Goal: Contribute content: Contribute content

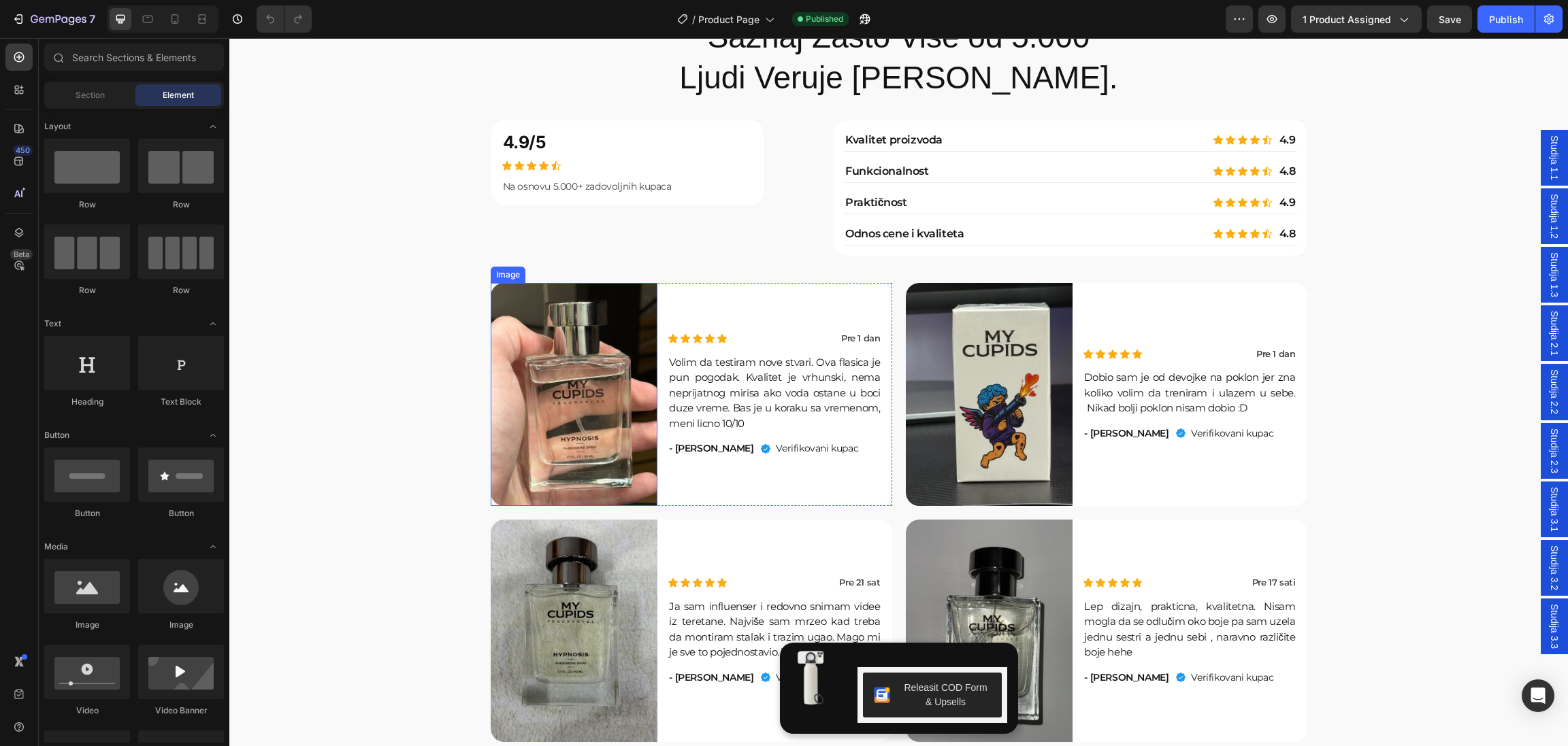
scroll to position [4775, 0]
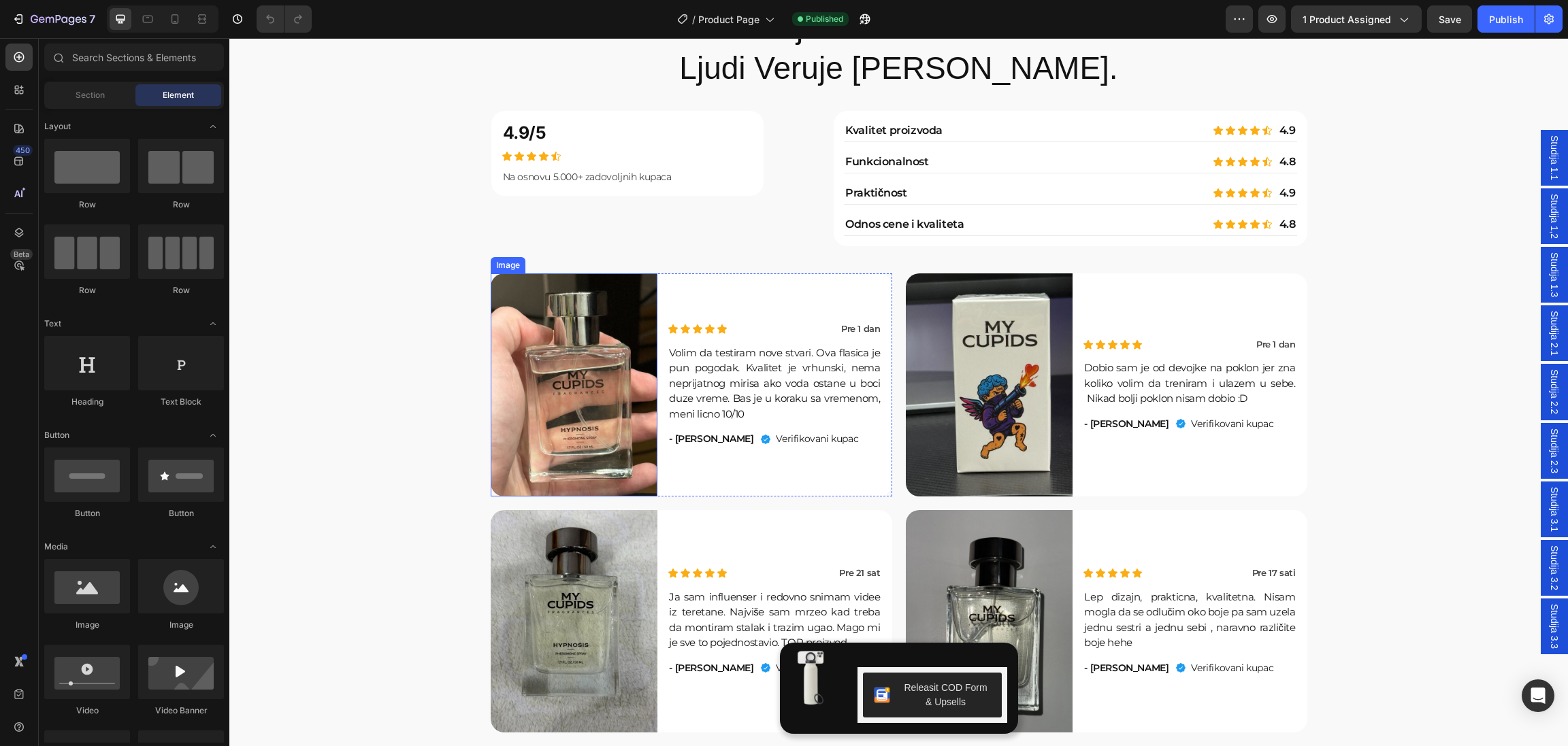
click at [576, 424] on img at bounding box center [574, 385] width 168 height 224
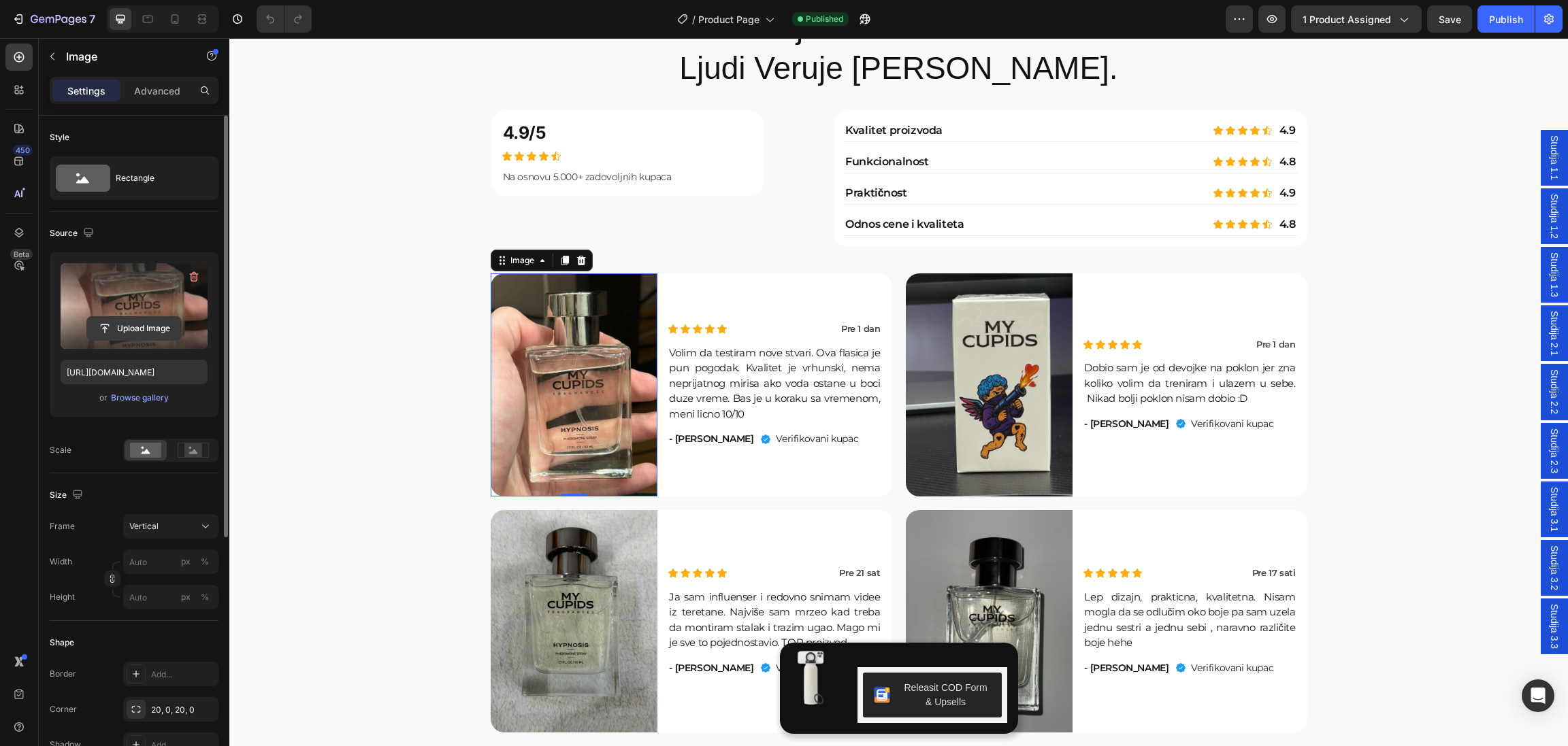
click at [127, 325] on input "file" at bounding box center [134, 328] width 94 height 24
click at [129, 330] on input "file" at bounding box center [134, 328] width 94 height 24
type input "C:\fakepath\IMG_1227.jpg.HEIC"
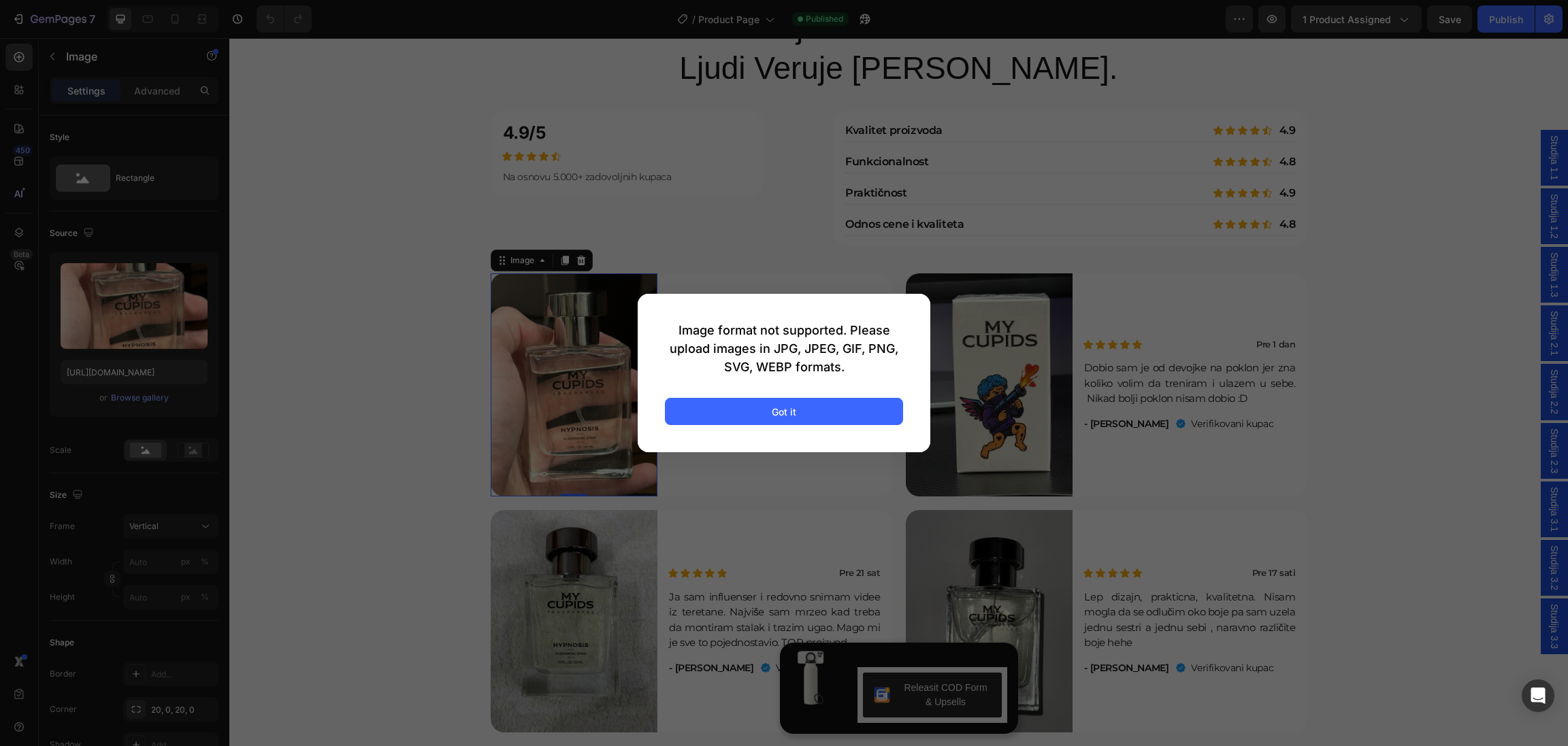
click at [281, 201] on div at bounding box center [784, 373] width 1568 height 746
click at [428, 374] on div at bounding box center [784, 373] width 1568 height 746
click at [819, 408] on button "Got it" at bounding box center [784, 412] width 238 height 27
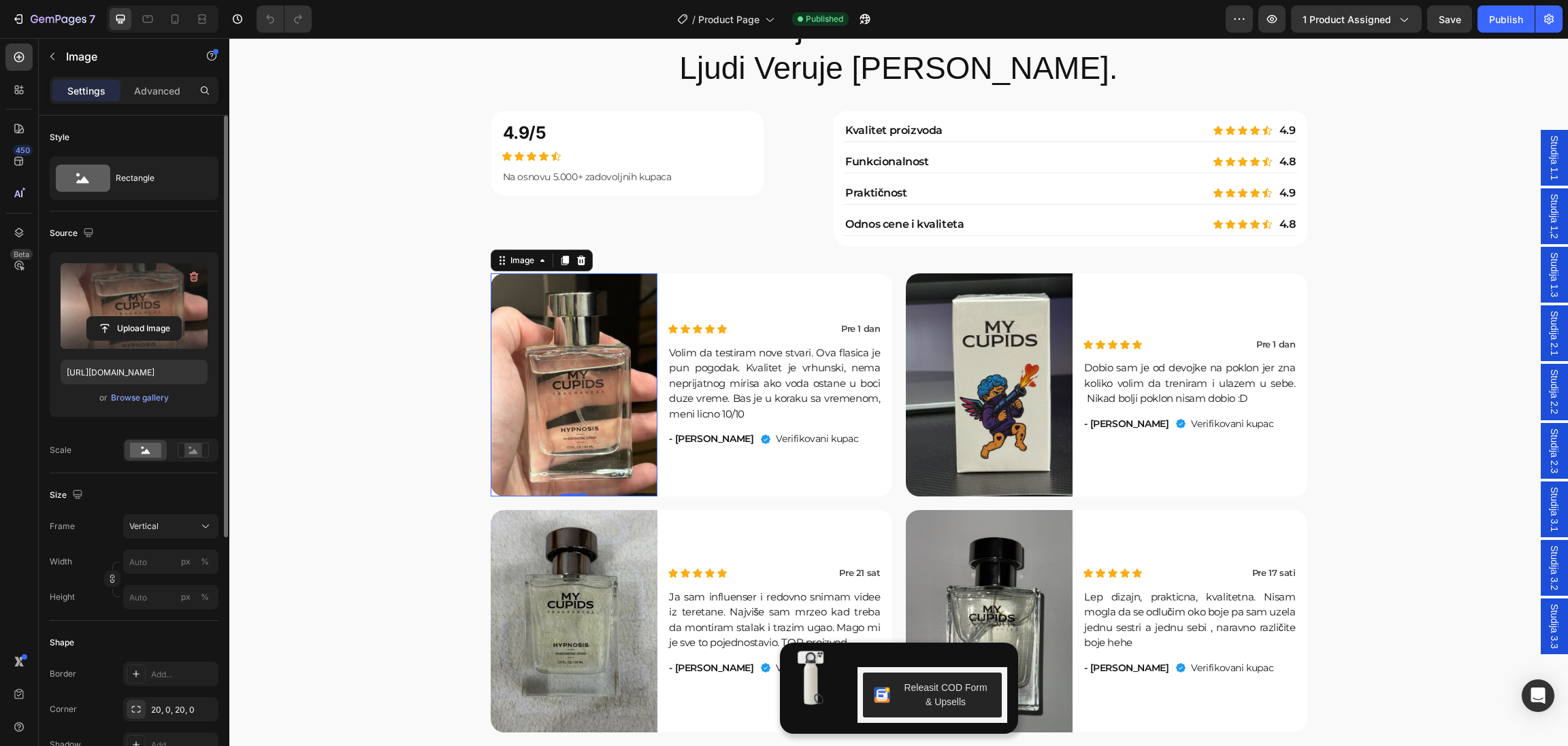
click at [131, 315] on label at bounding box center [134, 306] width 147 height 85
click at [131, 317] on input "file" at bounding box center [134, 328] width 94 height 24
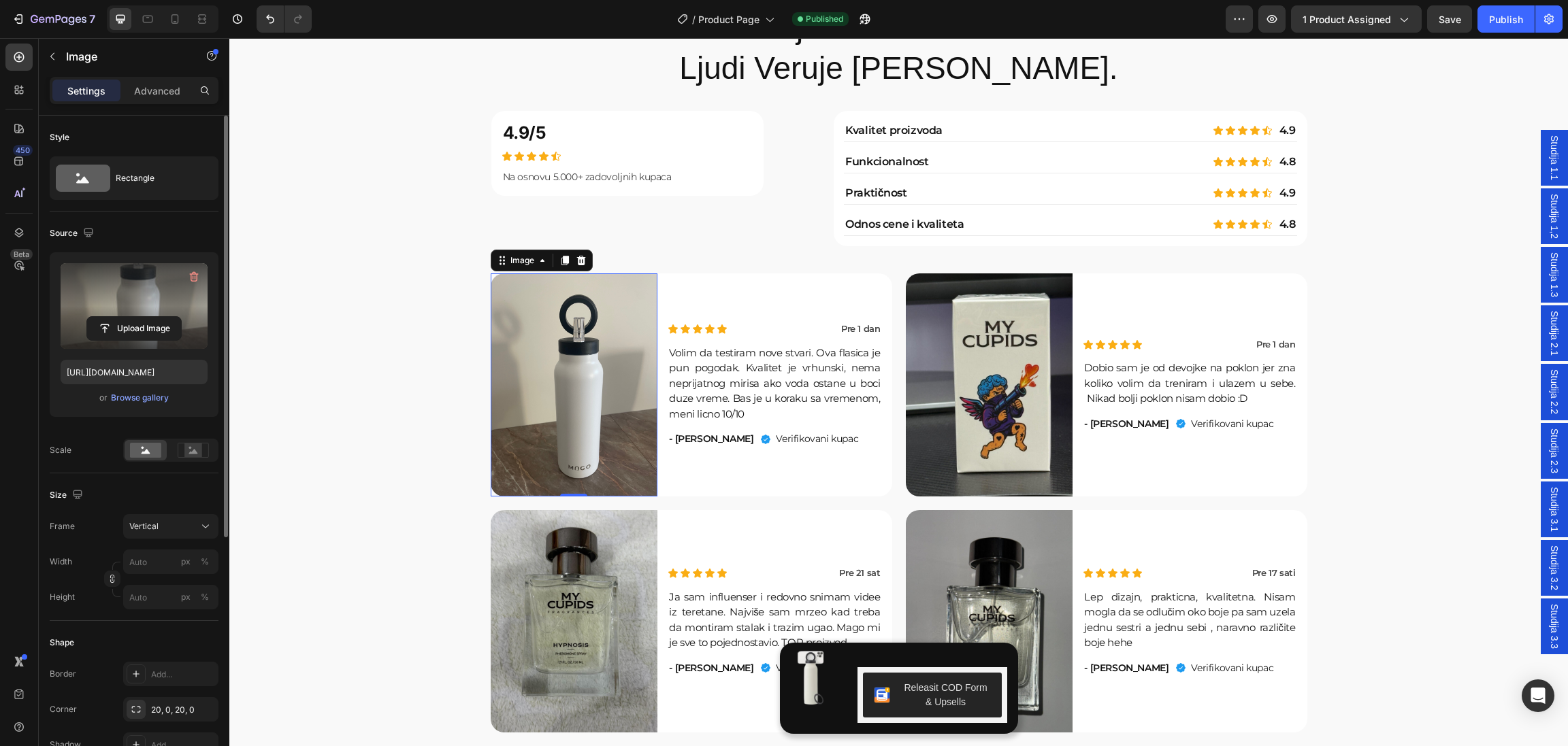
type input "https://cdn.shopify.com/s/files/1/0640/7556/3117/files/gempages_574962553927500…"
click at [1001, 425] on img at bounding box center [989, 385] width 168 height 224
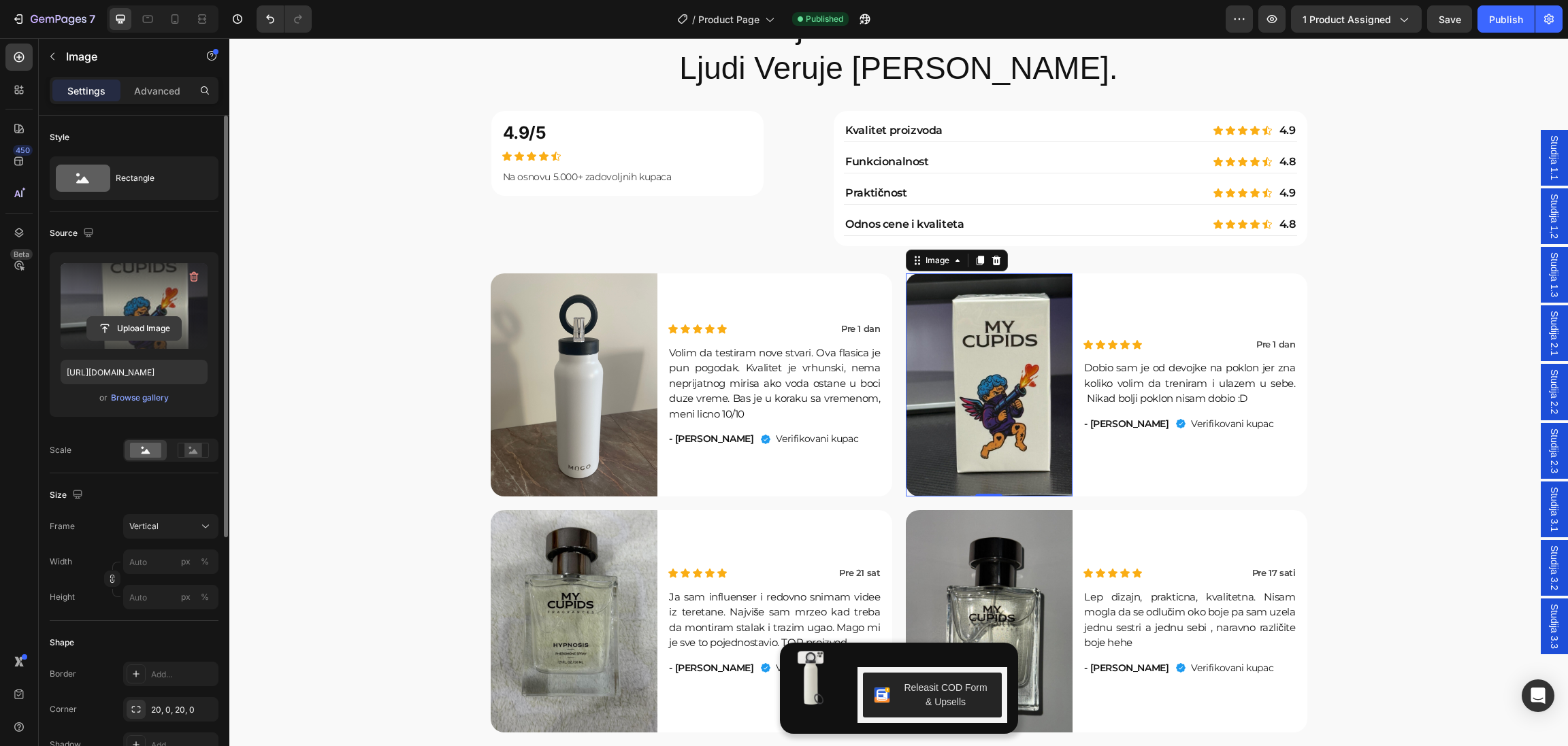
click at [145, 326] on input "file" at bounding box center [134, 328] width 94 height 24
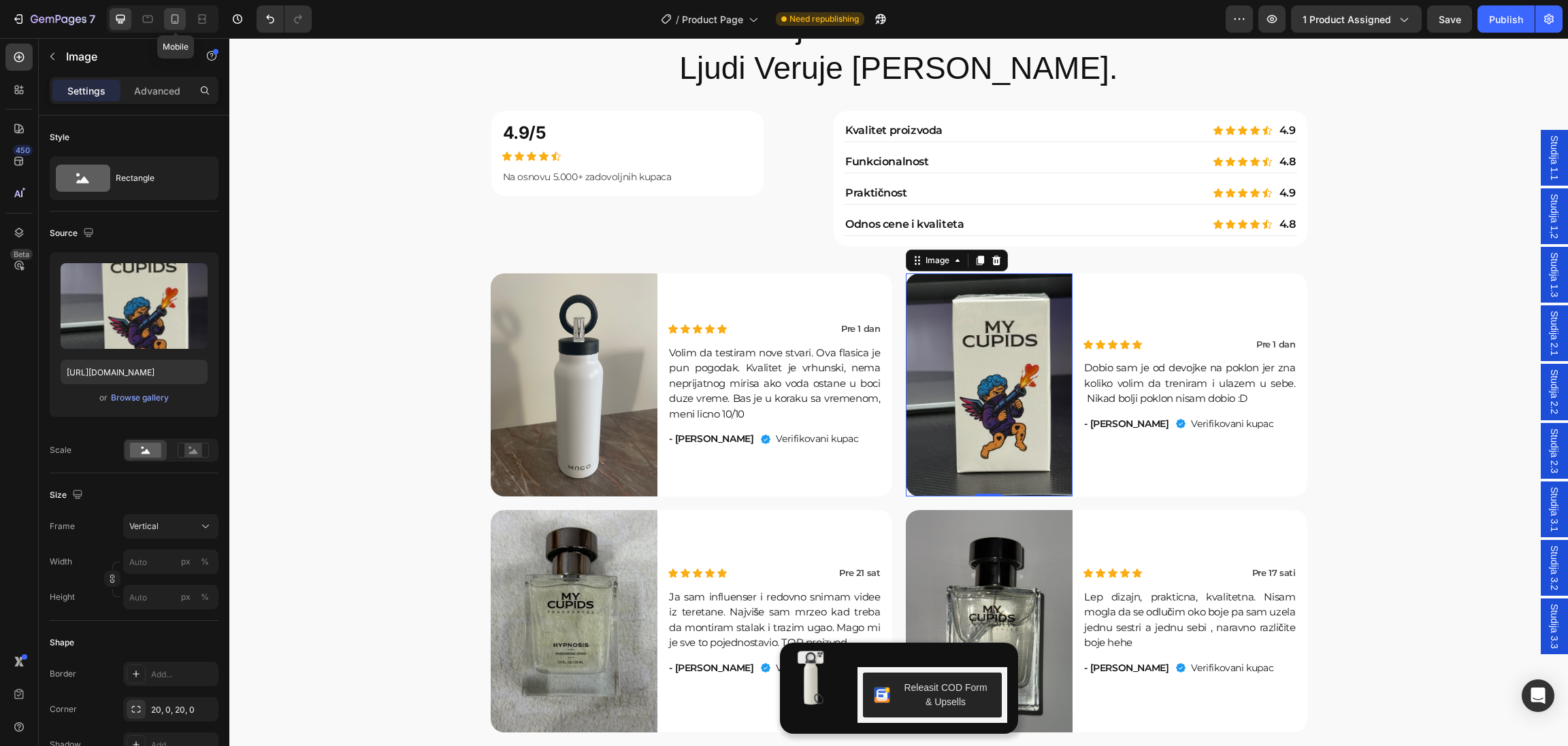
click at [175, 18] on icon at bounding box center [175, 19] width 14 height 14
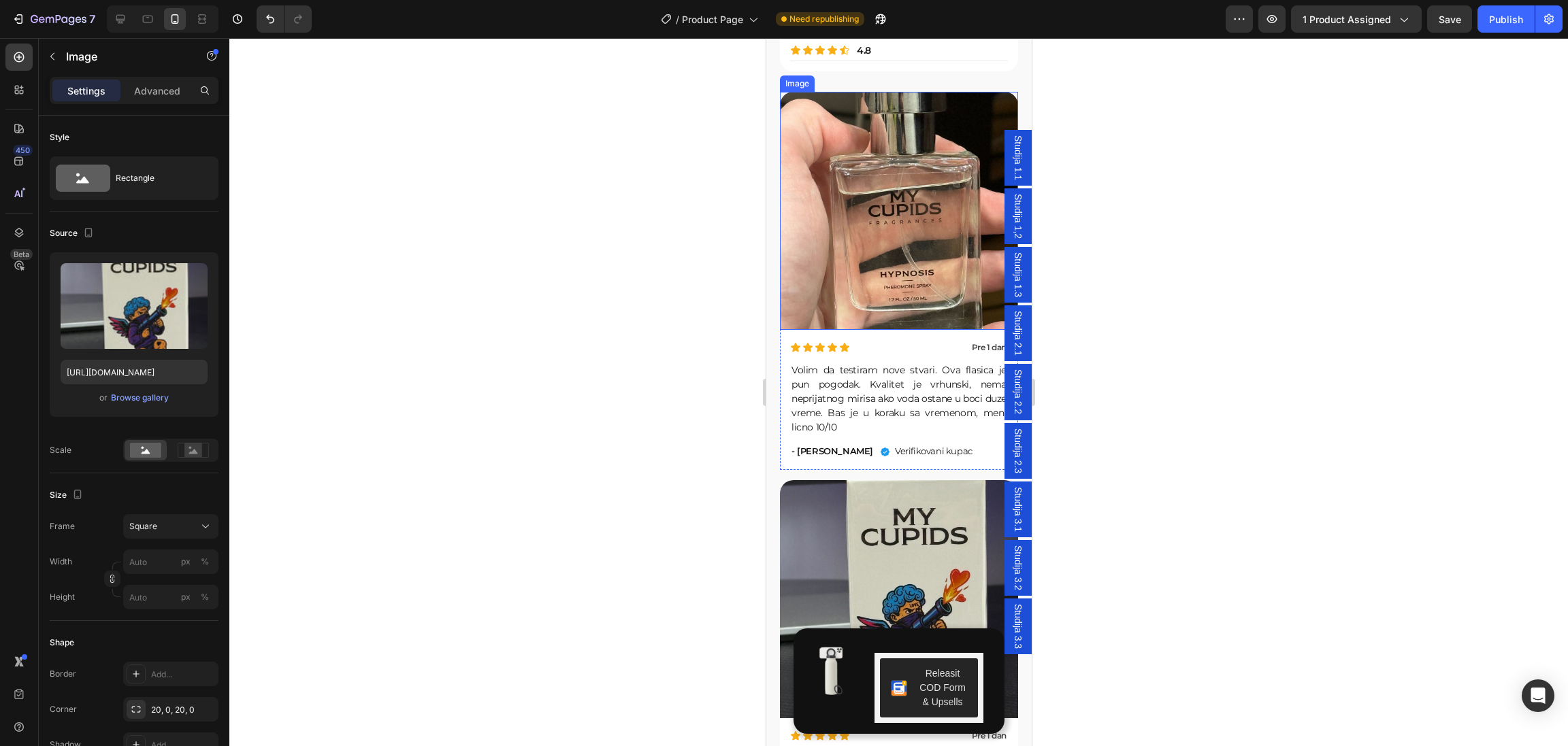
scroll to position [4727, 0]
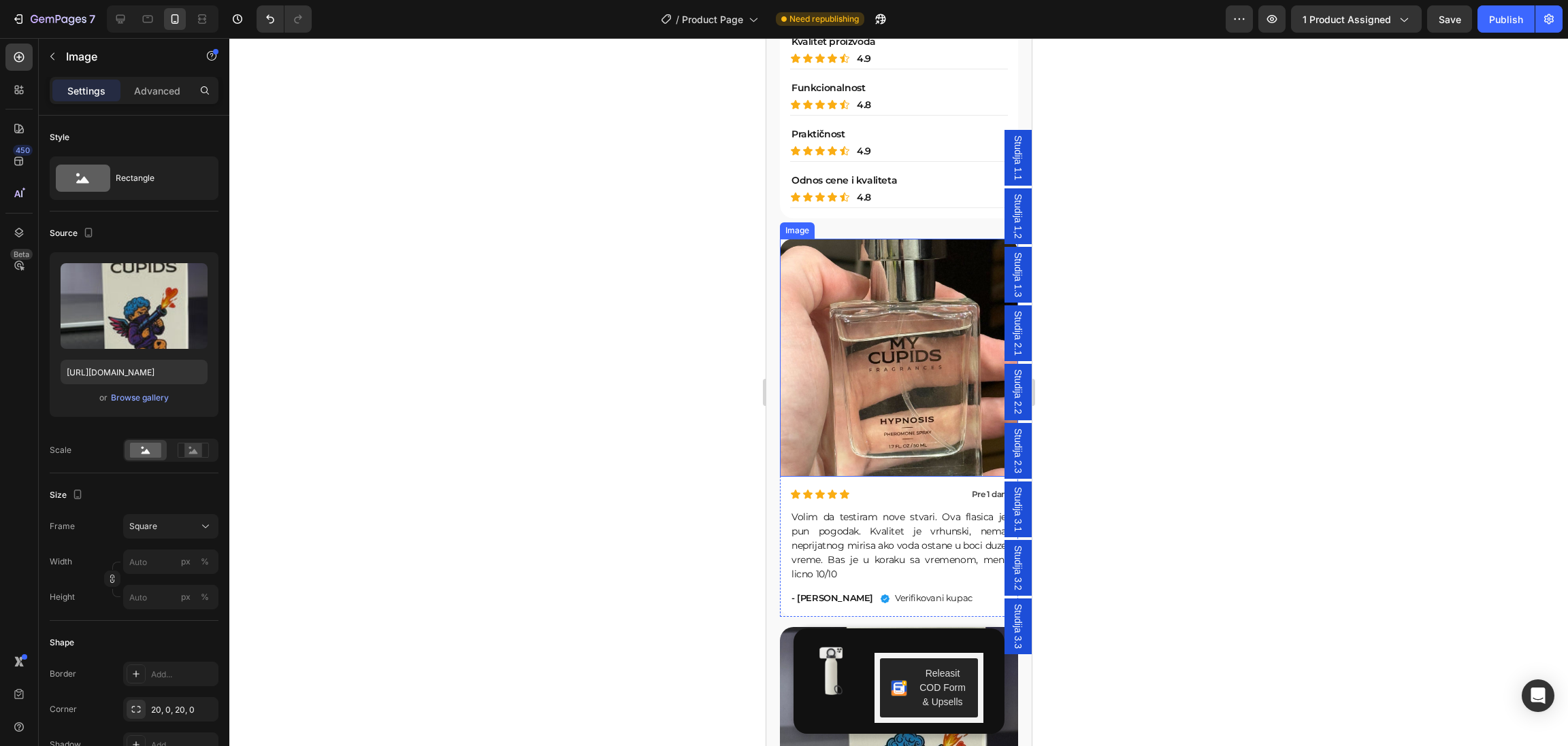
click at [899, 352] on img at bounding box center [897, 358] width 238 height 238
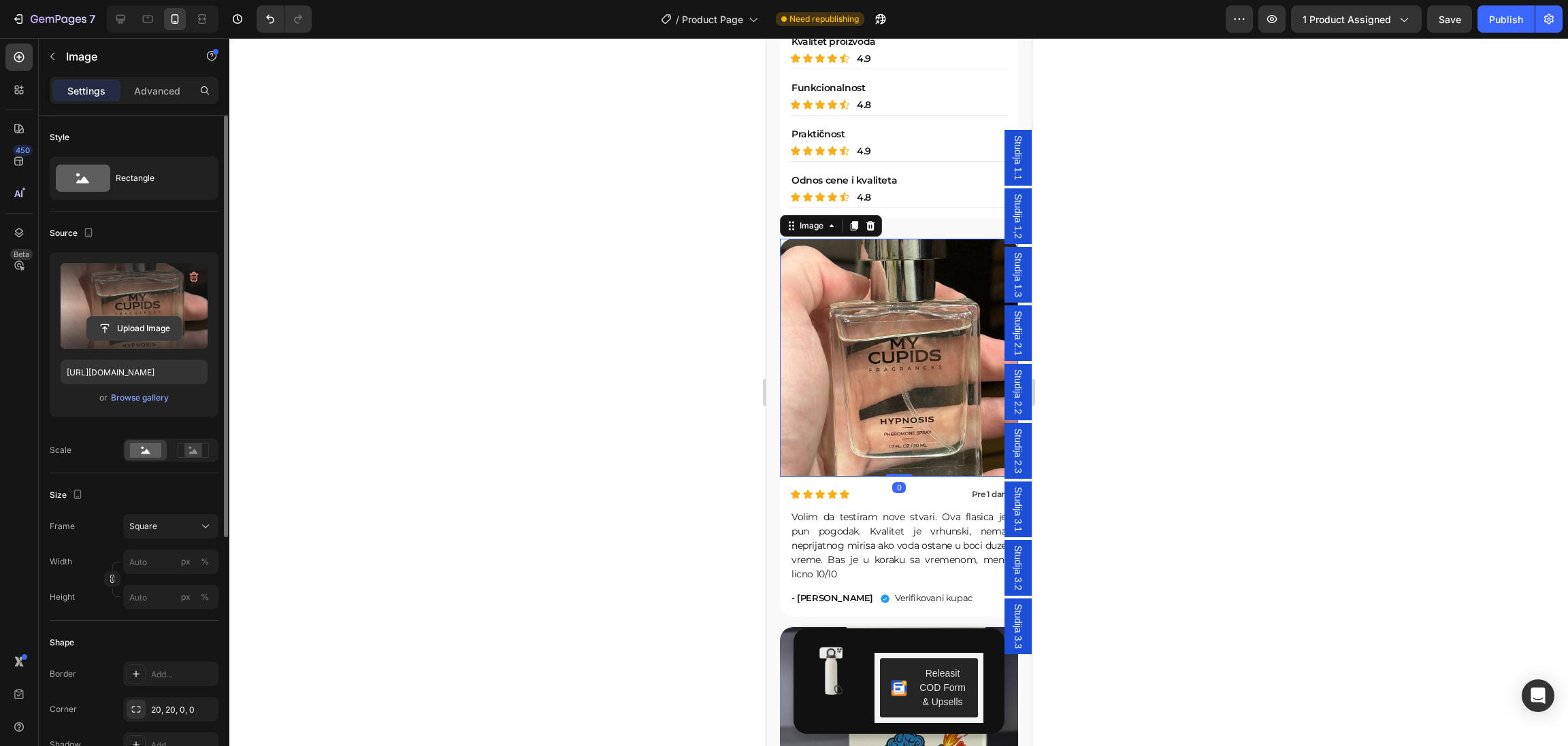
click at [135, 323] on input "file" at bounding box center [134, 328] width 94 height 24
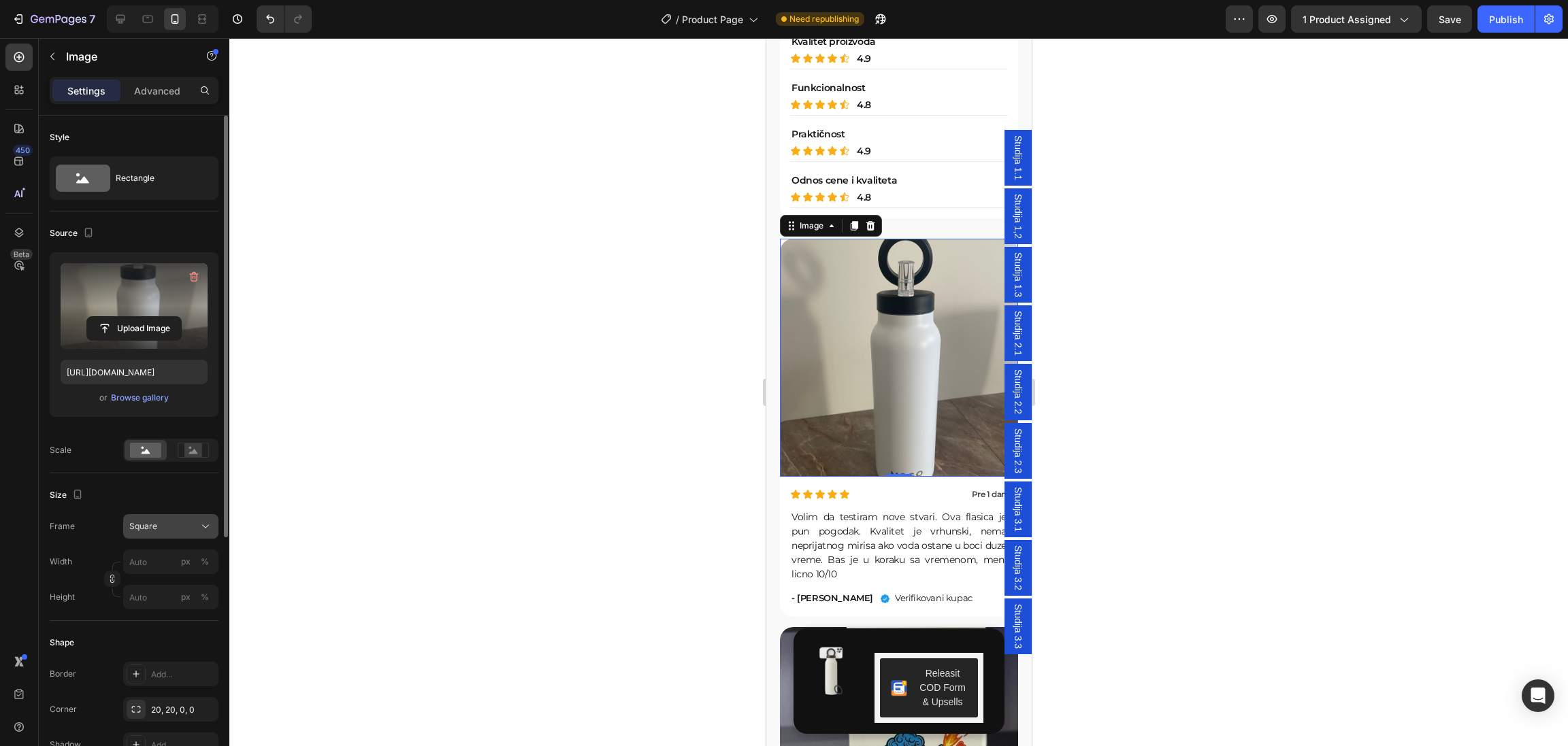
click at [183, 527] on div "Square" at bounding box center [163, 526] width 67 height 12
click at [176, 583] on div "Vertical" at bounding box center [168, 585] width 78 height 14
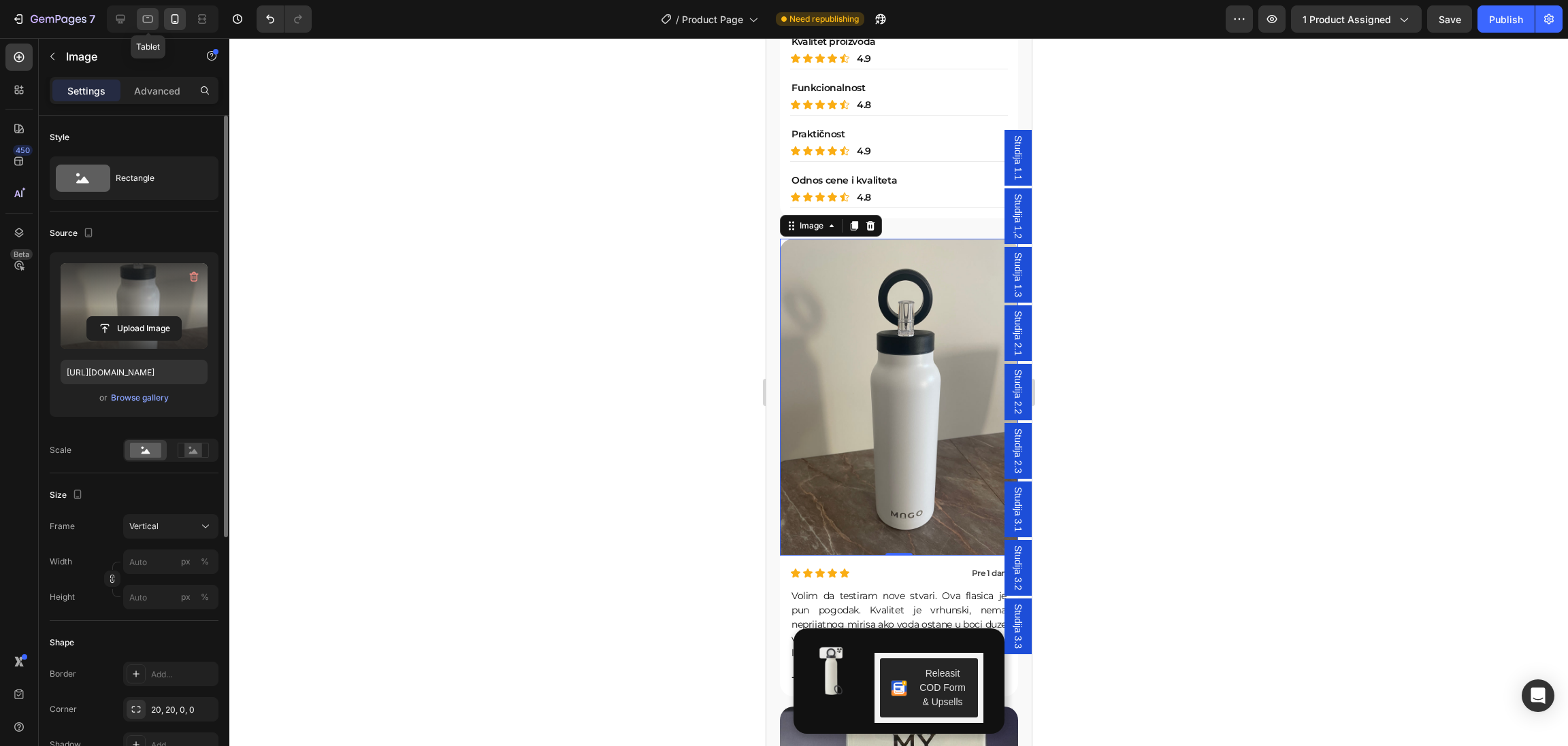
click at [148, 24] on icon at bounding box center [148, 19] width 14 height 14
type input "https://cdn.shopify.com/s/files/1/0640/7556/3117/files/gempages_574962553927500…"
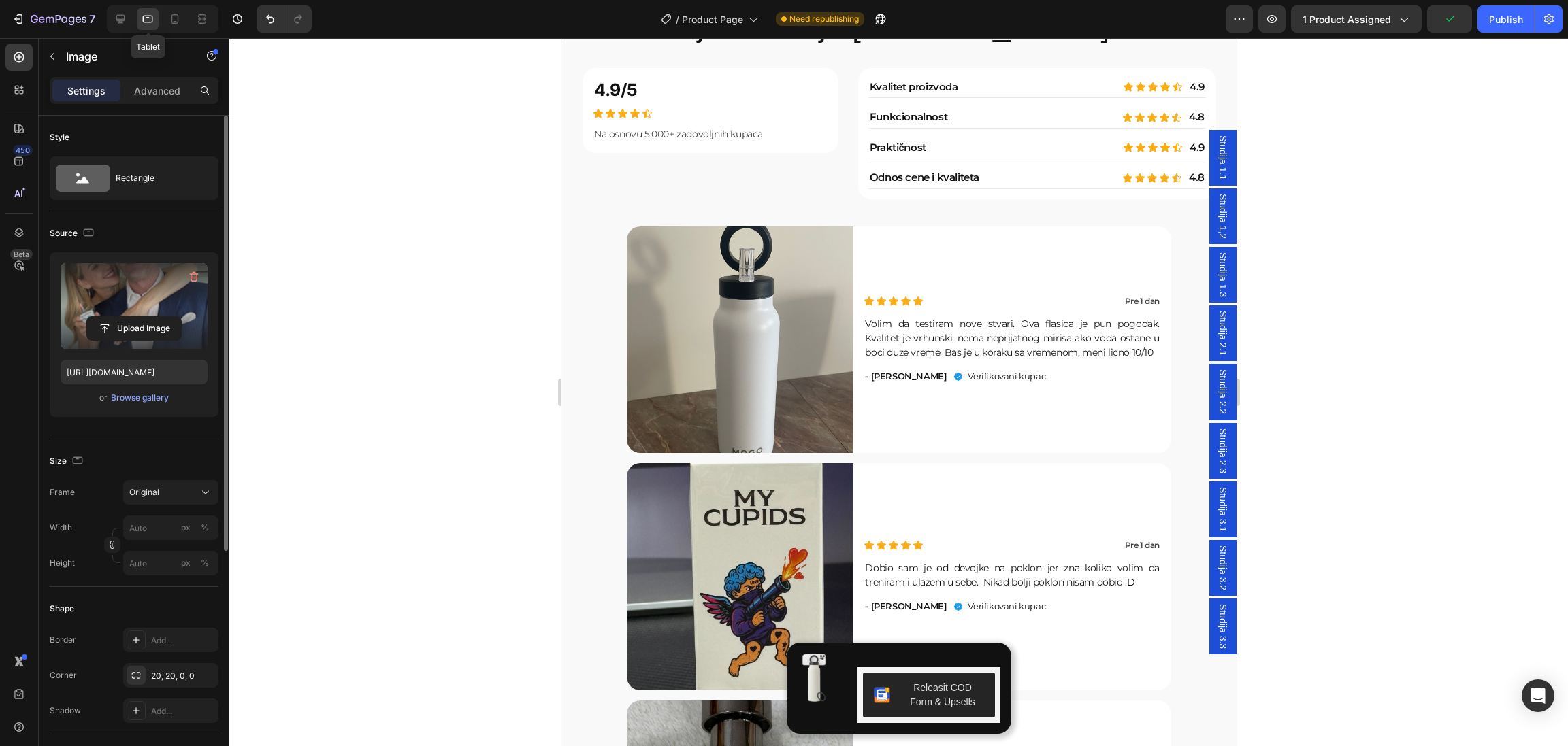
scroll to position [4593, 0]
click at [119, 17] on icon at bounding box center [121, 19] width 14 height 14
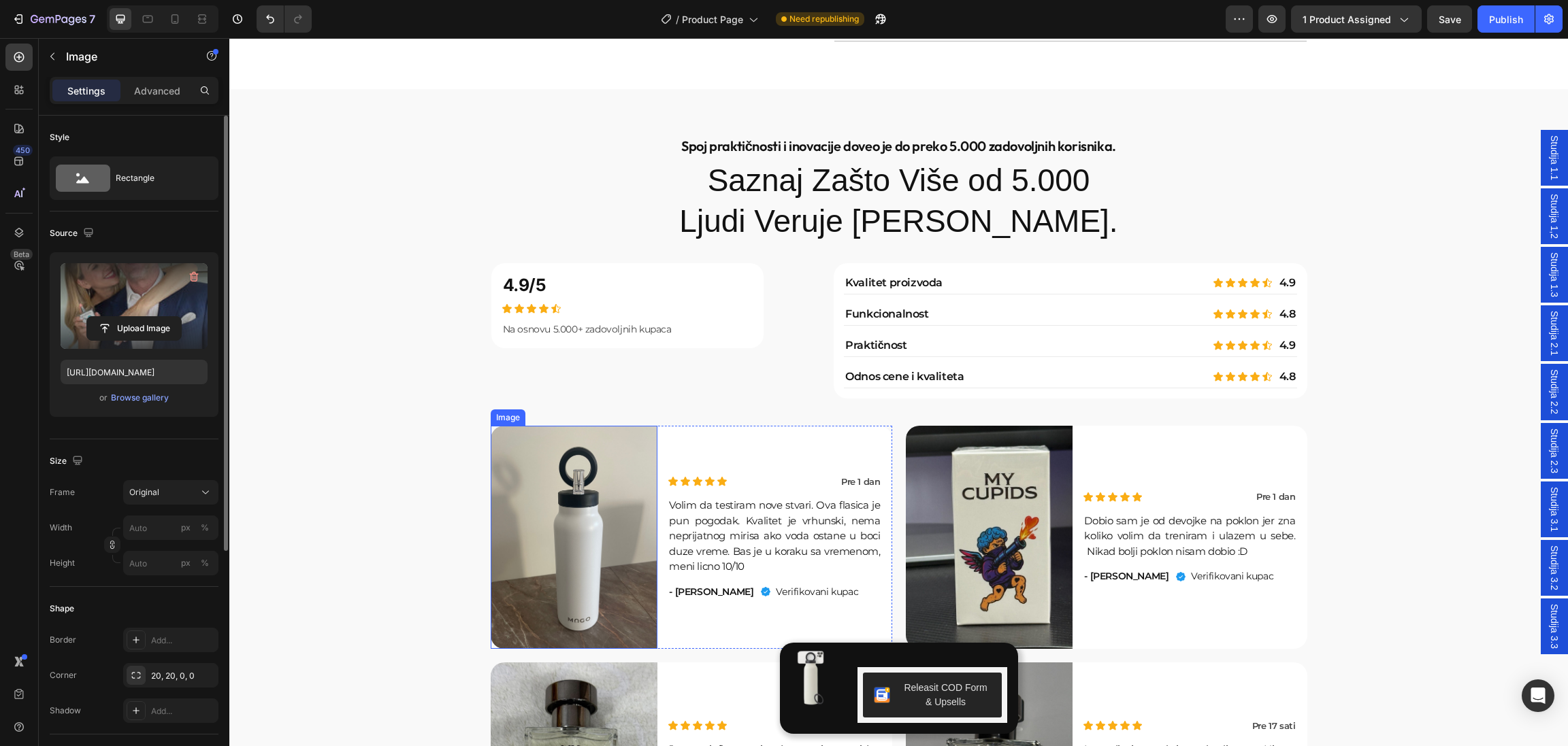
scroll to position [4619, 0]
click at [519, 563] on img at bounding box center [574, 536] width 168 height 224
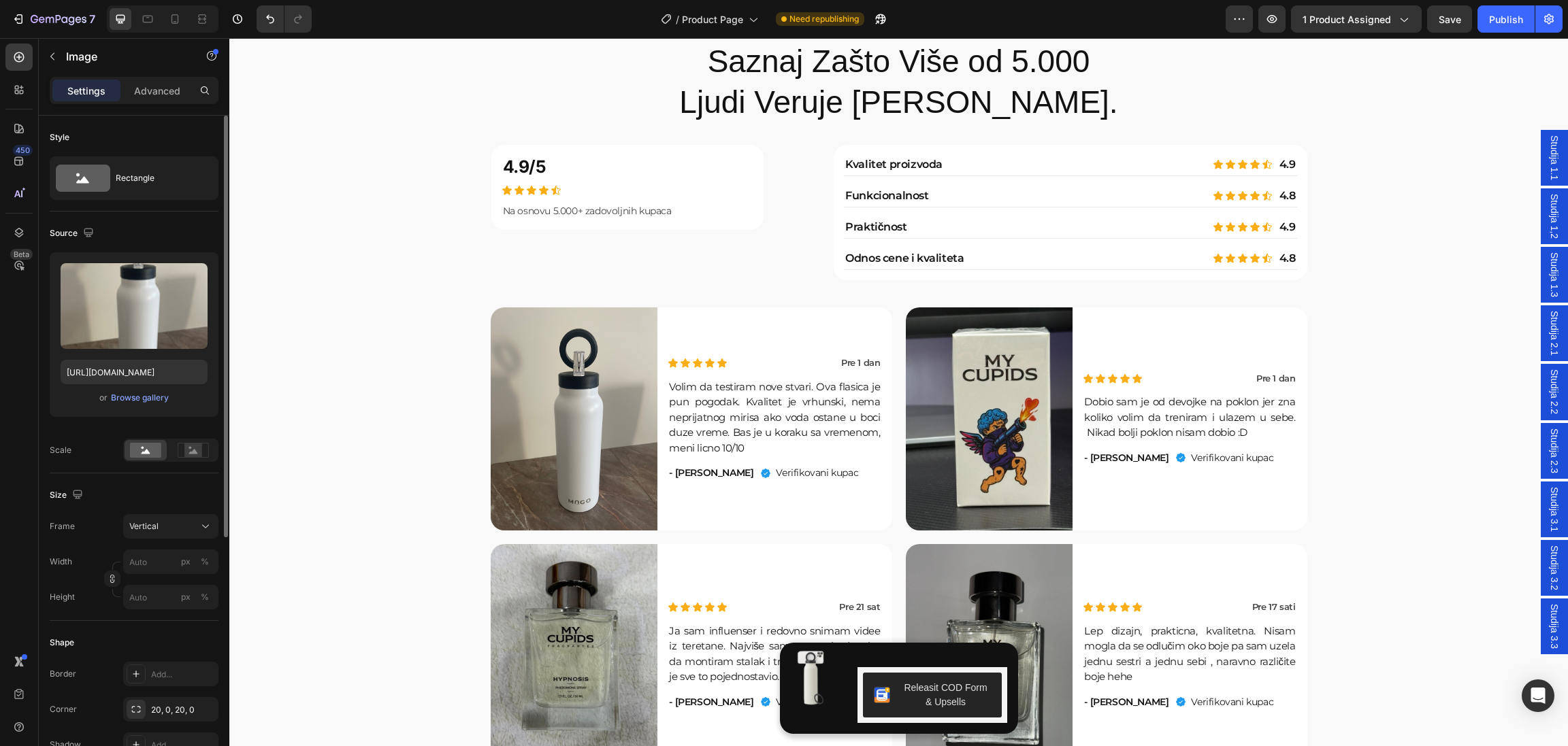
scroll to position [4775, 0]
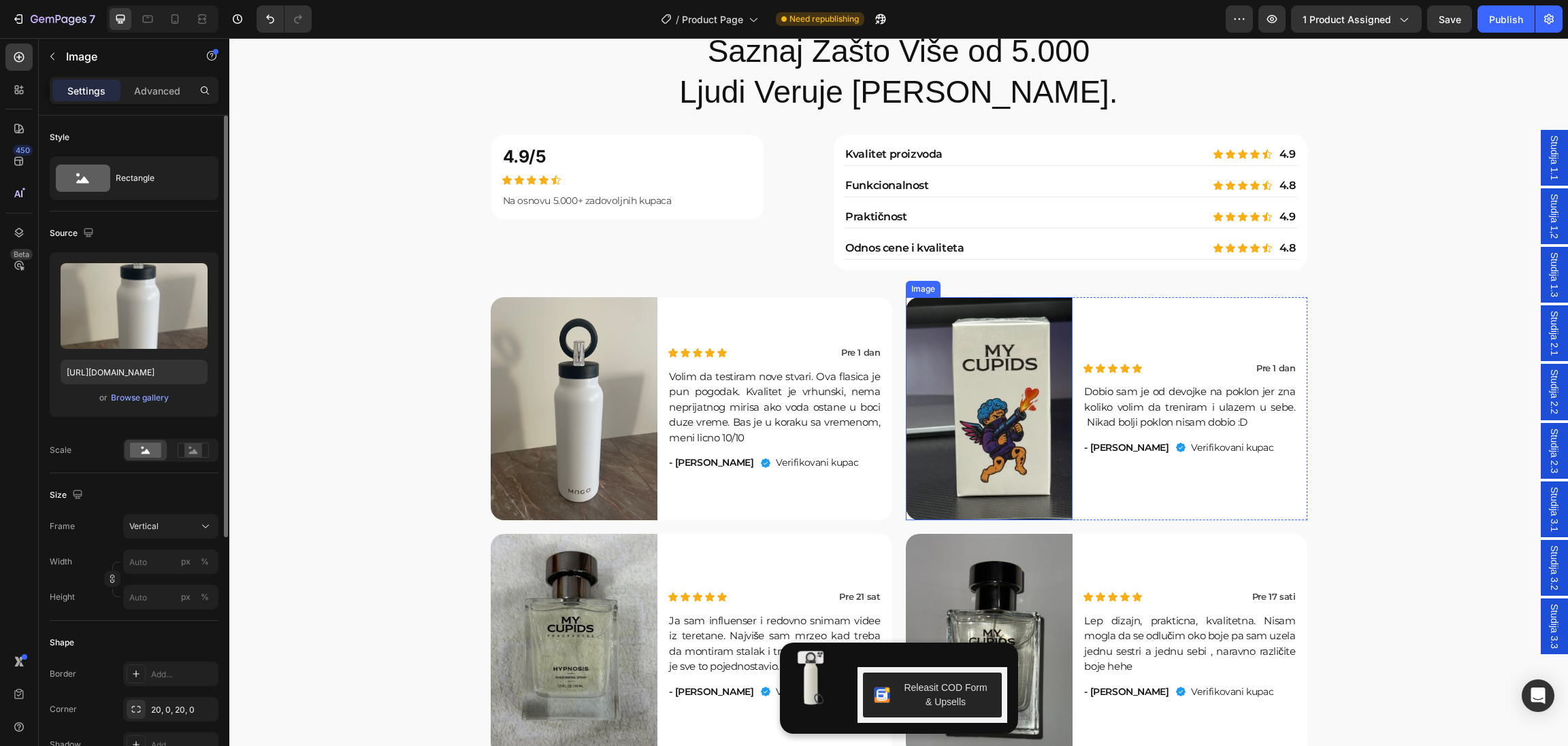
click at [981, 445] on img at bounding box center [989, 409] width 168 height 224
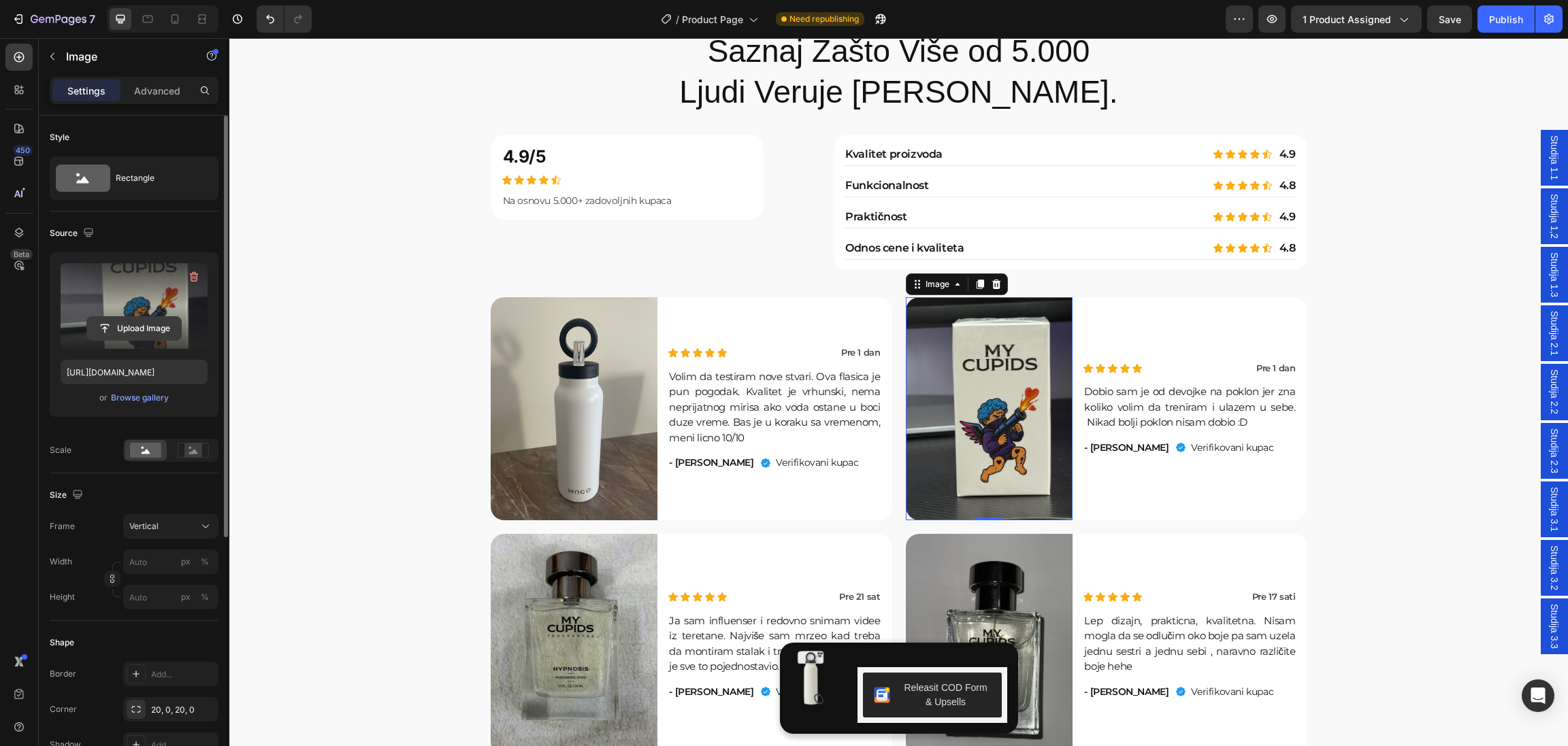
click at [139, 327] on input "file" at bounding box center [134, 328] width 94 height 24
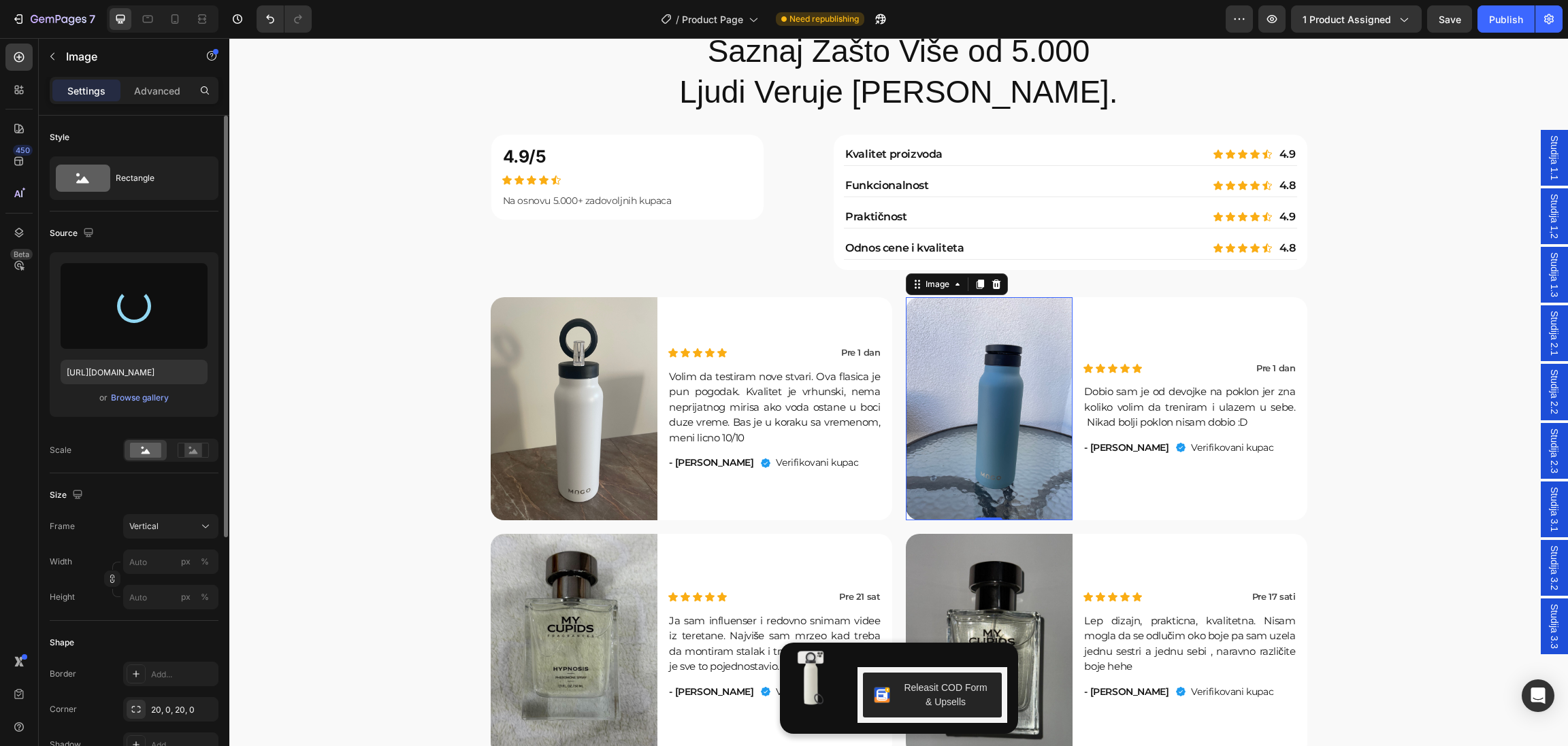
type input "https://cdn.shopify.com/s/files/1/0640/7556/3117/files/gempages_574962553927500…"
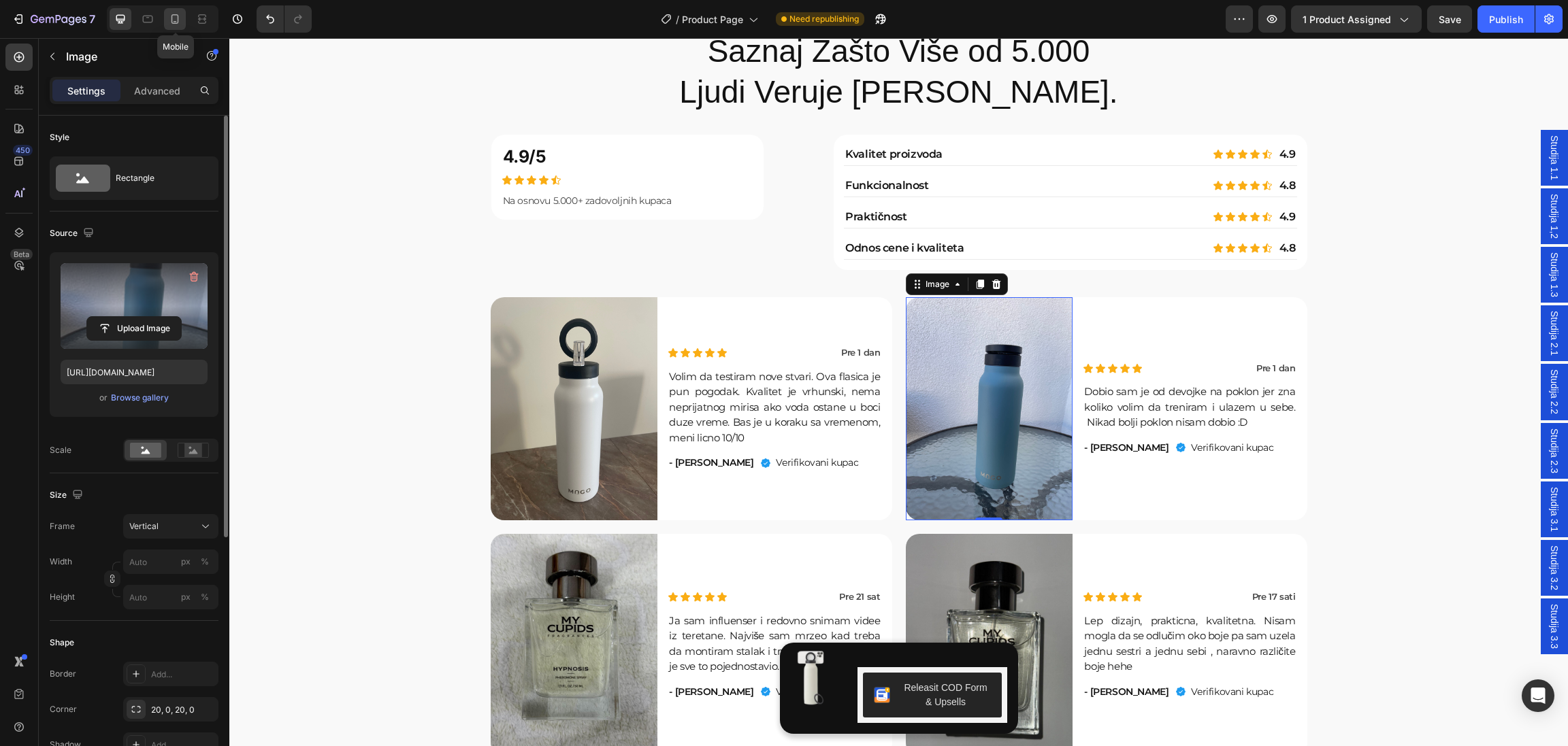
click at [175, 19] on icon at bounding box center [175, 19] width 14 height 14
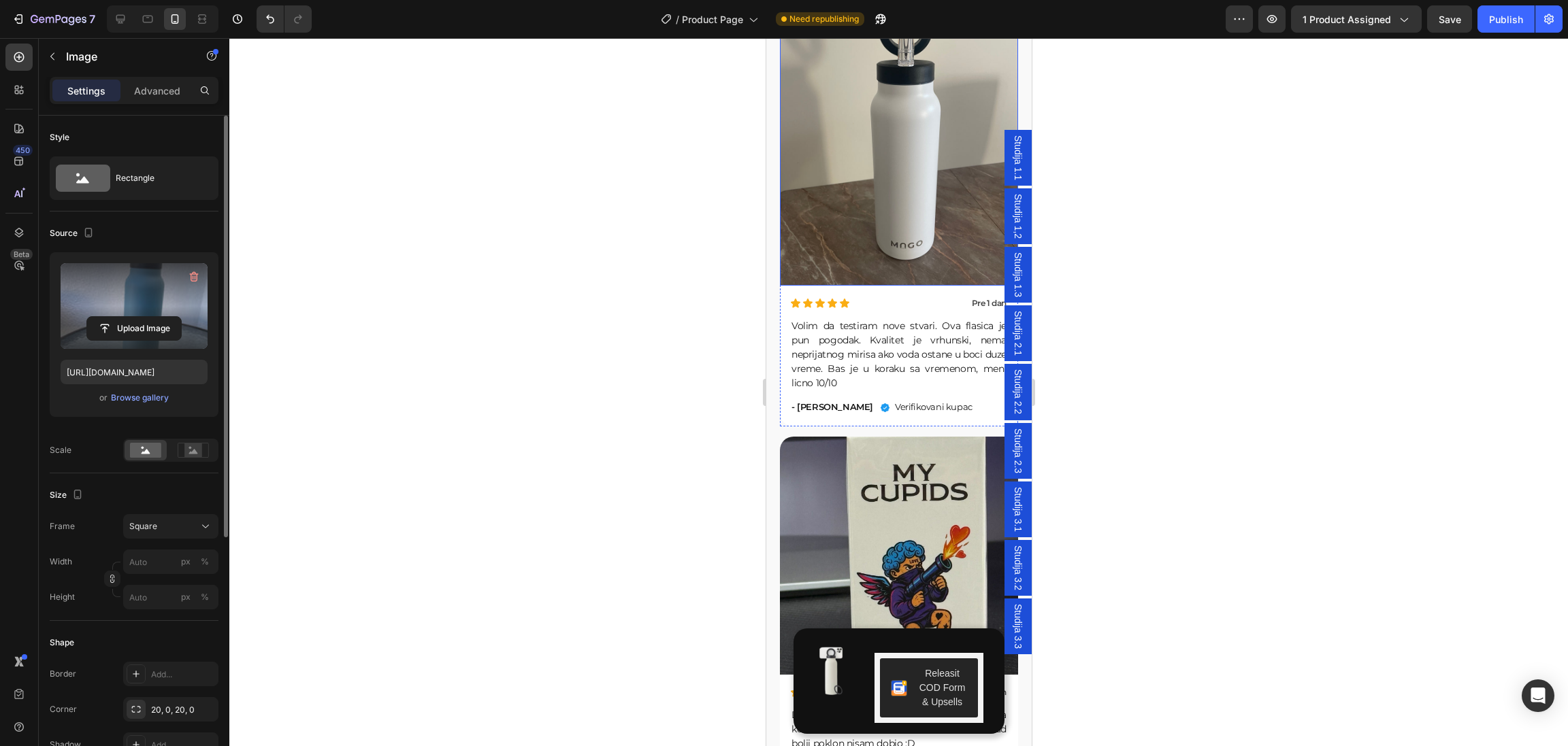
scroll to position [5095, 0]
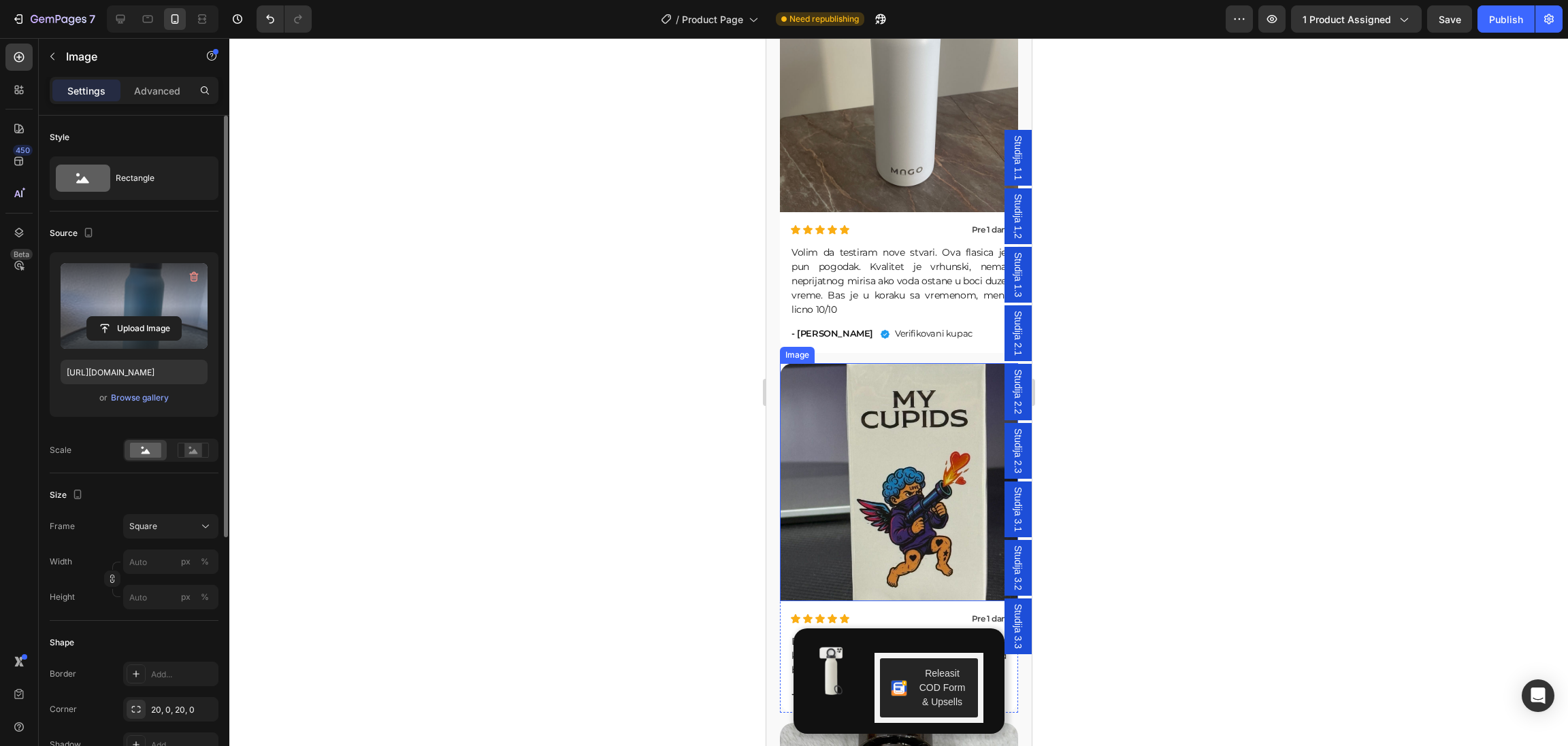
click at [923, 456] on img at bounding box center [897, 482] width 238 height 238
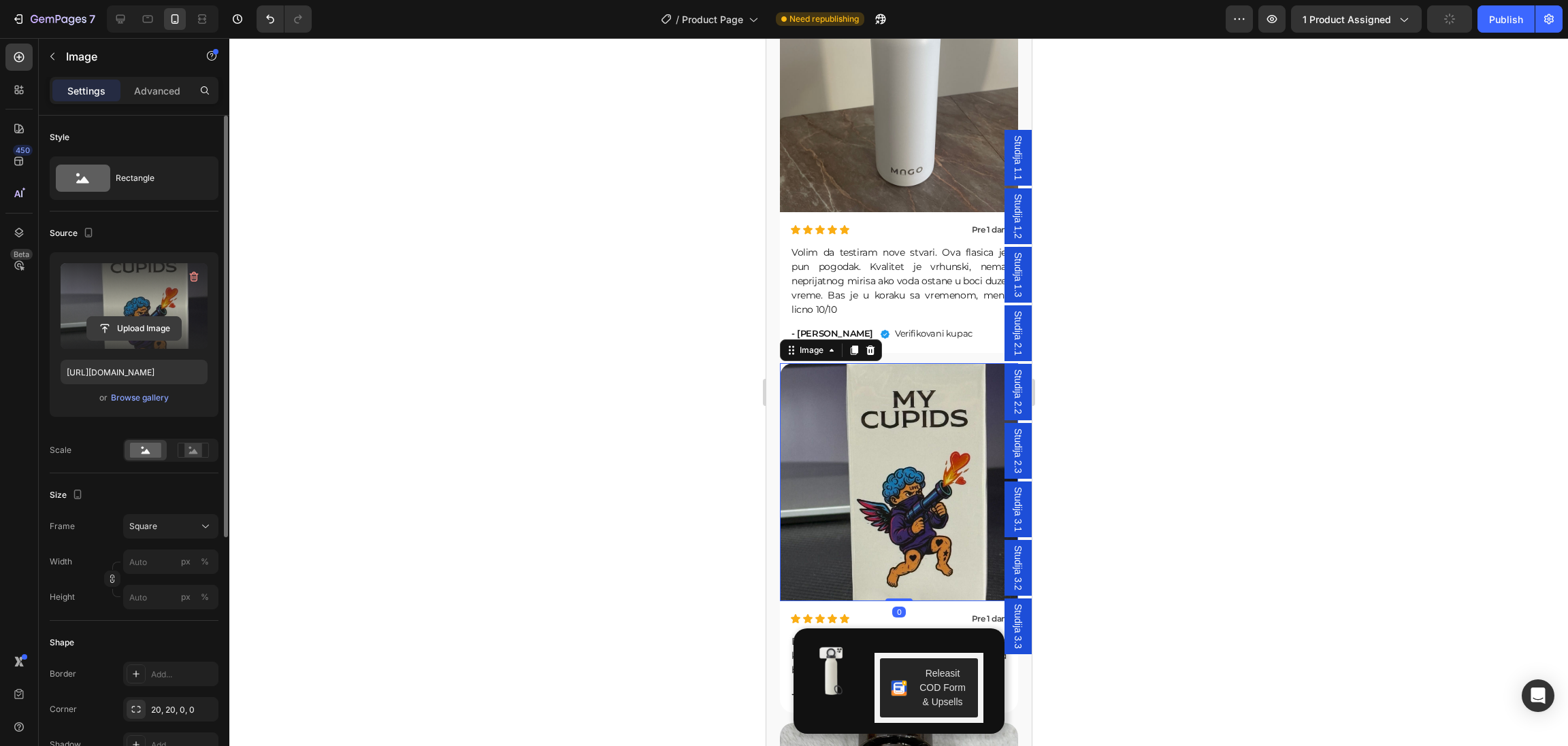
click at [134, 330] on input "file" at bounding box center [134, 328] width 94 height 24
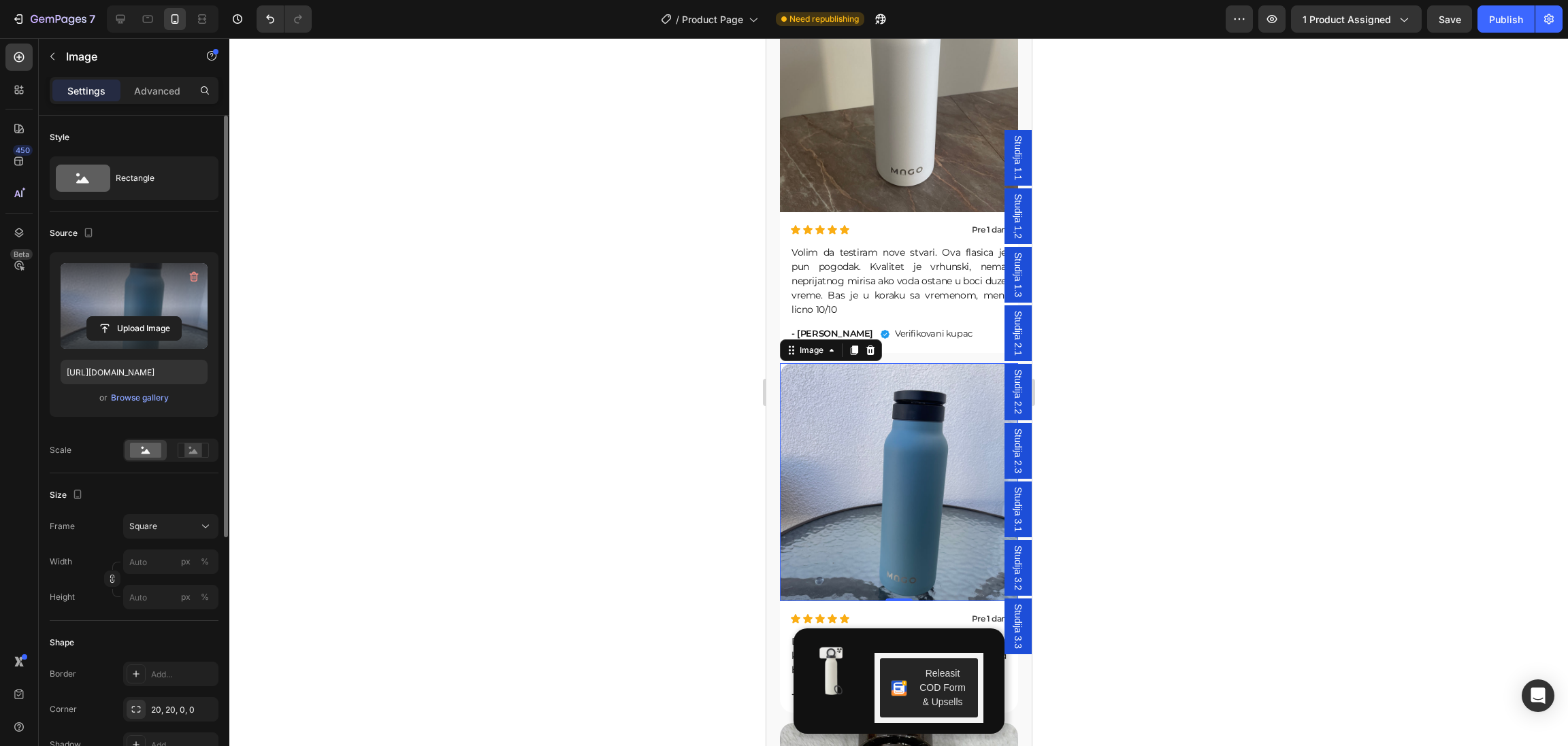
type input "https://cdn.shopify.com/s/files/1/0640/7556/3117/files/gempages_574962553927500…"
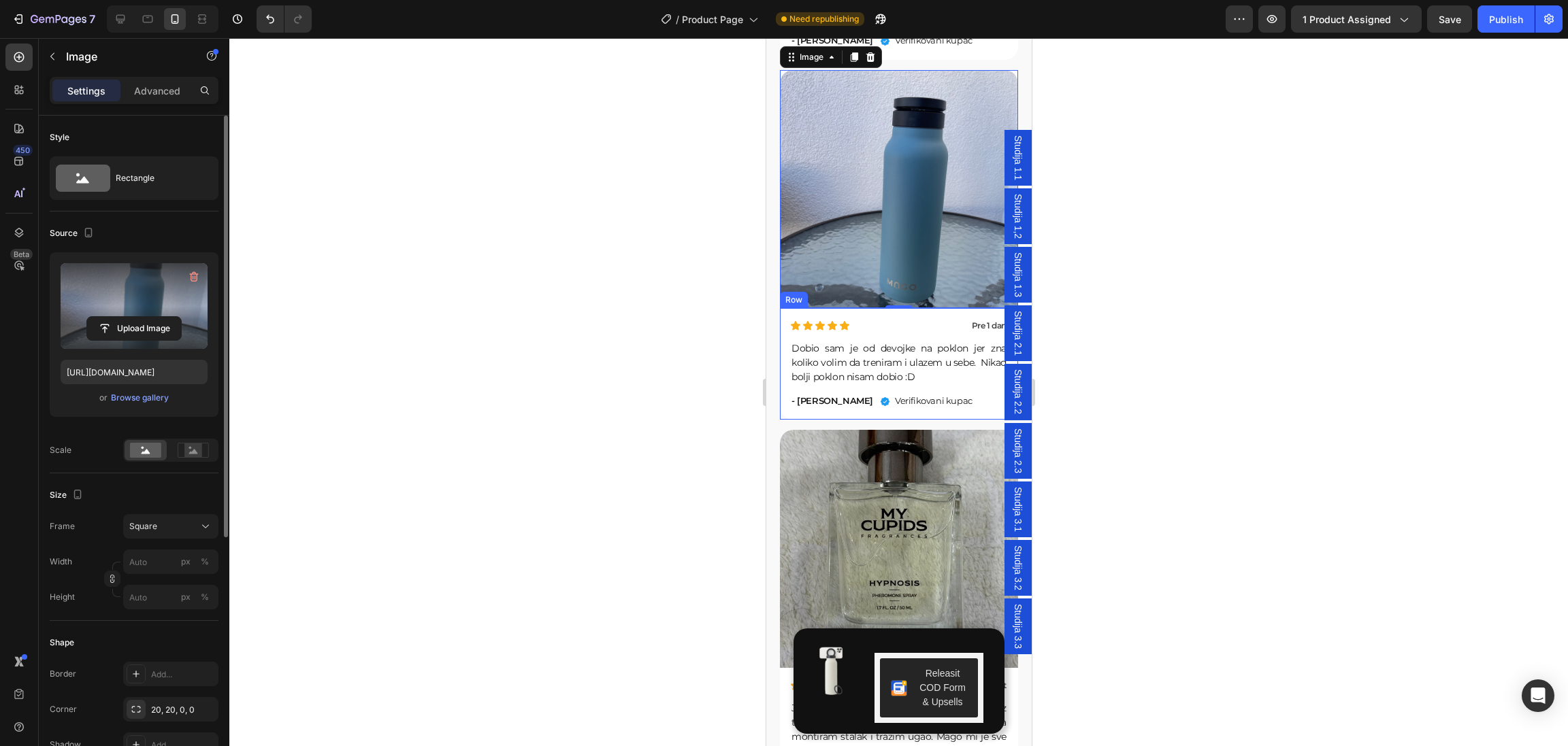
scroll to position [5389, 0]
click at [859, 530] on img at bounding box center [897, 548] width 238 height 238
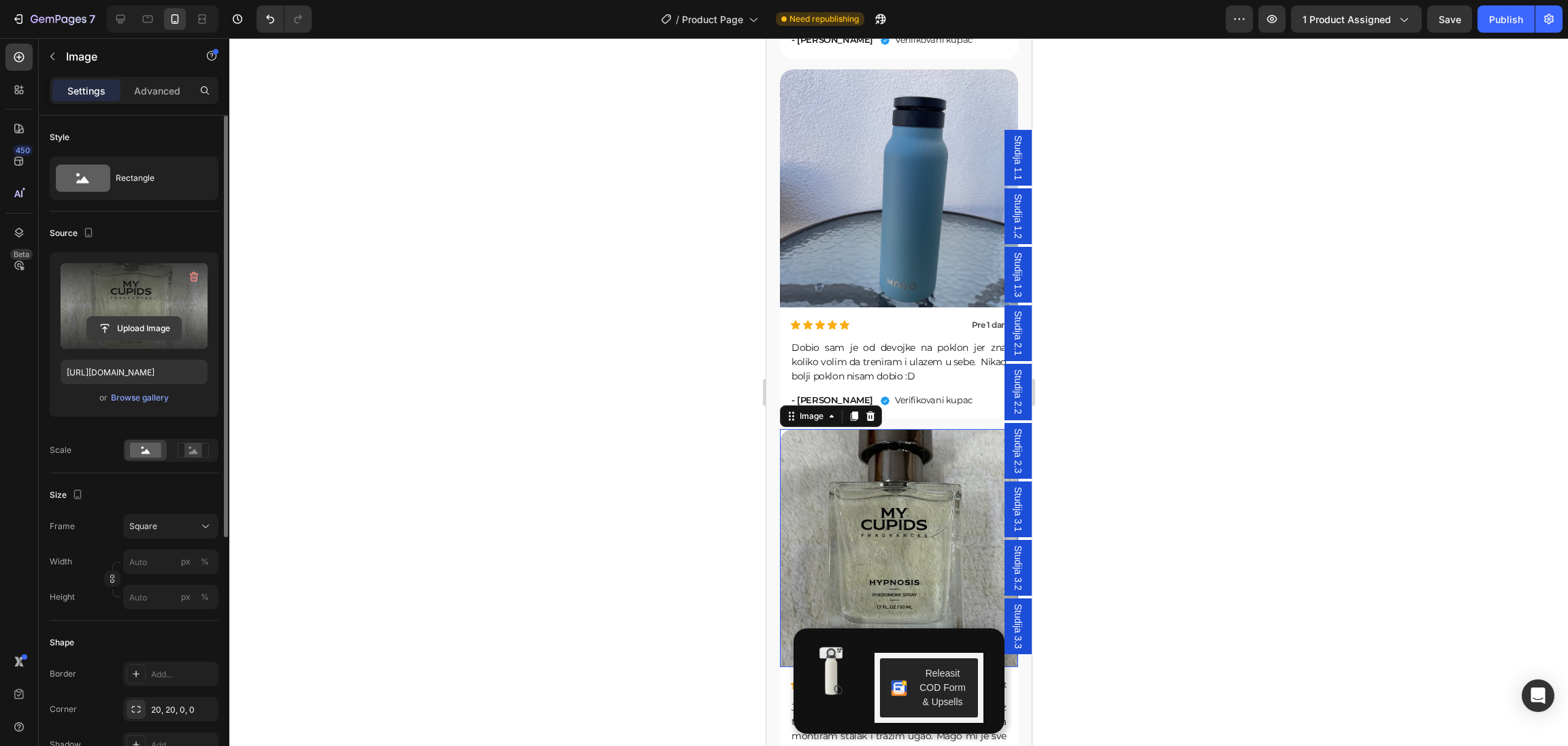
click at [150, 326] on input "file" at bounding box center [134, 328] width 94 height 24
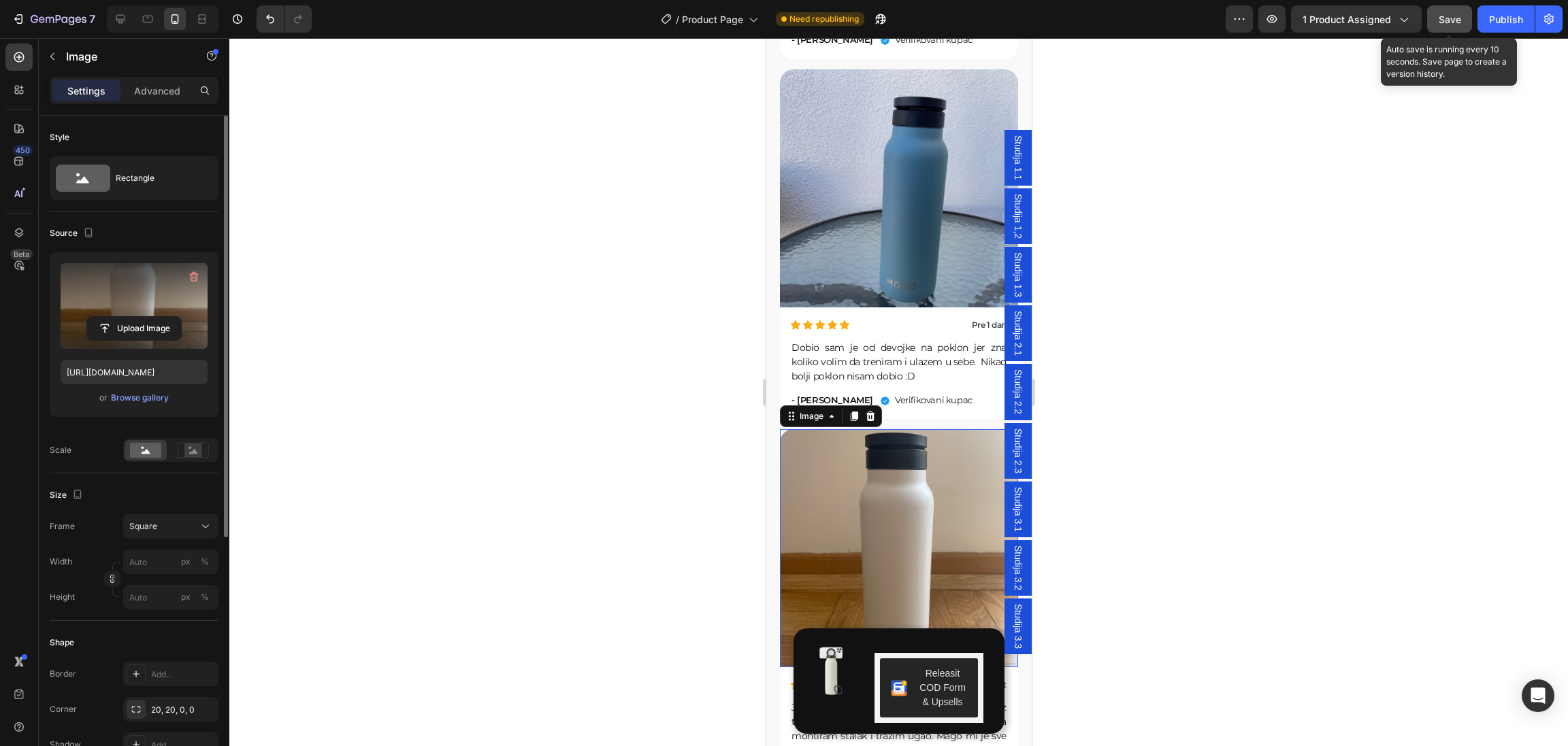
click at [1450, 21] on span "Save" at bounding box center [1449, 20] width 23 height 12
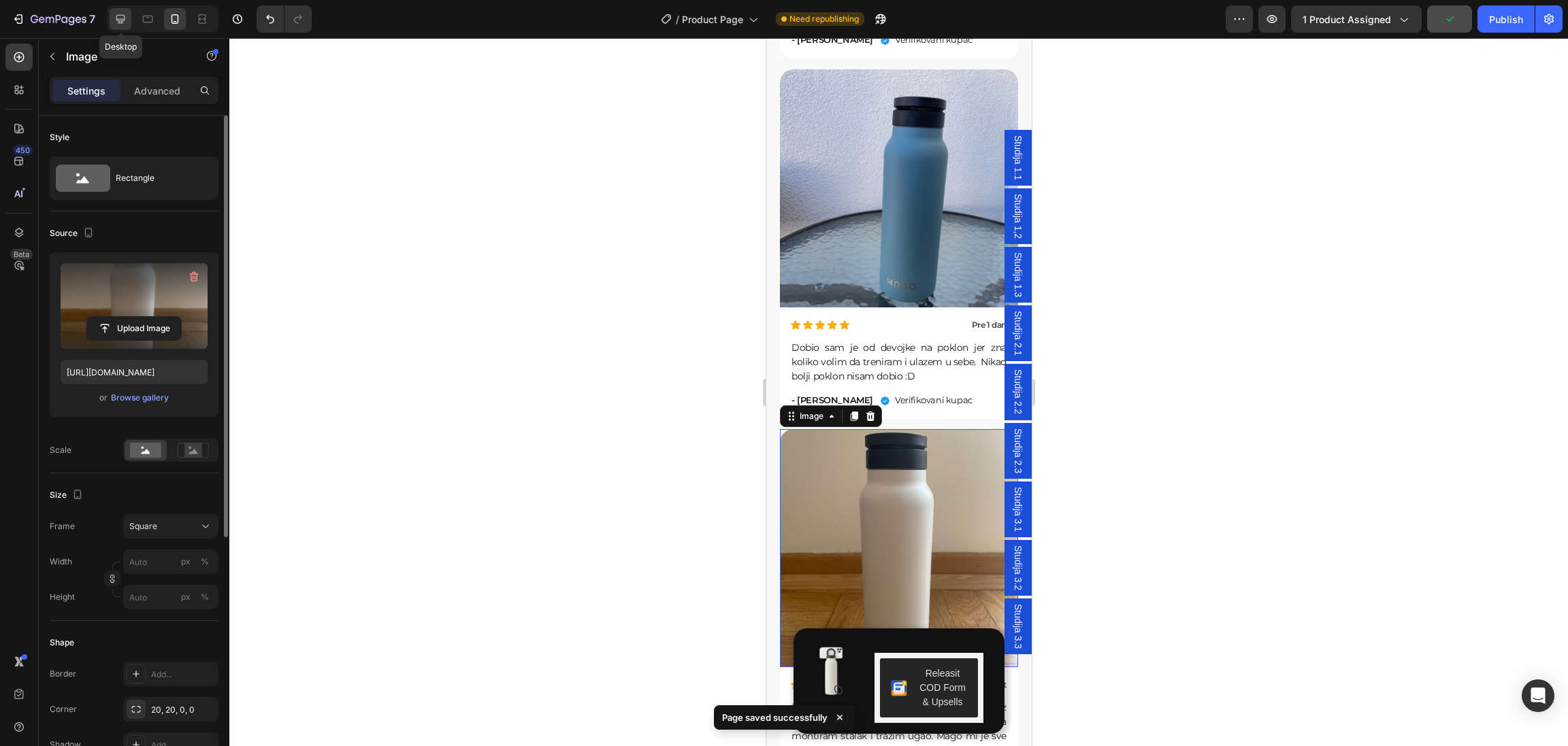
click at [119, 16] on icon at bounding box center [121, 19] width 9 height 9
type input "https://cdn.shopify.com/s/files/1/0640/7556/3117/files/gempages_574962553927500…"
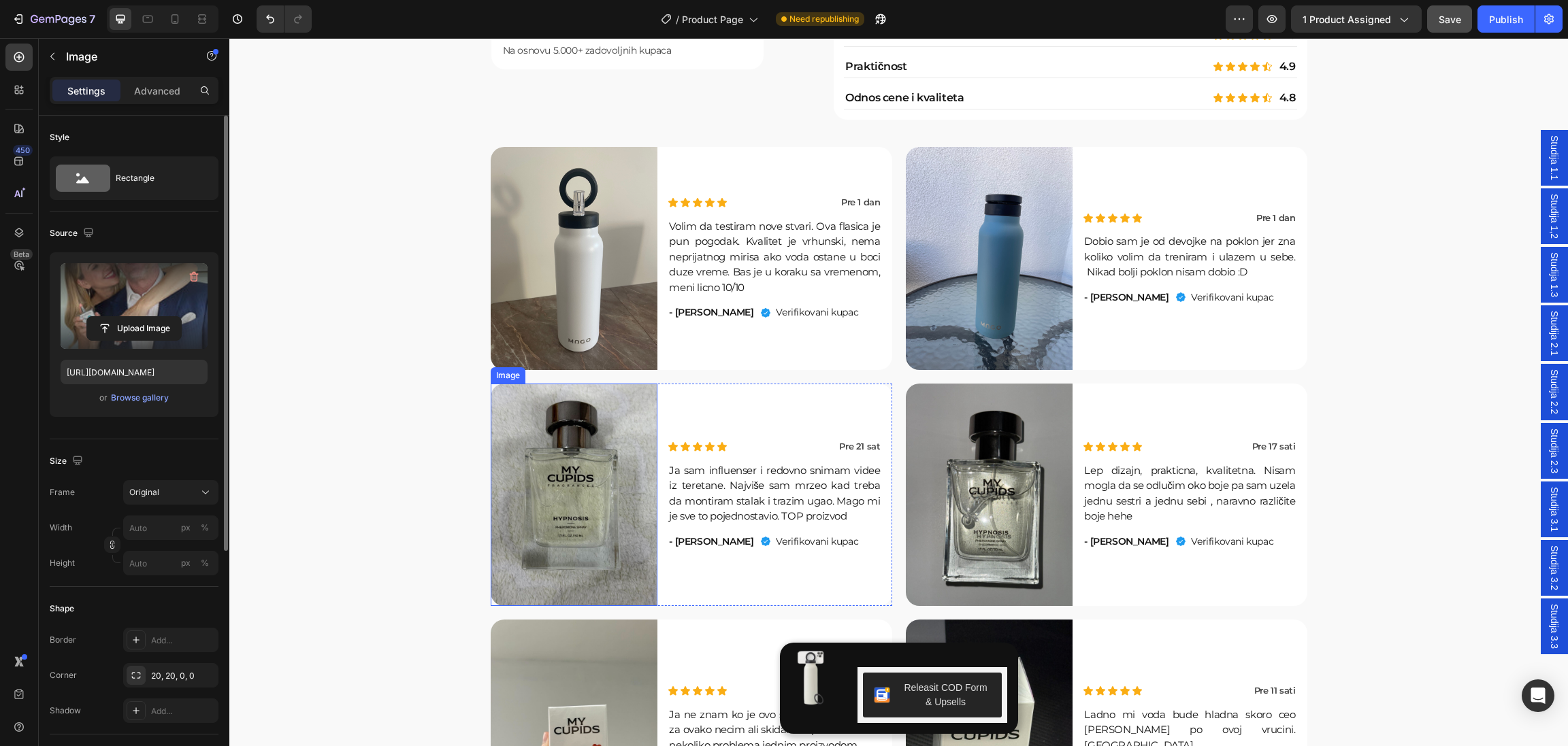
scroll to position [4998, 0]
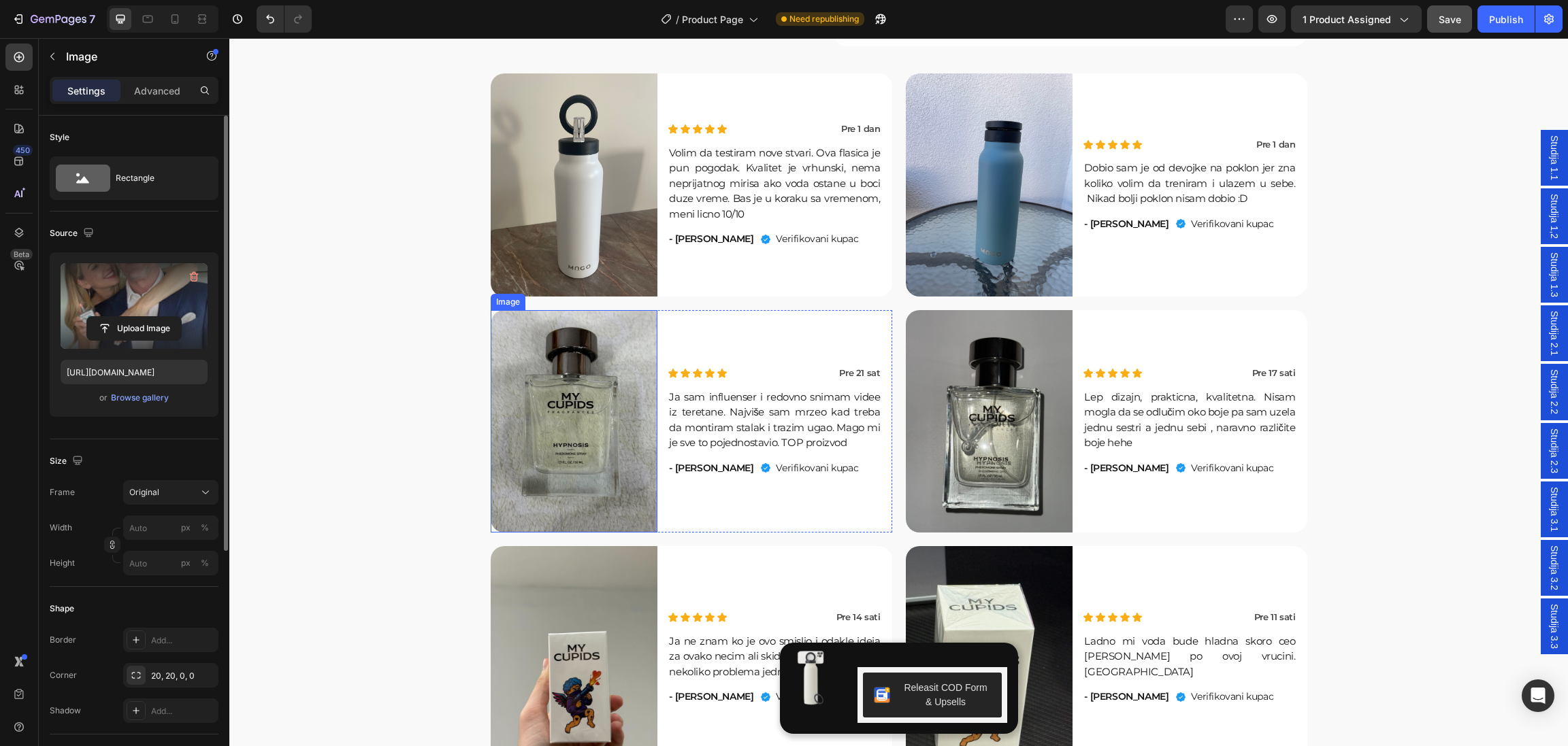
click at [584, 452] on img at bounding box center [574, 422] width 168 height 224
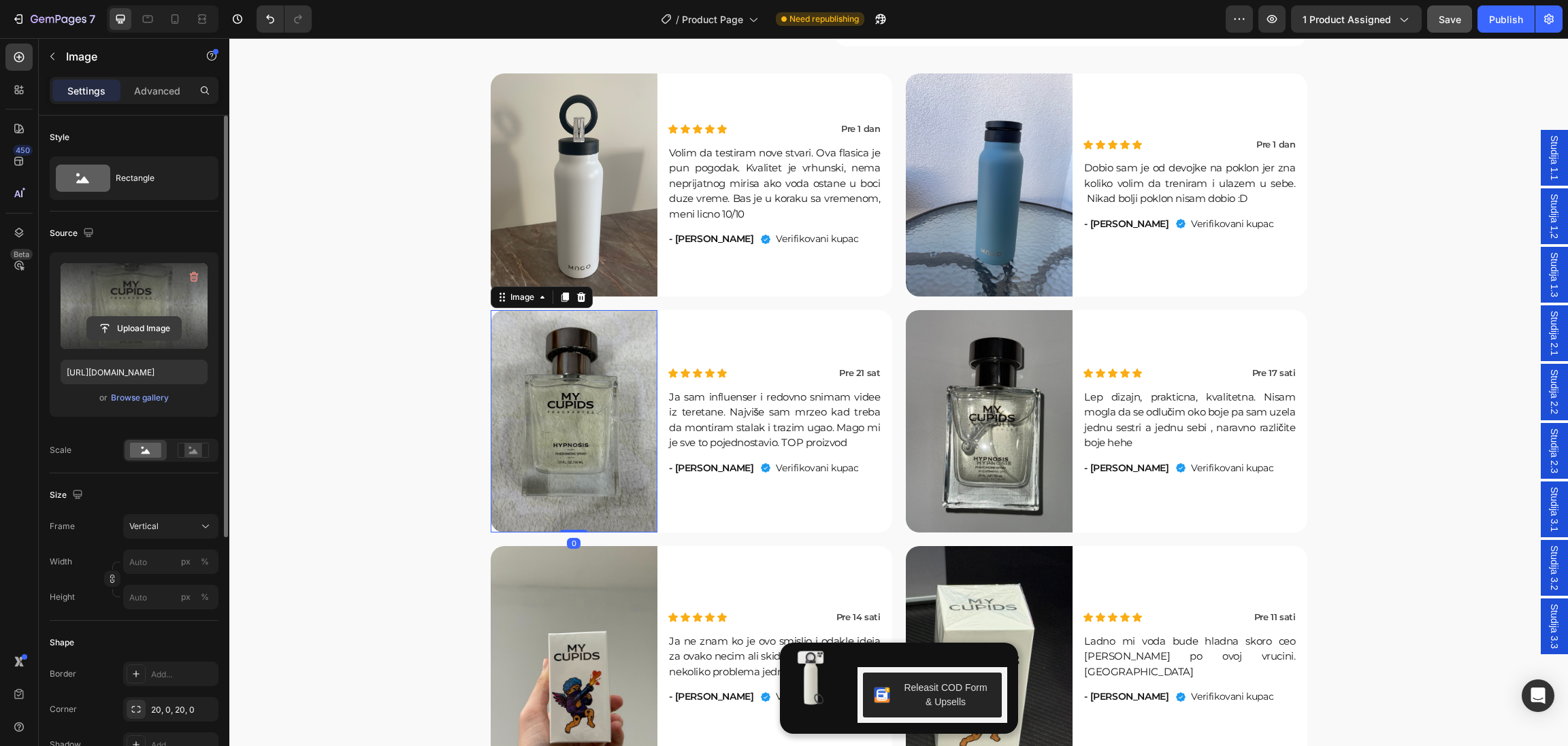
click at [124, 330] on input "file" at bounding box center [134, 328] width 94 height 24
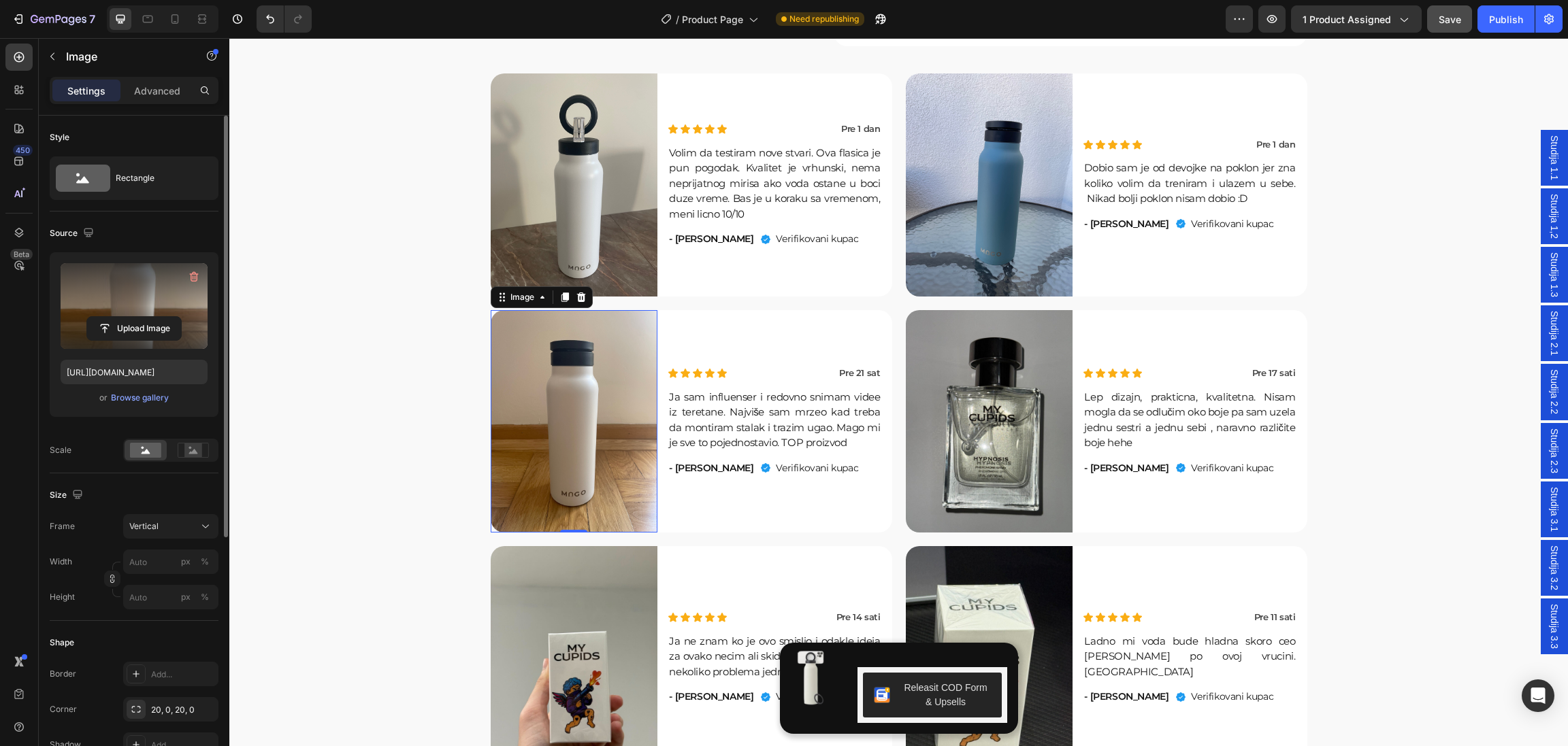
type input "https://cdn.shopify.com/s/files/1/0640/7556/3117/files/gempages_574962553927500…"
click at [993, 433] on img at bounding box center [989, 422] width 168 height 224
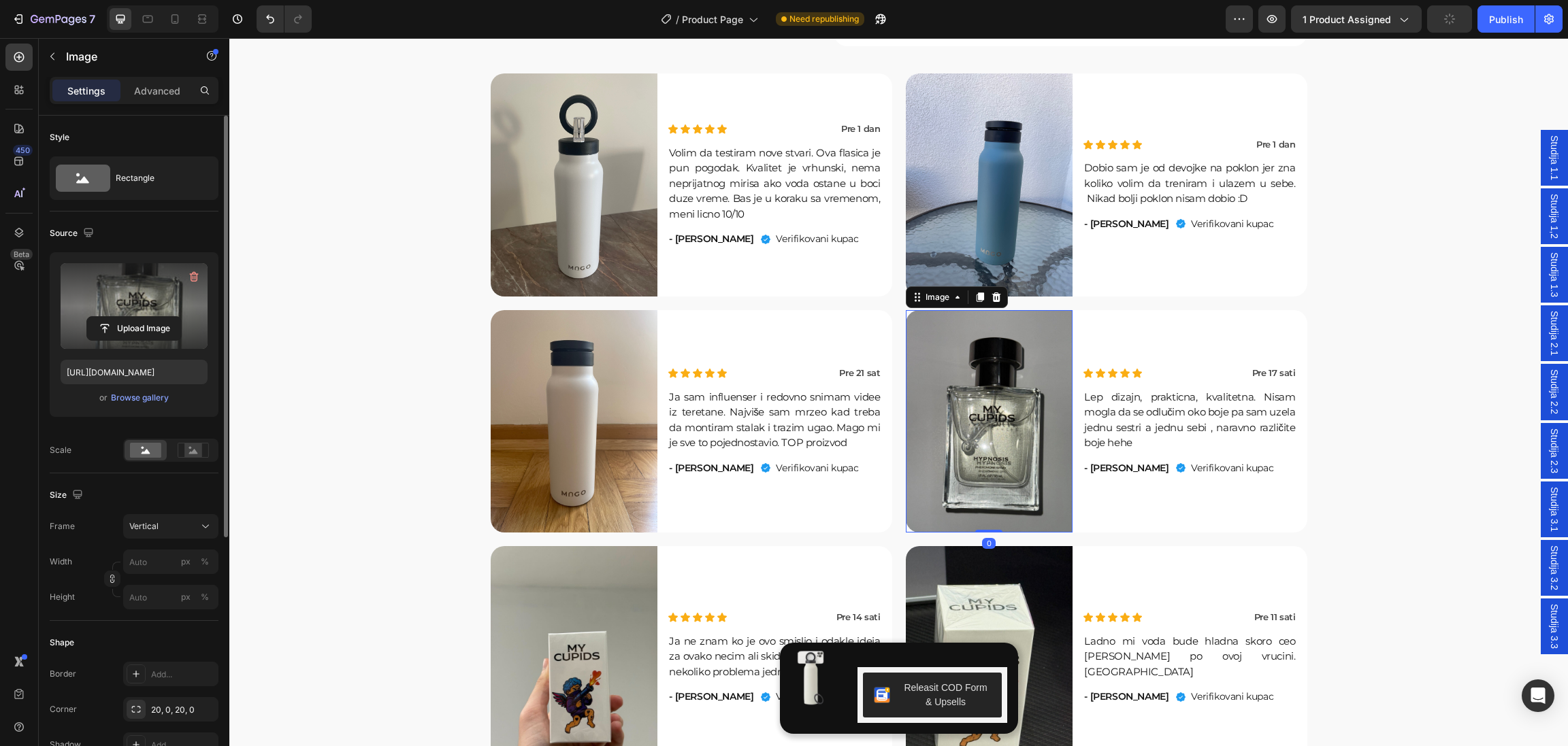
click at [126, 315] on label at bounding box center [134, 306] width 147 height 85
click at [126, 317] on input "file" at bounding box center [134, 328] width 94 height 24
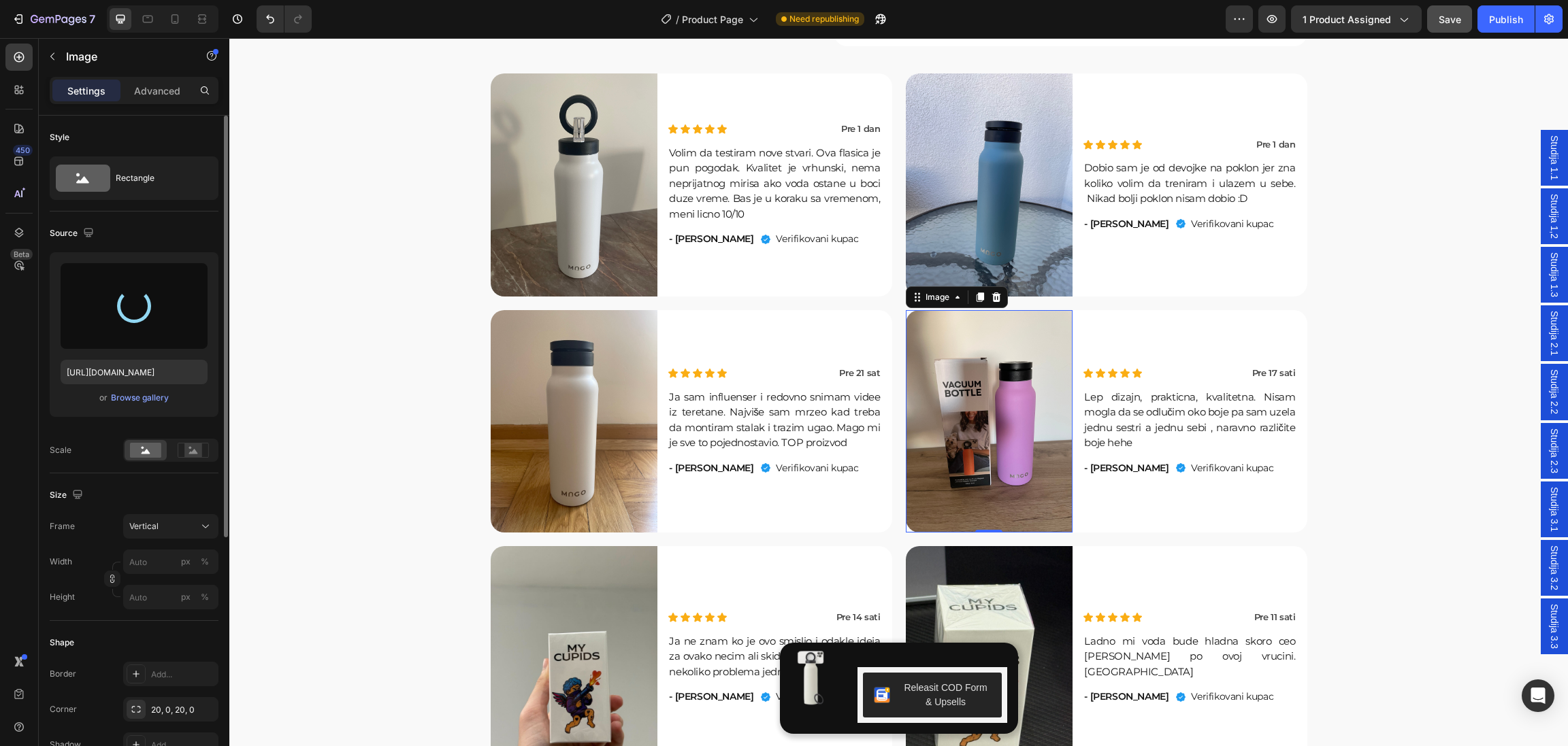
type input "https://cdn.shopify.com/s/files/1/0640/7556/3117/files/gempages_574962553927500…"
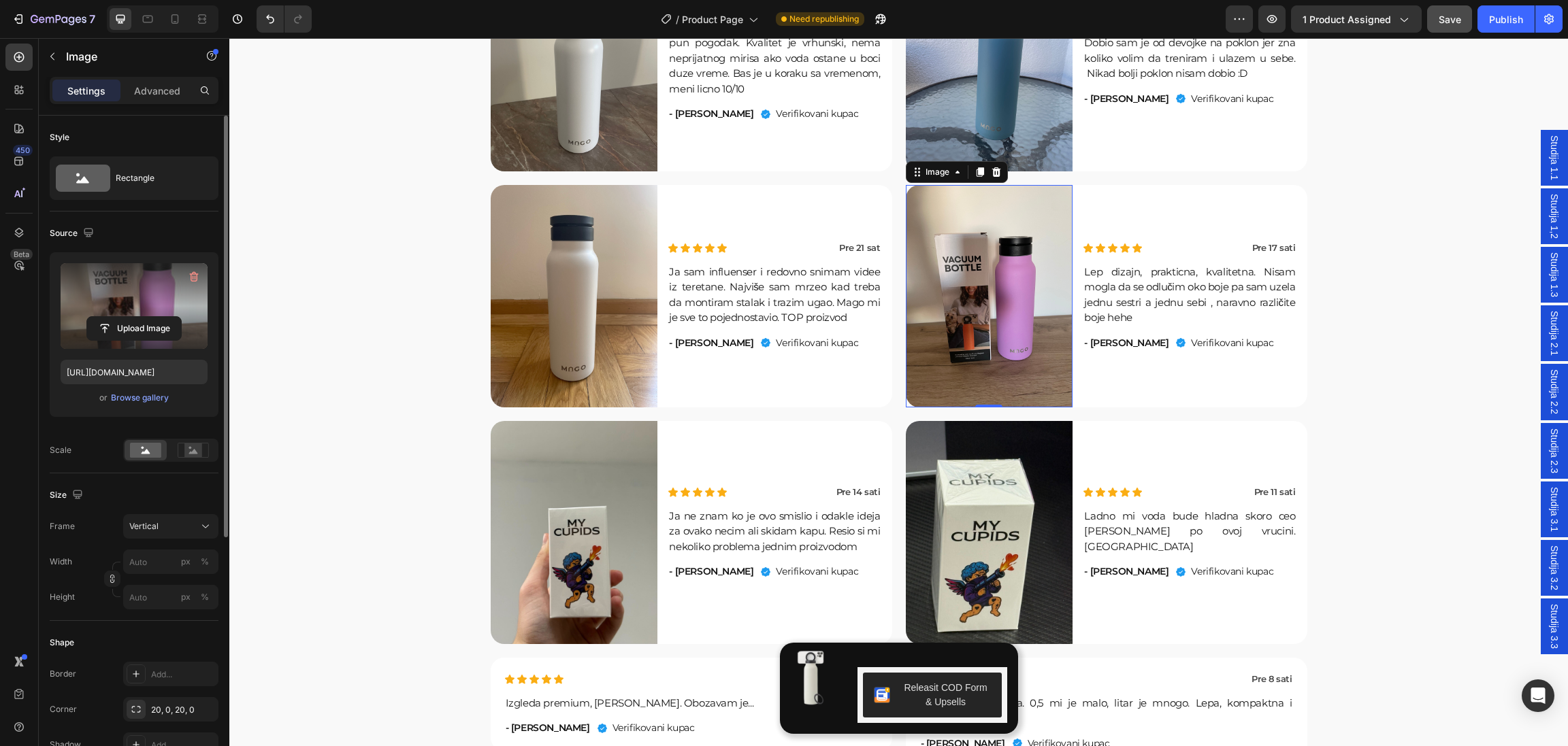
scroll to position [5146, 0]
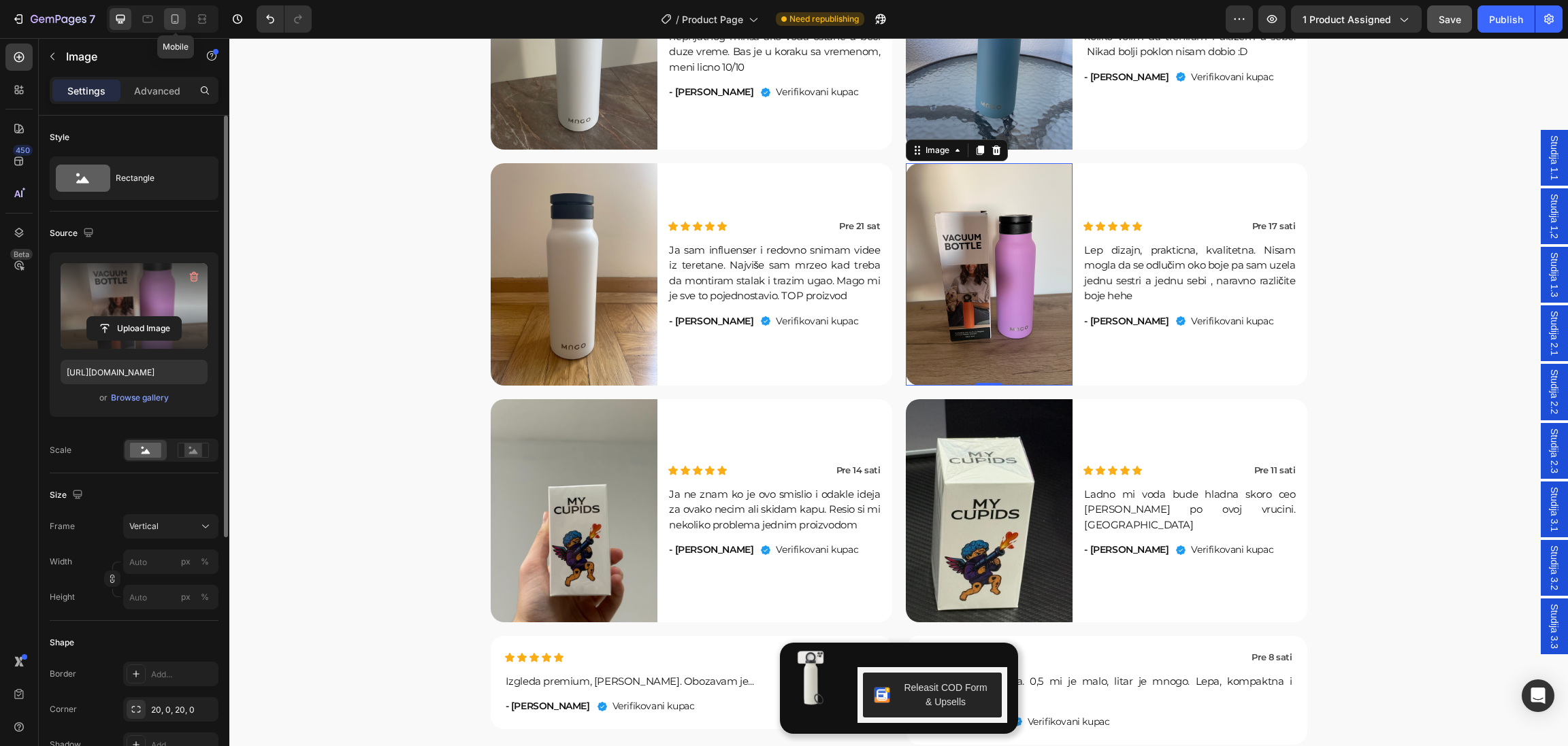
click at [175, 22] on icon at bounding box center [176, 20] width 8 height 10
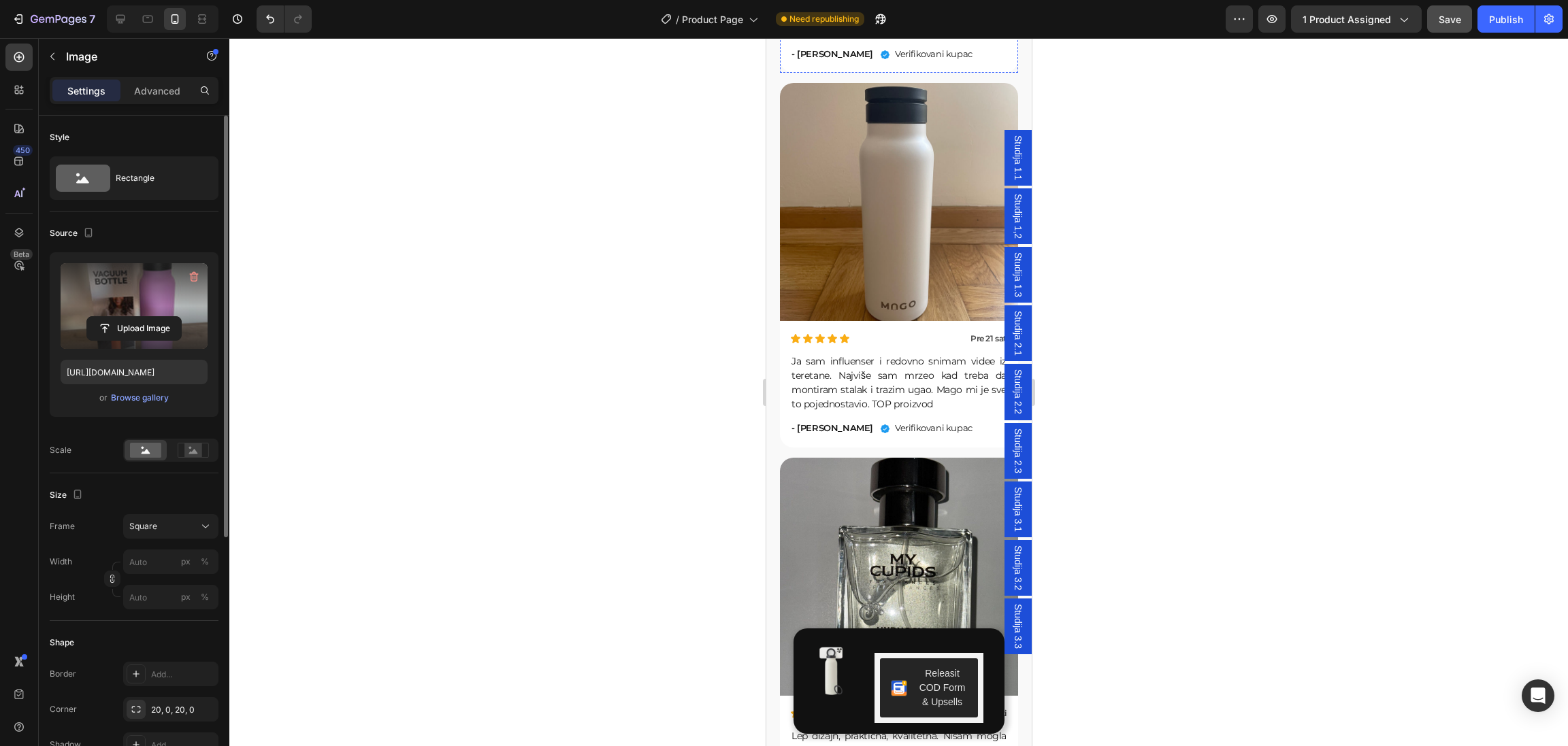
click at [880, 458] on img at bounding box center [897, 576] width 238 height 238
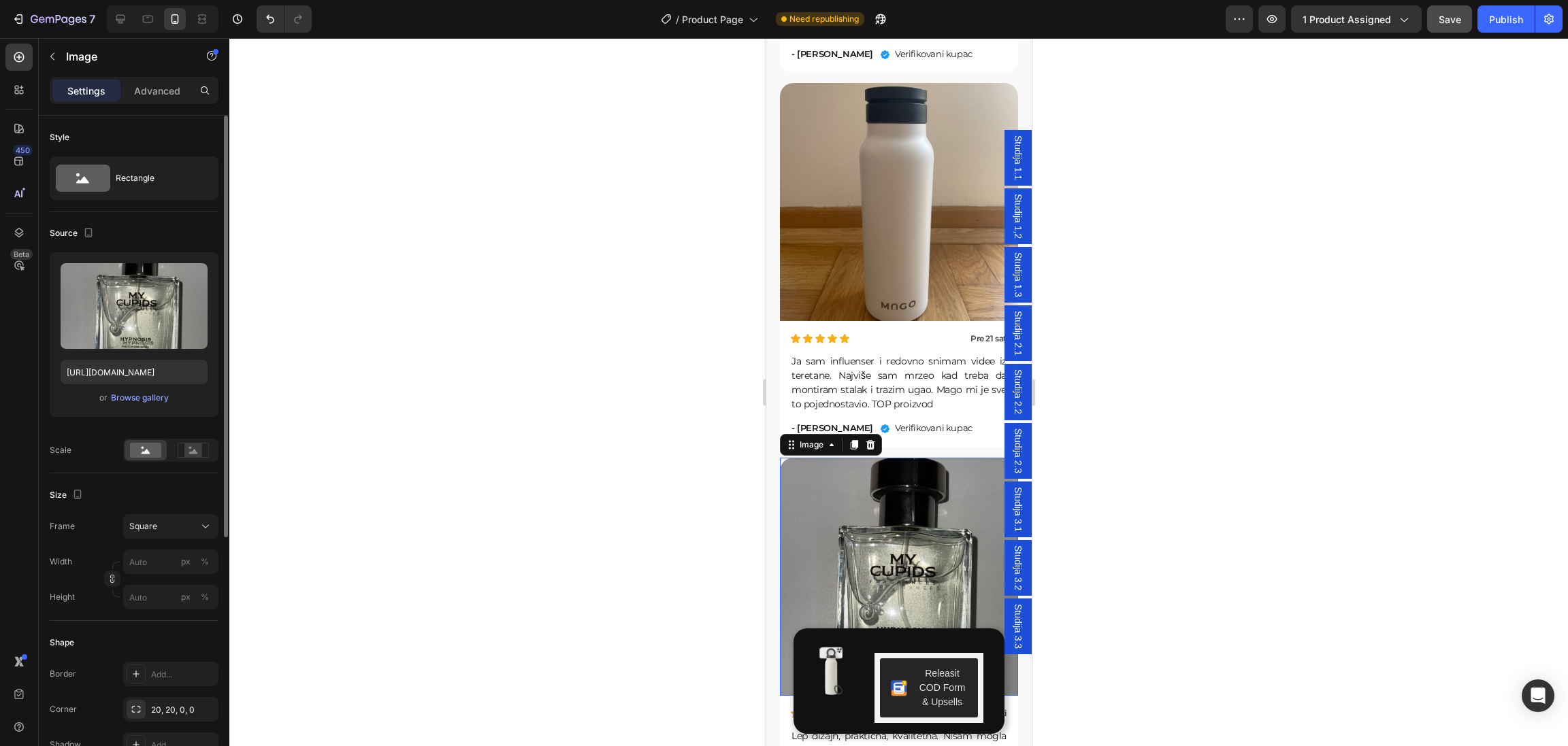
scroll to position [5834, 0]
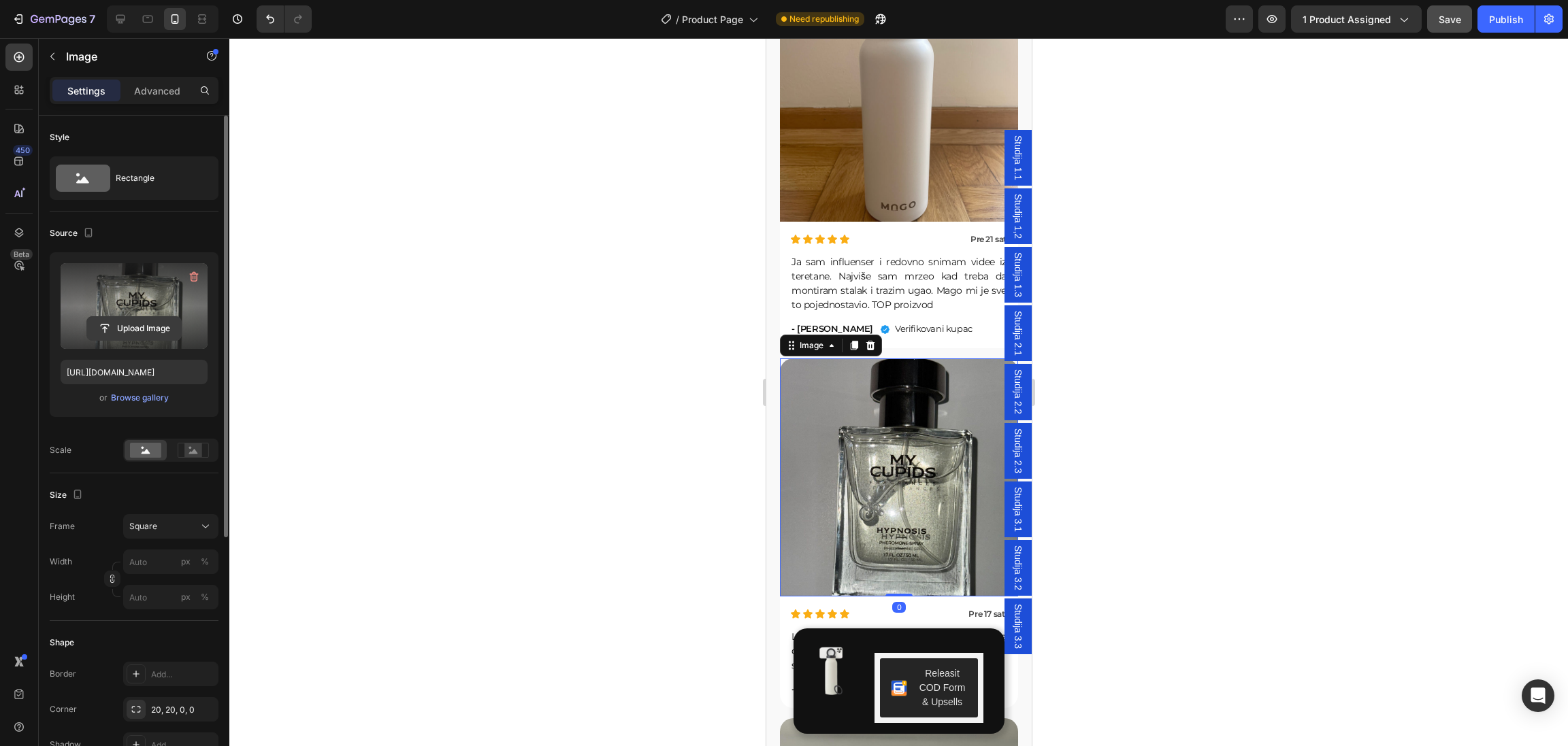
click at [139, 323] on input "file" at bounding box center [134, 328] width 94 height 24
type input "https://cdn.shopify.com/s/files/1/0640/7556/3117/files/gempages_574962553927500…"
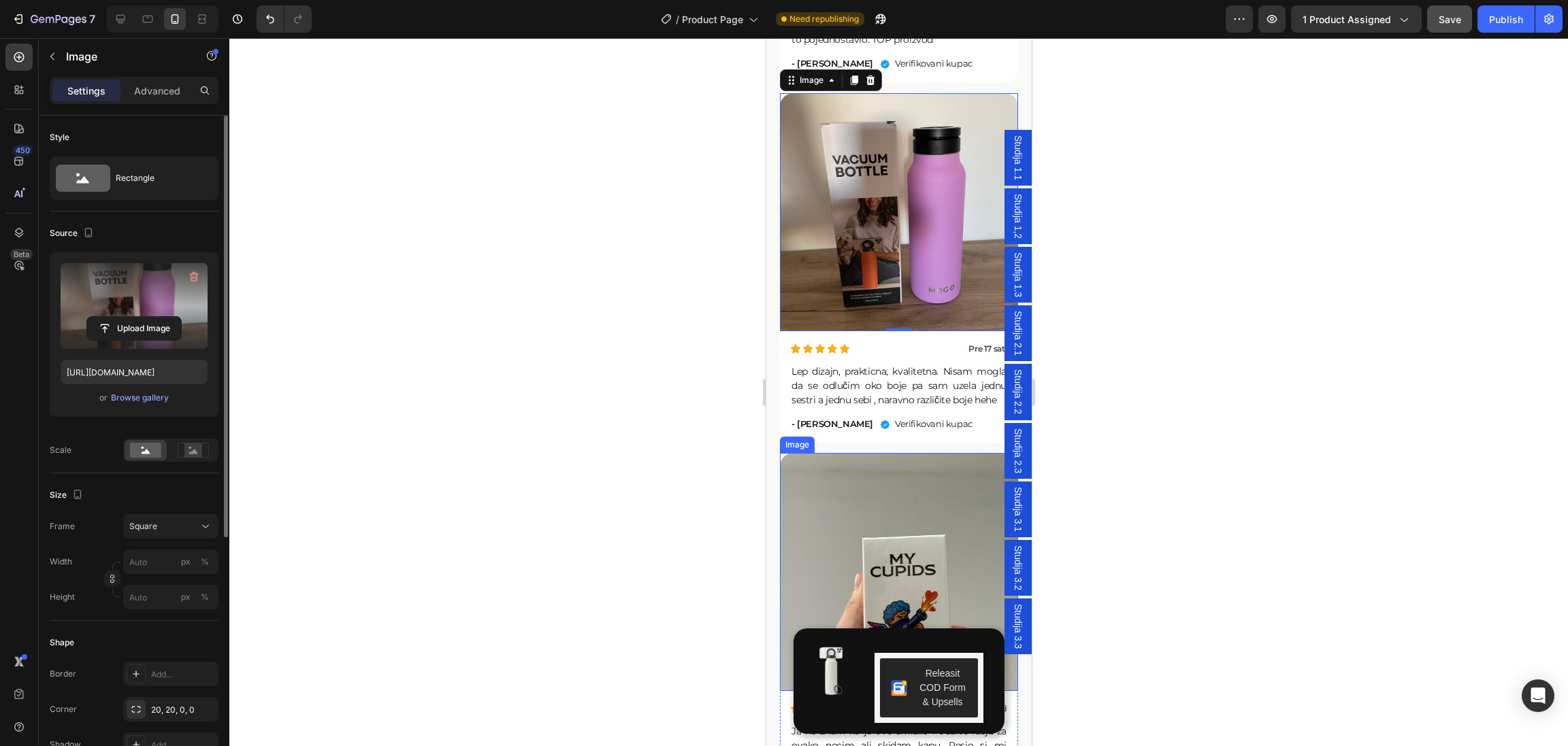
scroll to position [6128, 0]
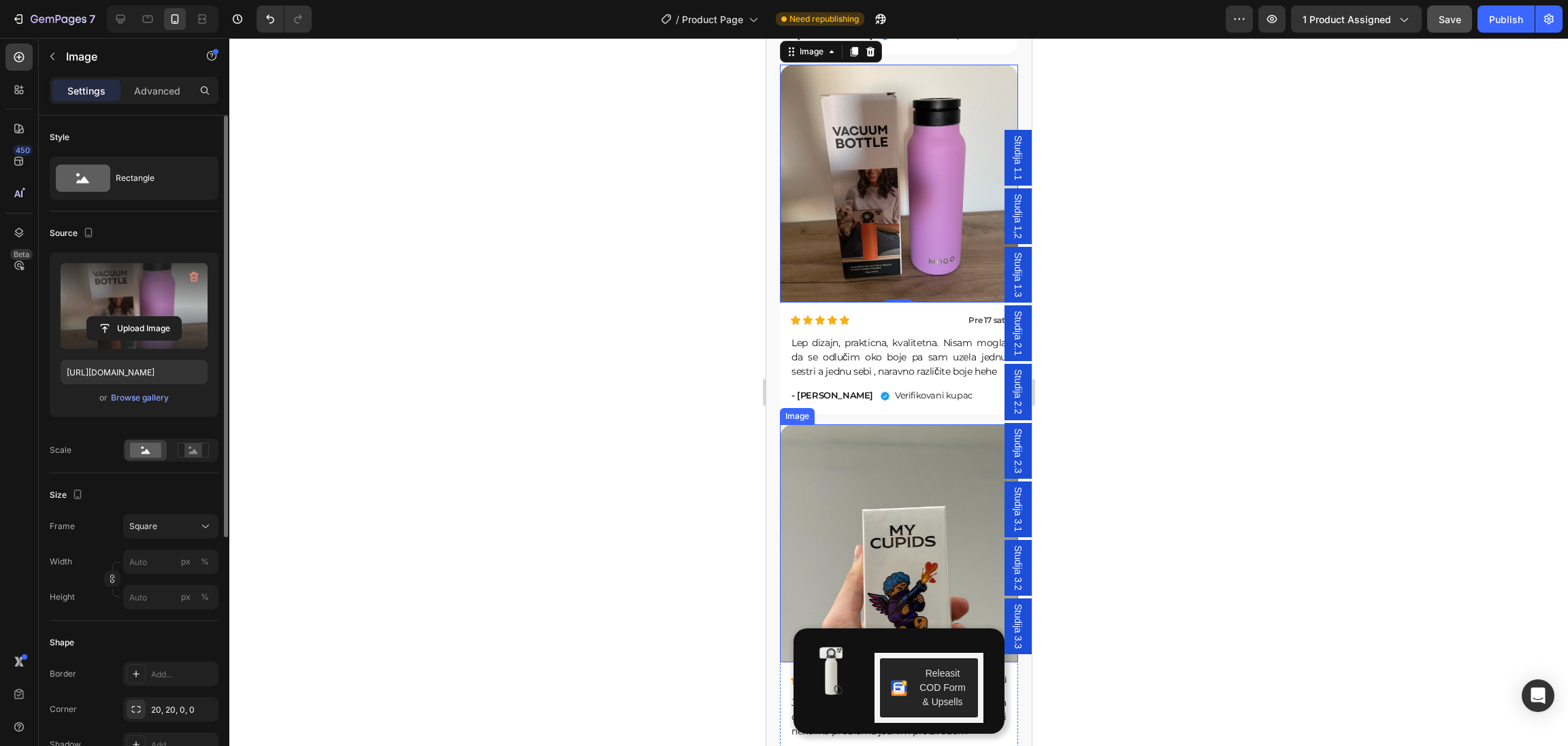
click at [872, 508] on img at bounding box center [897, 543] width 238 height 238
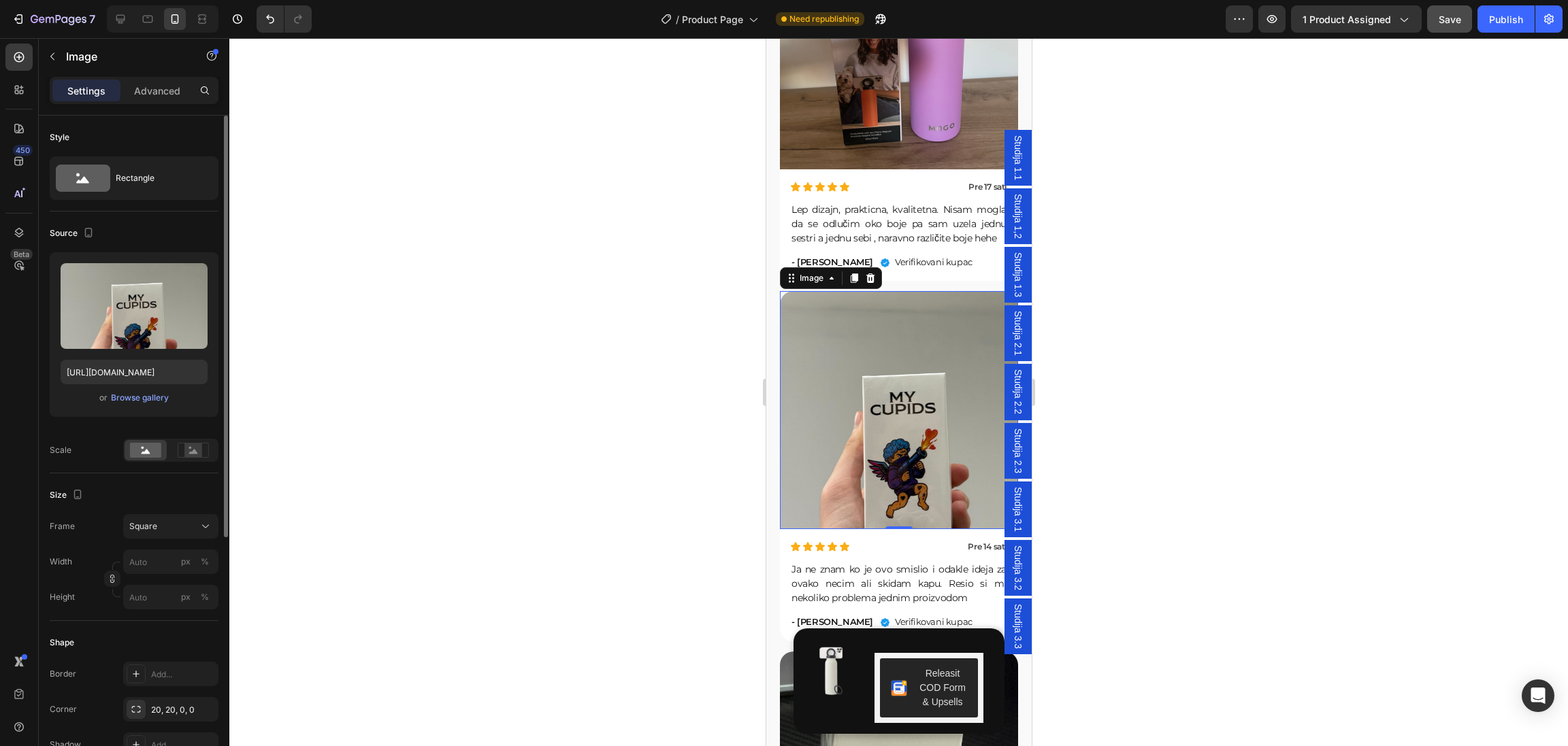
scroll to position [6275, 0]
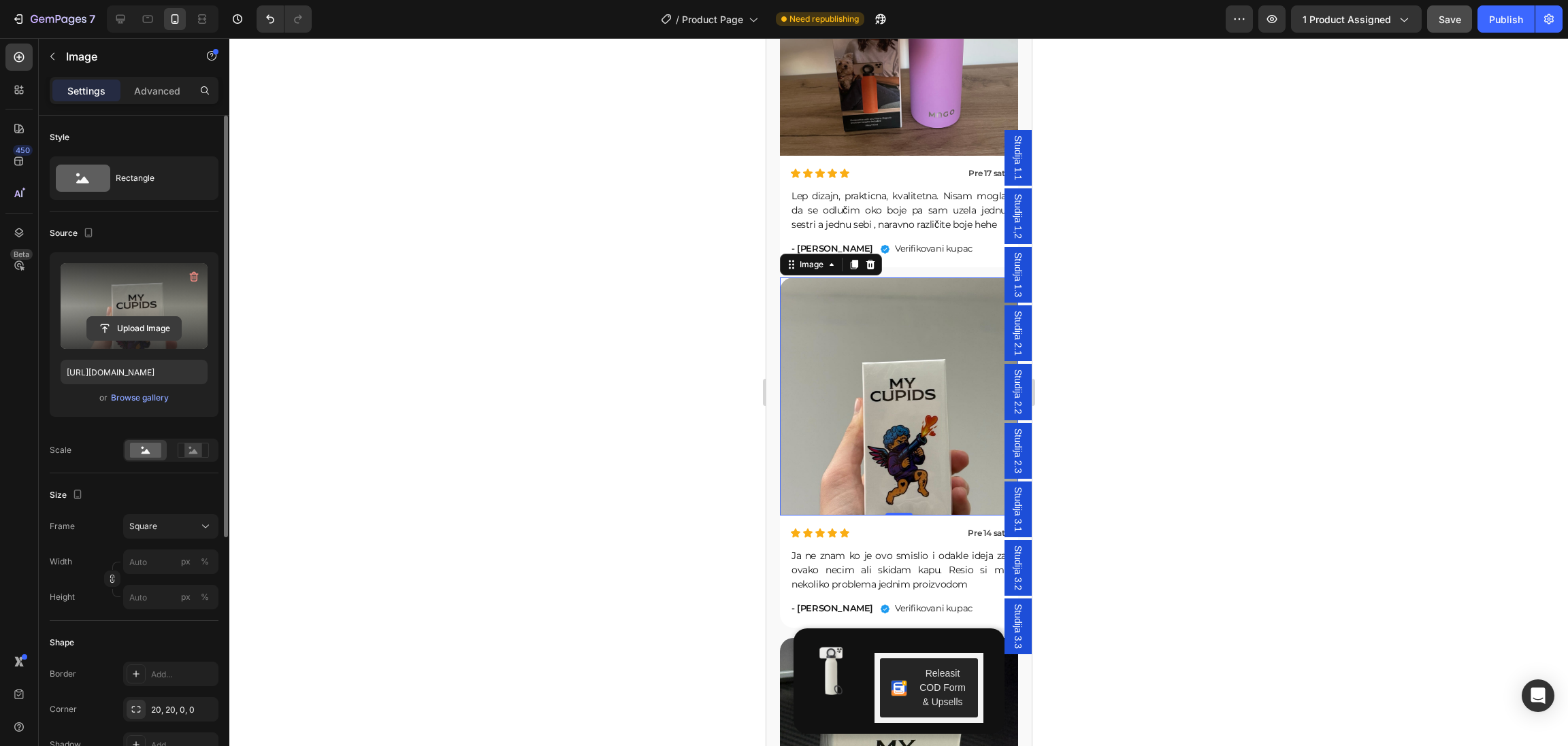
click at [136, 329] on input "file" at bounding box center [134, 328] width 94 height 24
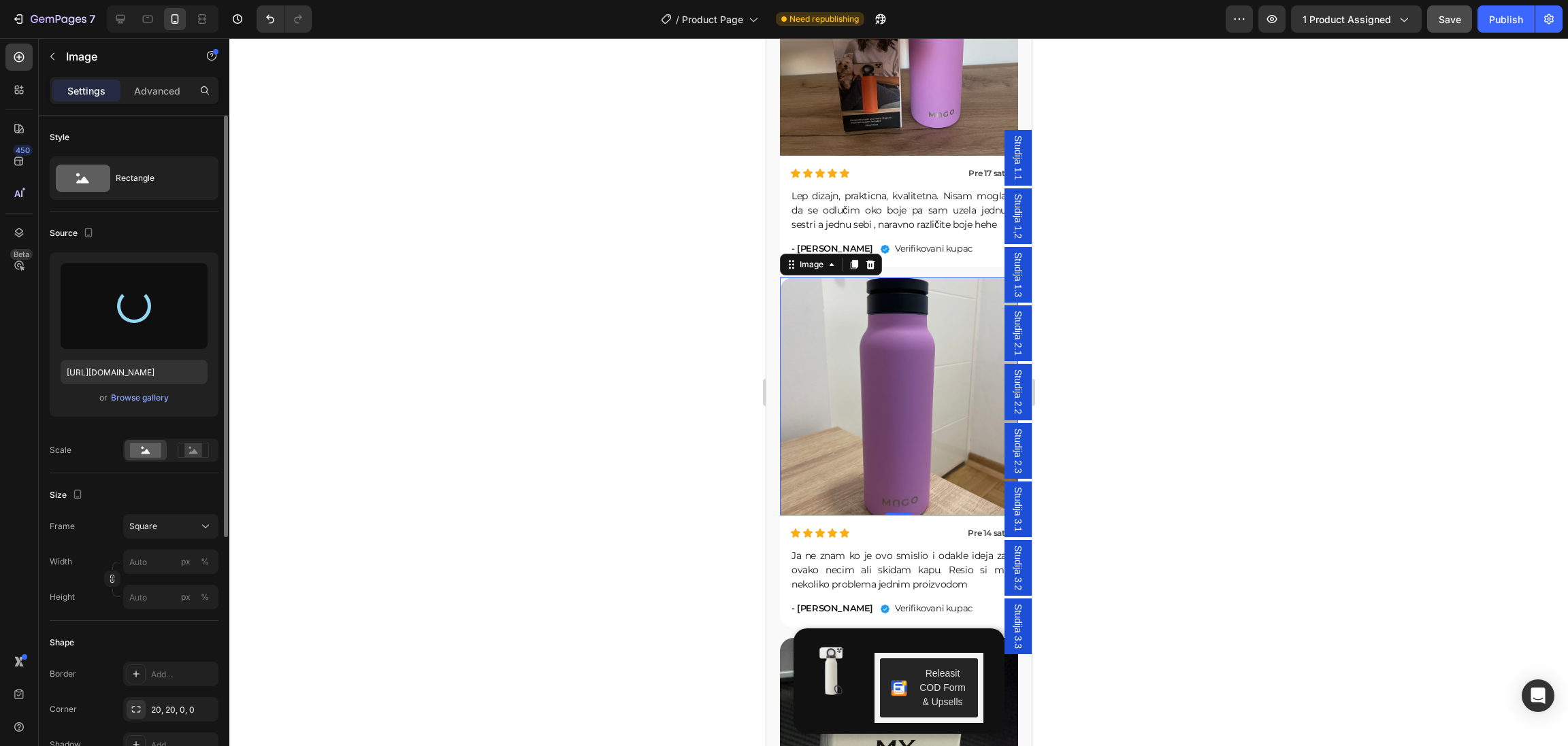
type input "https://cdn.shopify.com/s/files/1/0640/7556/3117/files/gempages_574962553927500…"
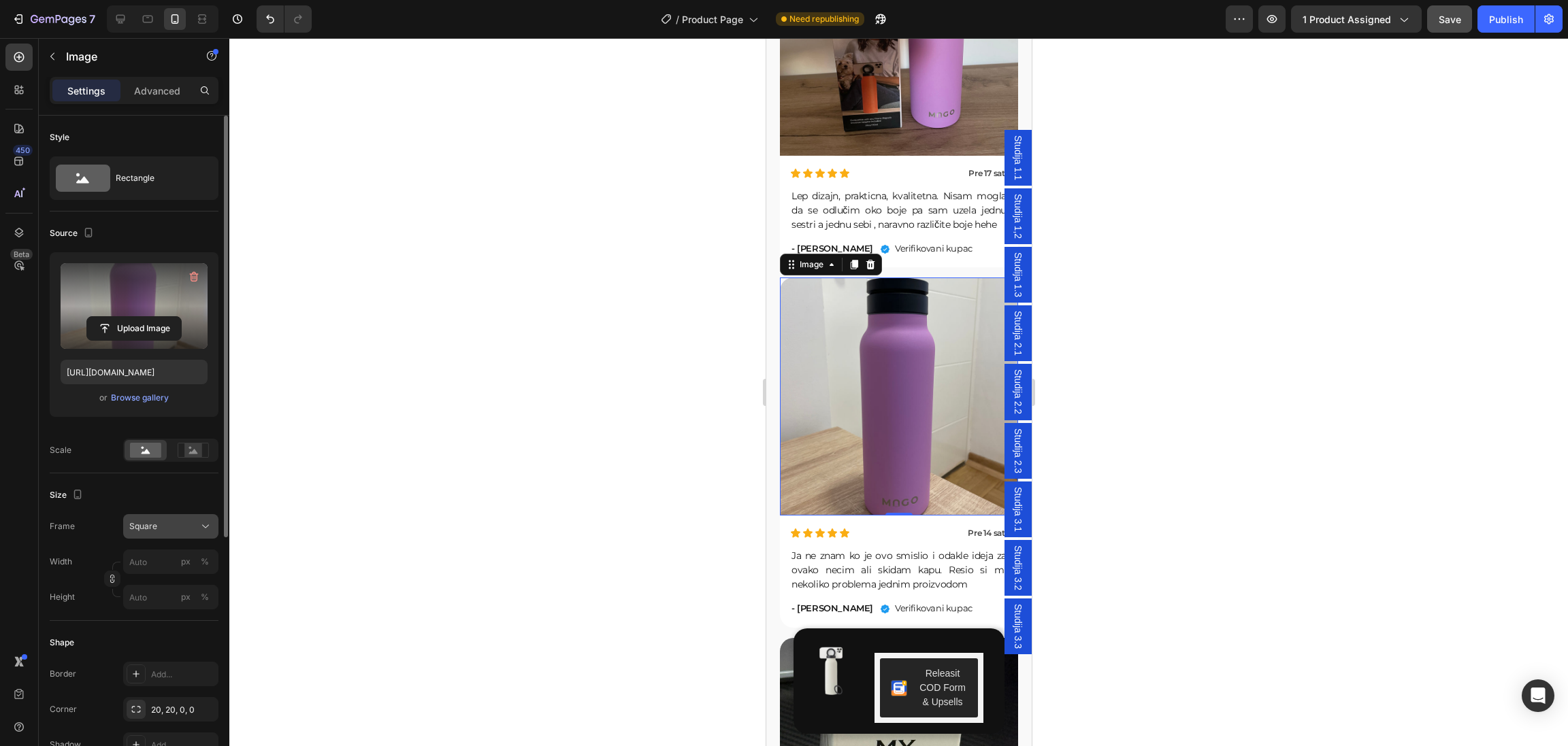
click at [154, 527] on span "Square" at bounding box center [143, 526] width 27 height 12
click at [164, 588] on div "Vertical" at bounding box center [168, 585] width 78 height 14
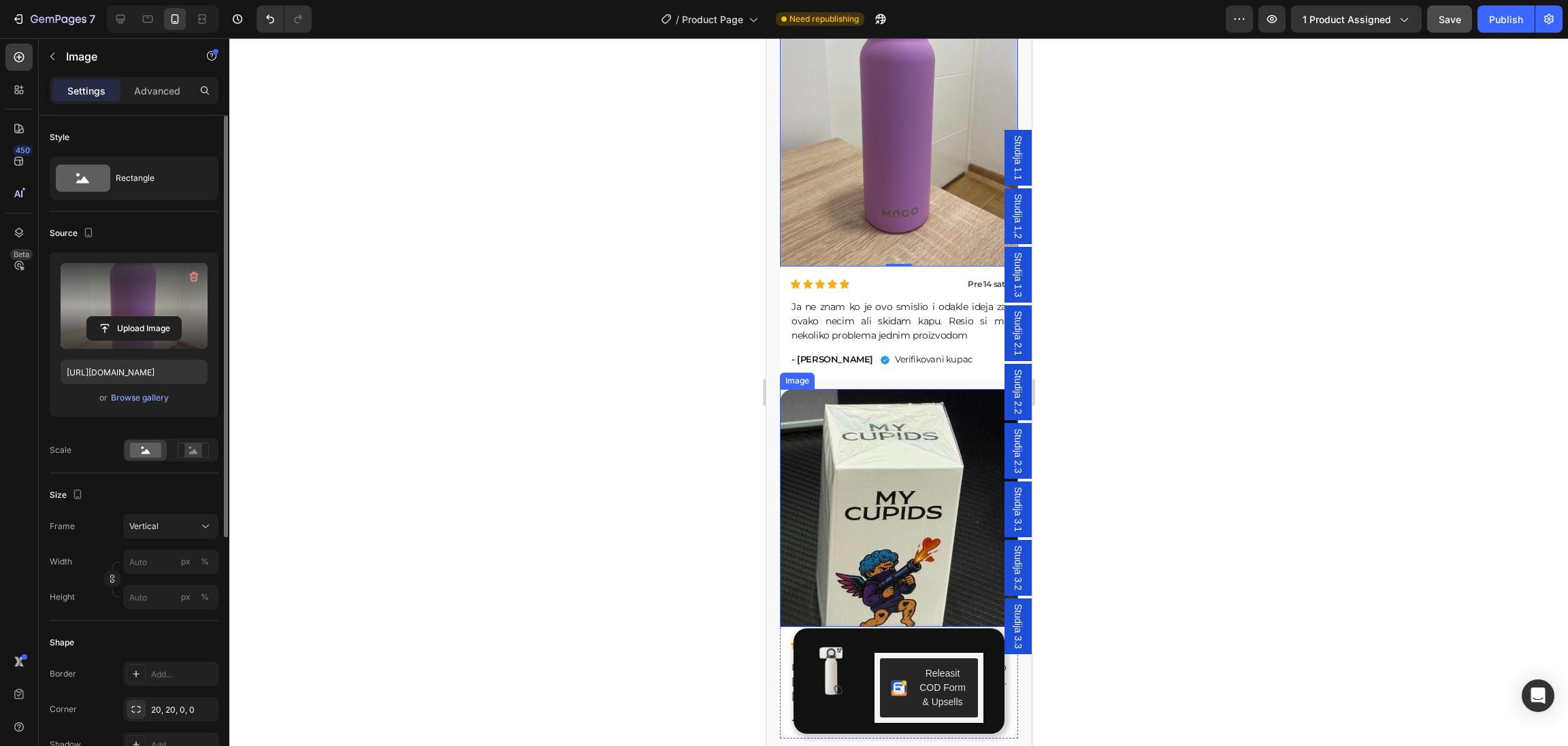
scroll to position [6716, 0]
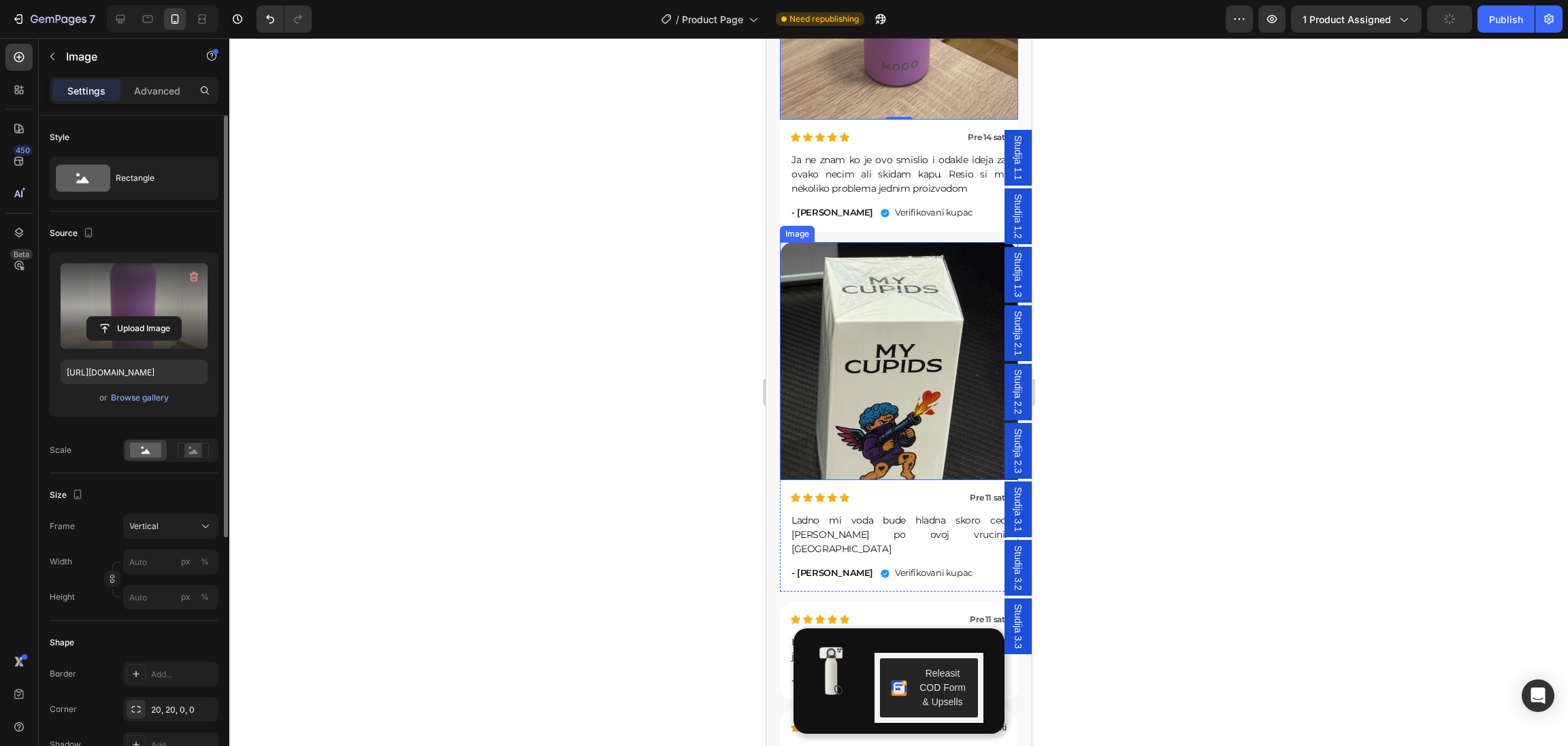
click at [884, 432] on img at bounding box center [897, 361] width 238 height 238
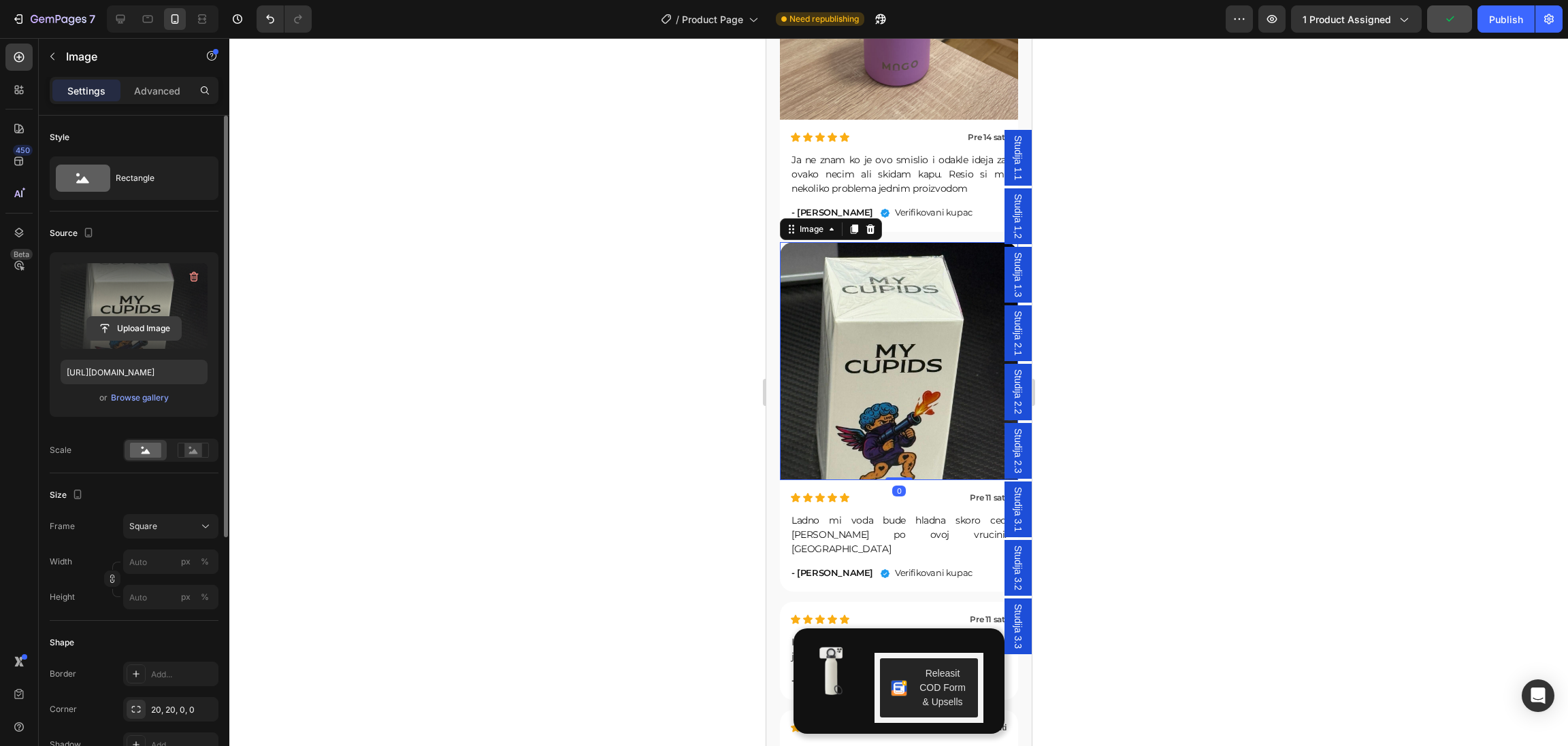
click at [116, 323] on input "file" at bounding box center [134, 328] width 94 height 24
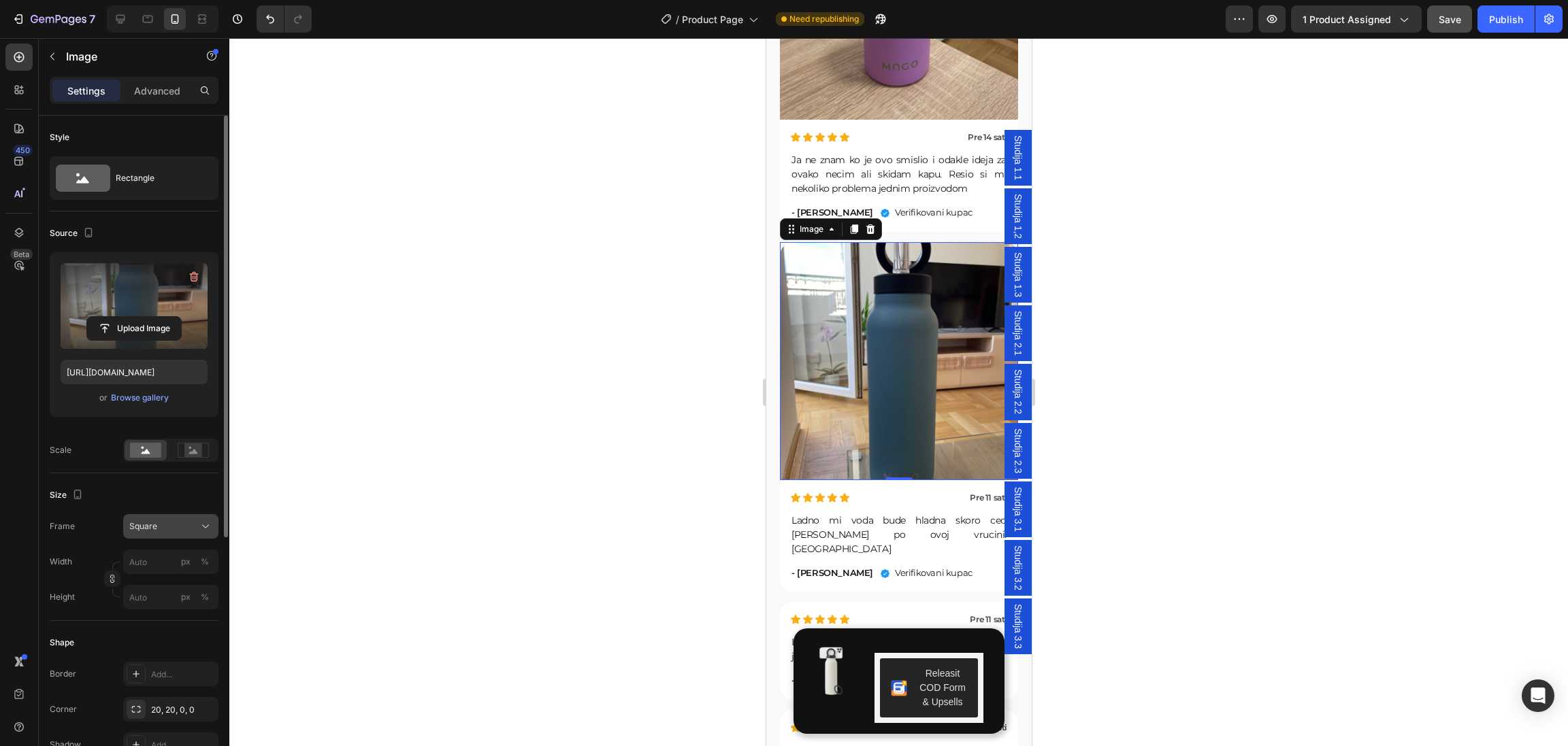
click at [160, 529] on div "Square" at bounding box center [163, 526] width 67 height 12
click at [159, 583] on div "Vertical" at bounding box center [168, 585] width 78 height 14
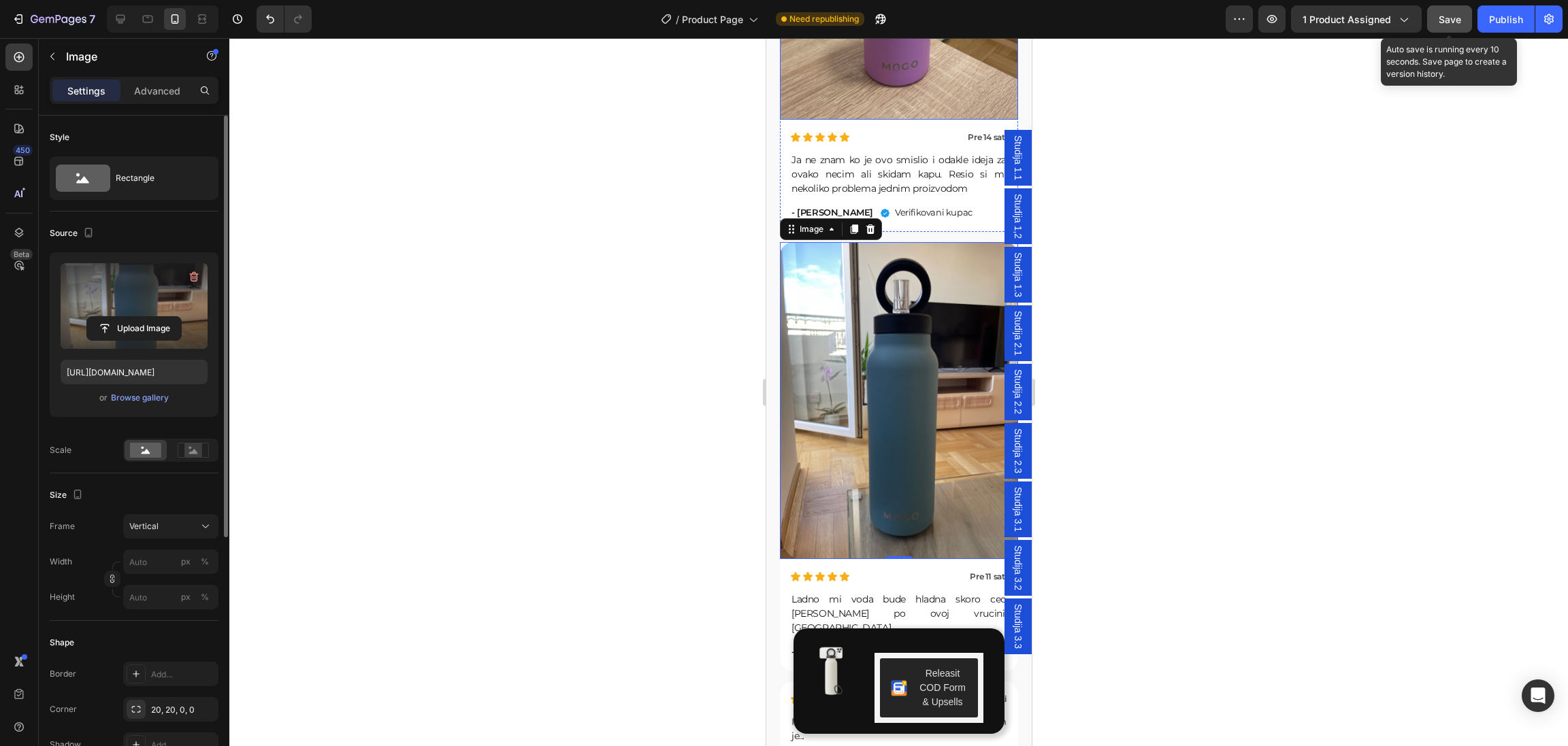
click at [1460, 24] on span "Save" at bounding box center [1449, 20] width 23 height 12
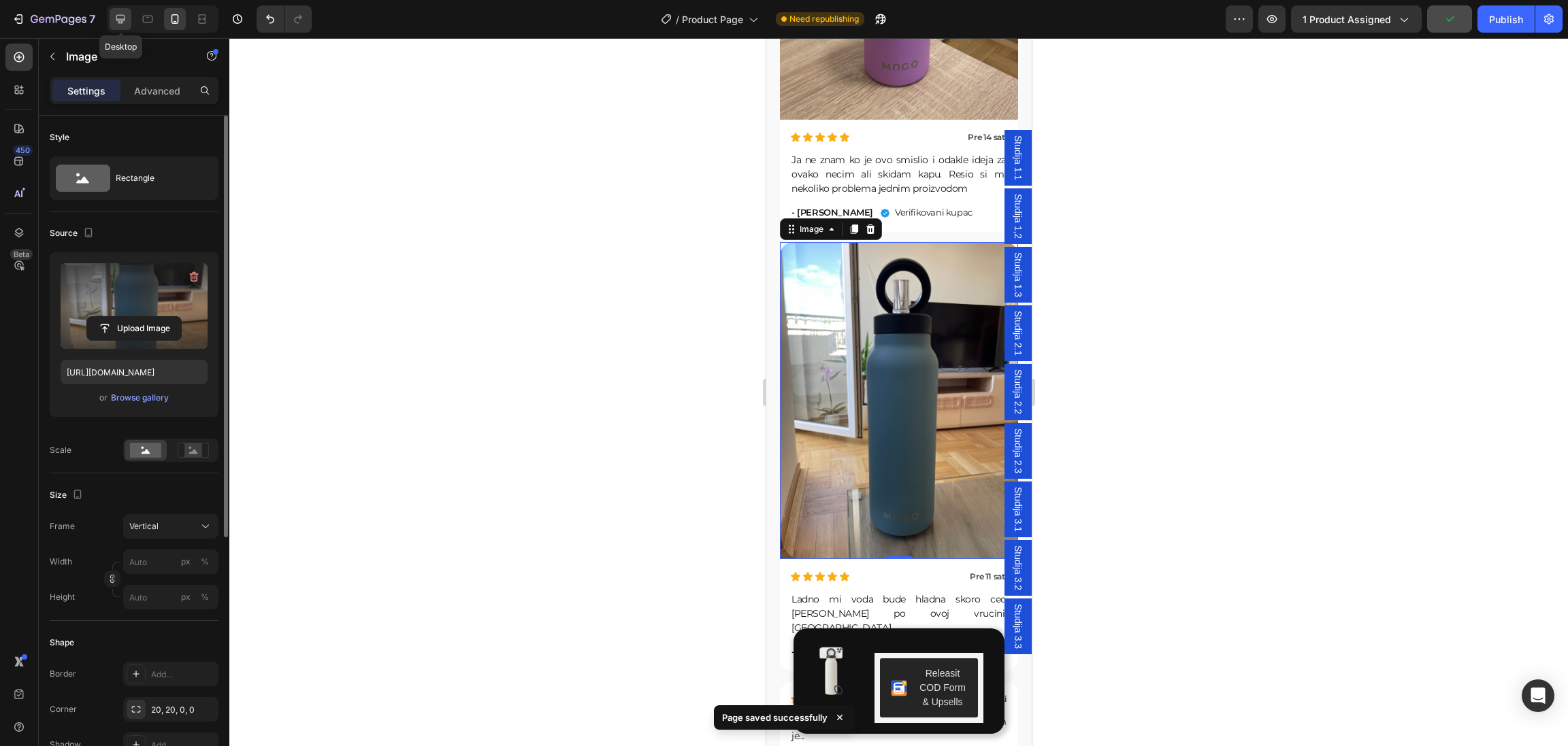
click at [122, 19] on icon at bounding box center [121, 19] width 9 height 9
type input "https://cdn.shopify.com/s/files/1/0640/7556/3117/files/gempages_574962553927500…"
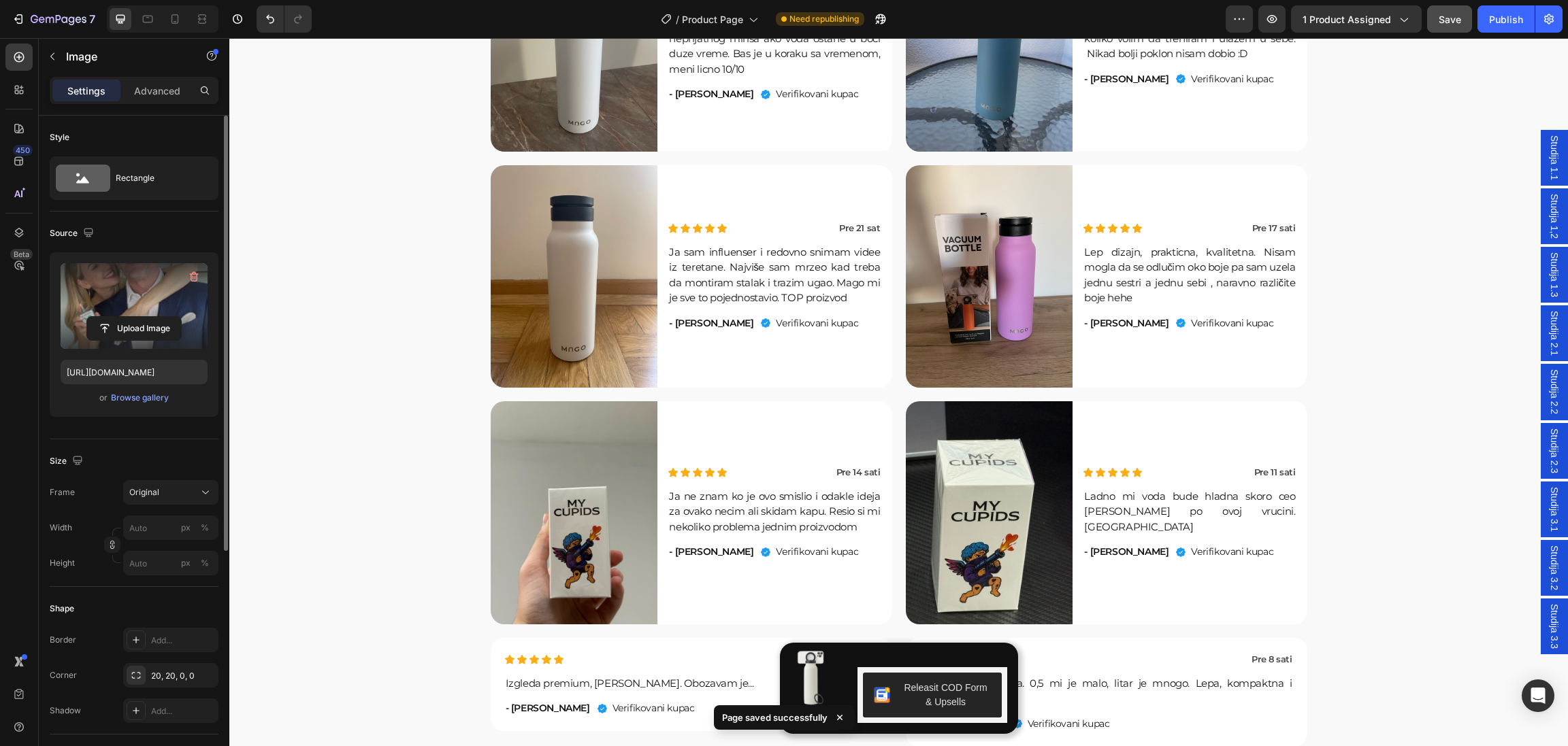
scroll to position [5217, 0]
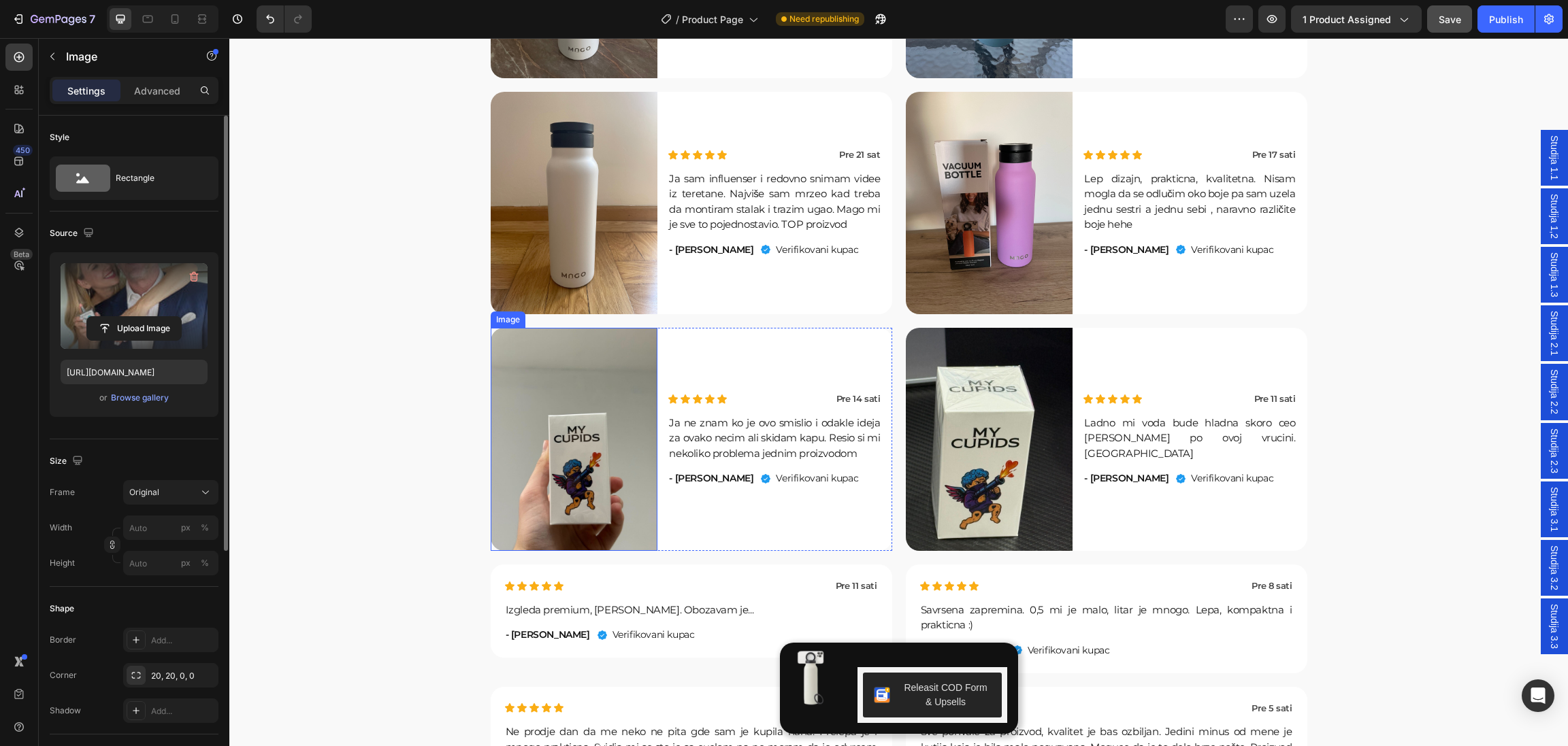
click at [559, 471] on img at bounding box center [574, 439] width 168 height 224
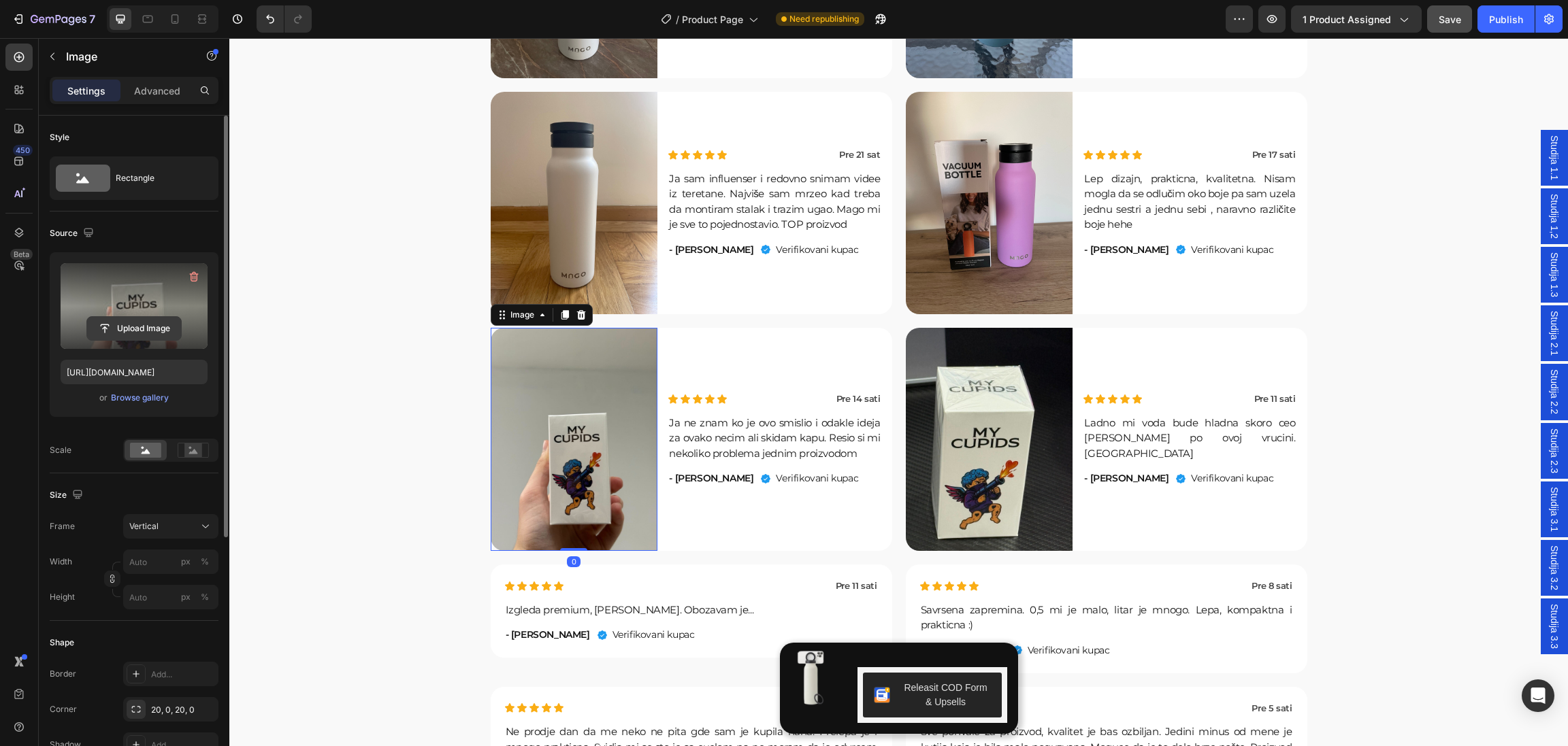
click at [122, 325] on input "file" at bounding box center [134, 328] width 94 height 24
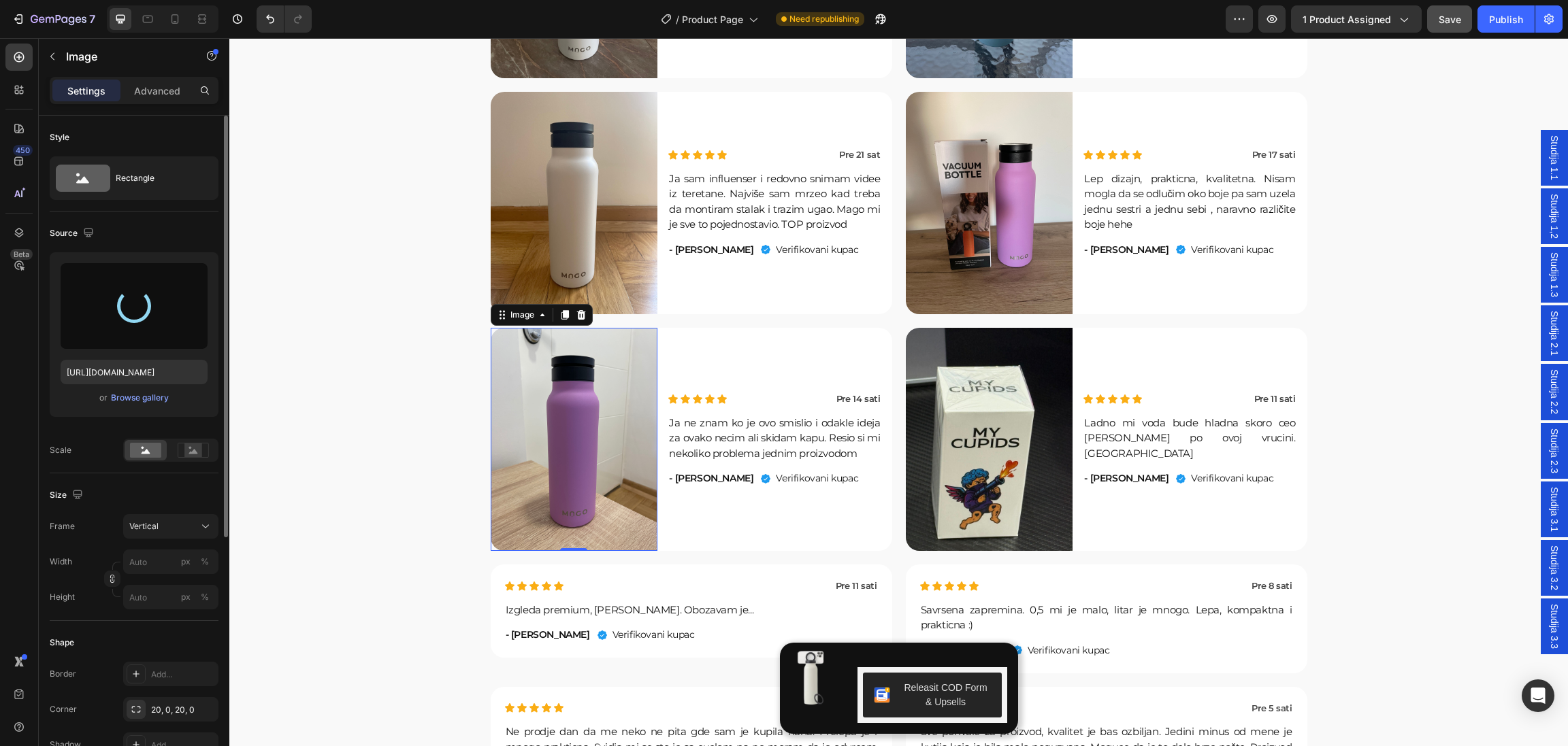
type input "https://cdn.shopify.com/s/files/1/0640/7556/3117/files/gempages_574962553927500…"
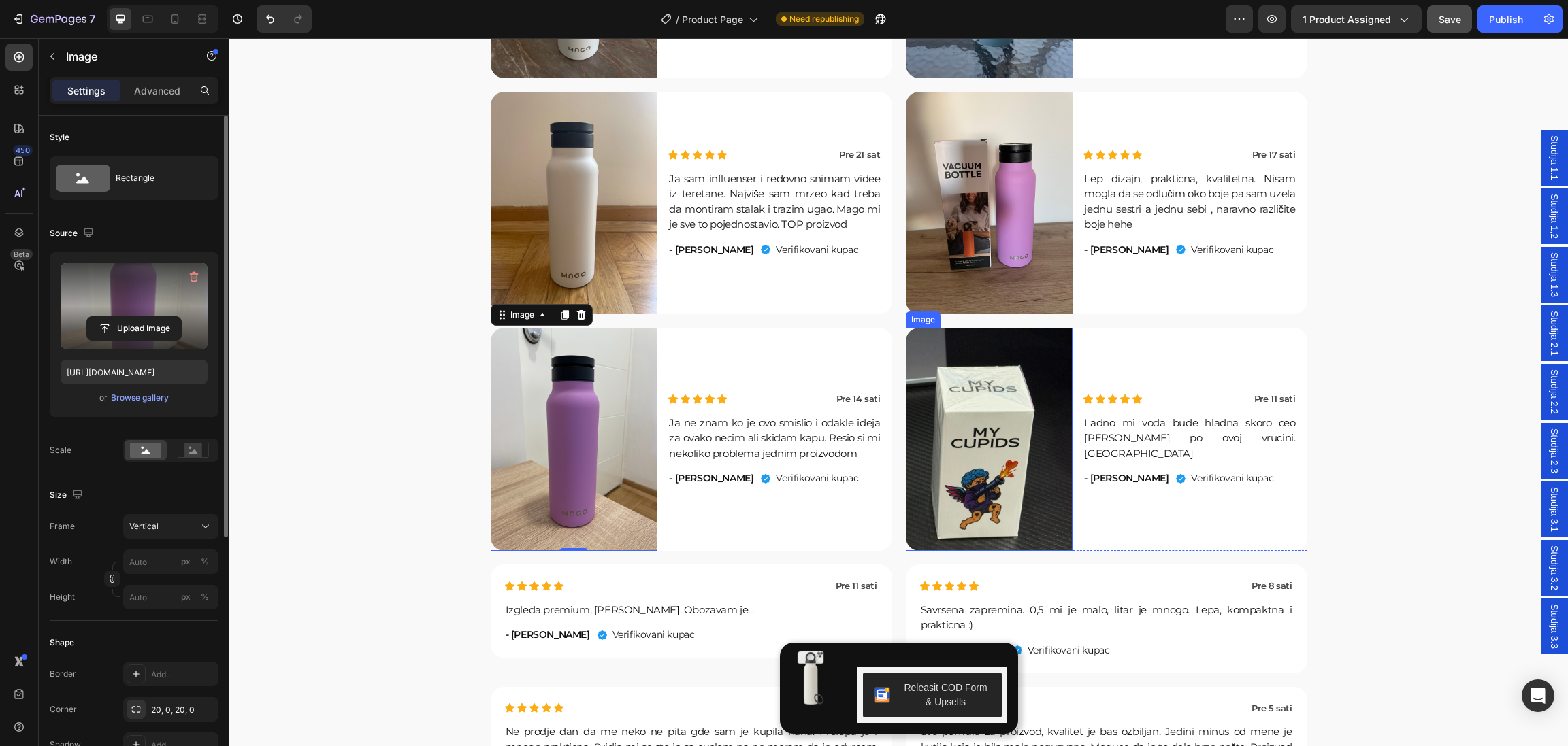
click at [1003, 457] on img at bounding box center [989, 439] width 168 height 224
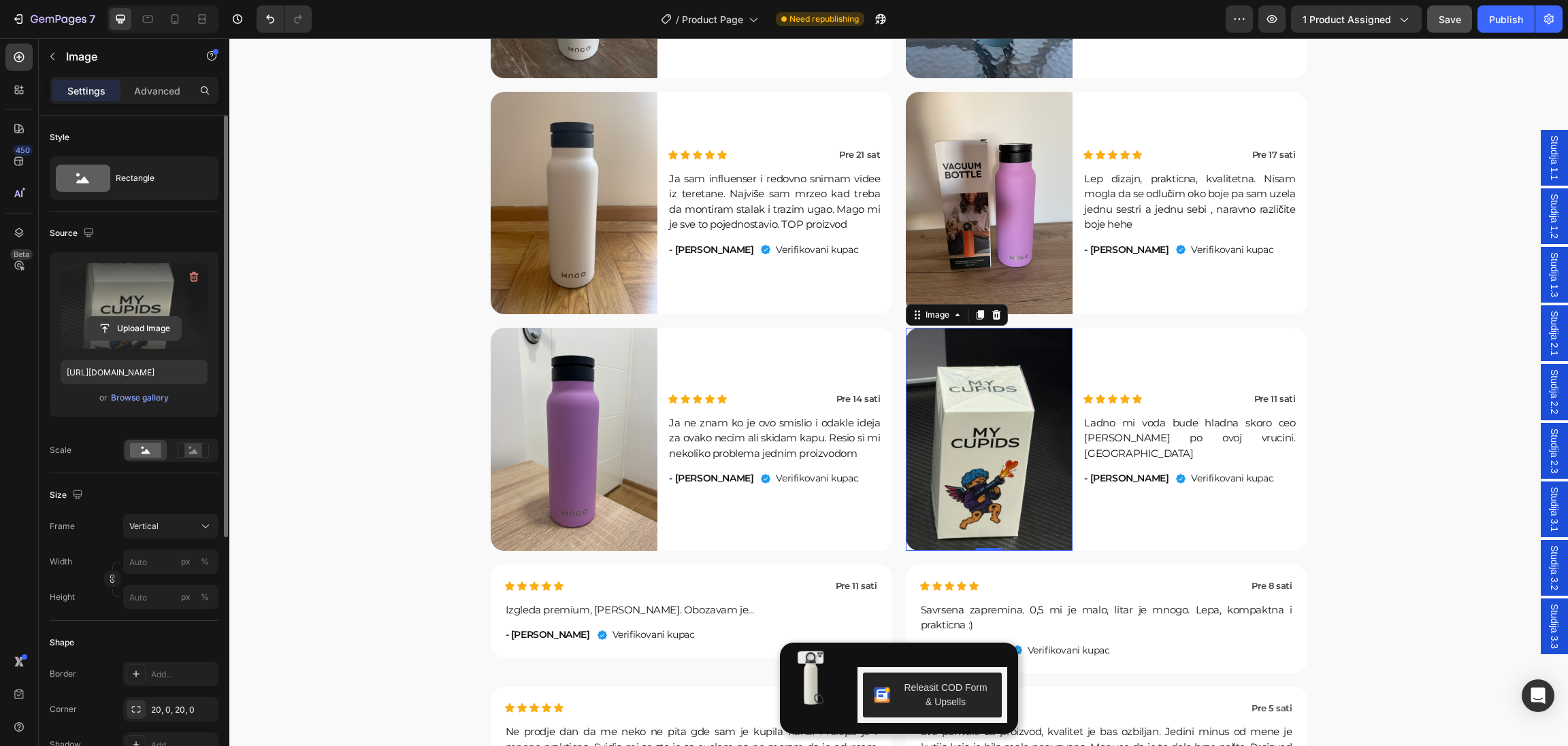
click at [134, 322] on input "file" at bounding box center [134, 328] width 94 height 24
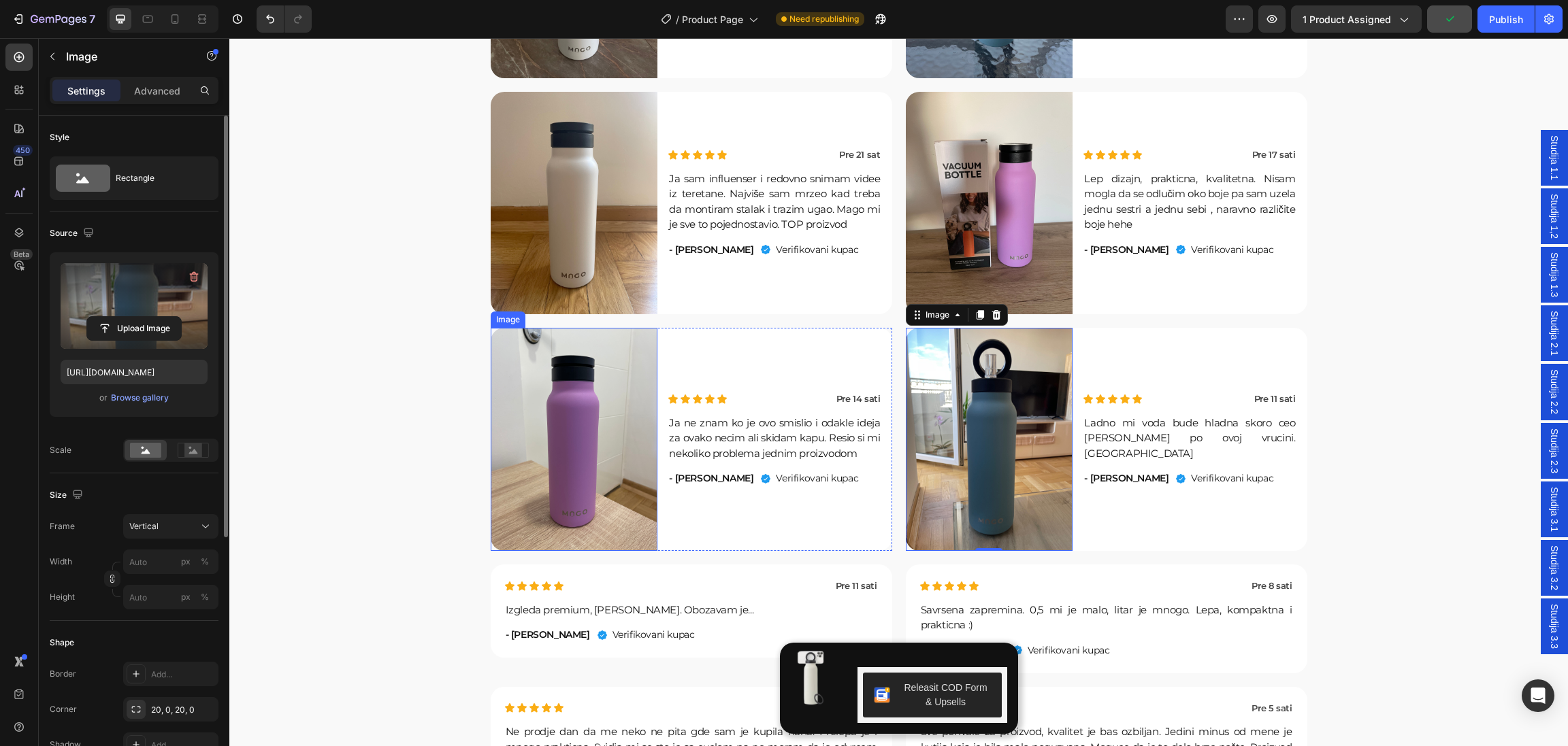
type input "https://cdn.shopify.com/s/files/1/0640/7556/3117/files/gempages_574962553927500…"
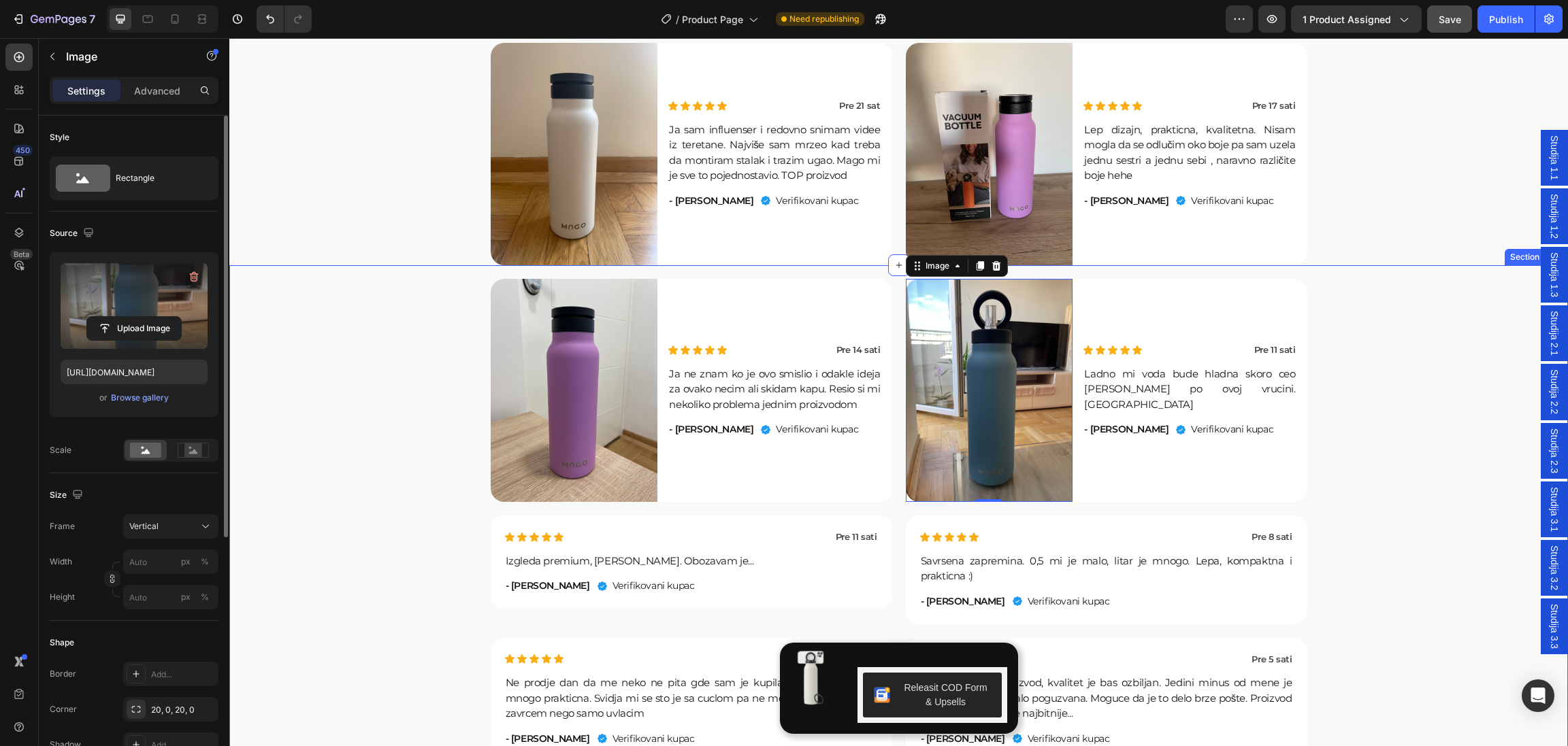
scroll to position [5291, 0]
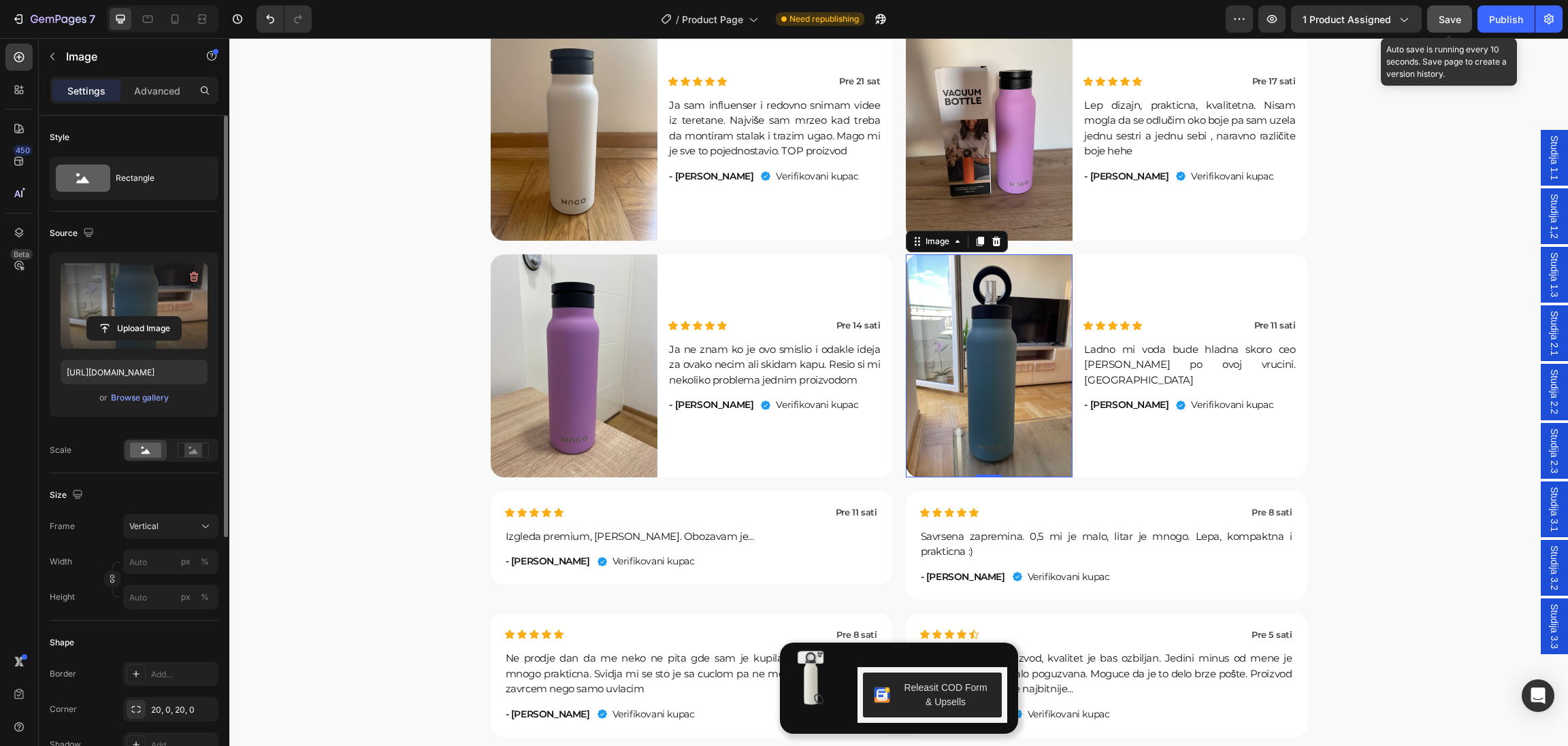
click at [1445, 27] on button "Save" at bounding box center [1449, 20] width 45 height 27
click at [1508, 19] on div "Publish" at bounding box center [1505, 19] width 34 height 15
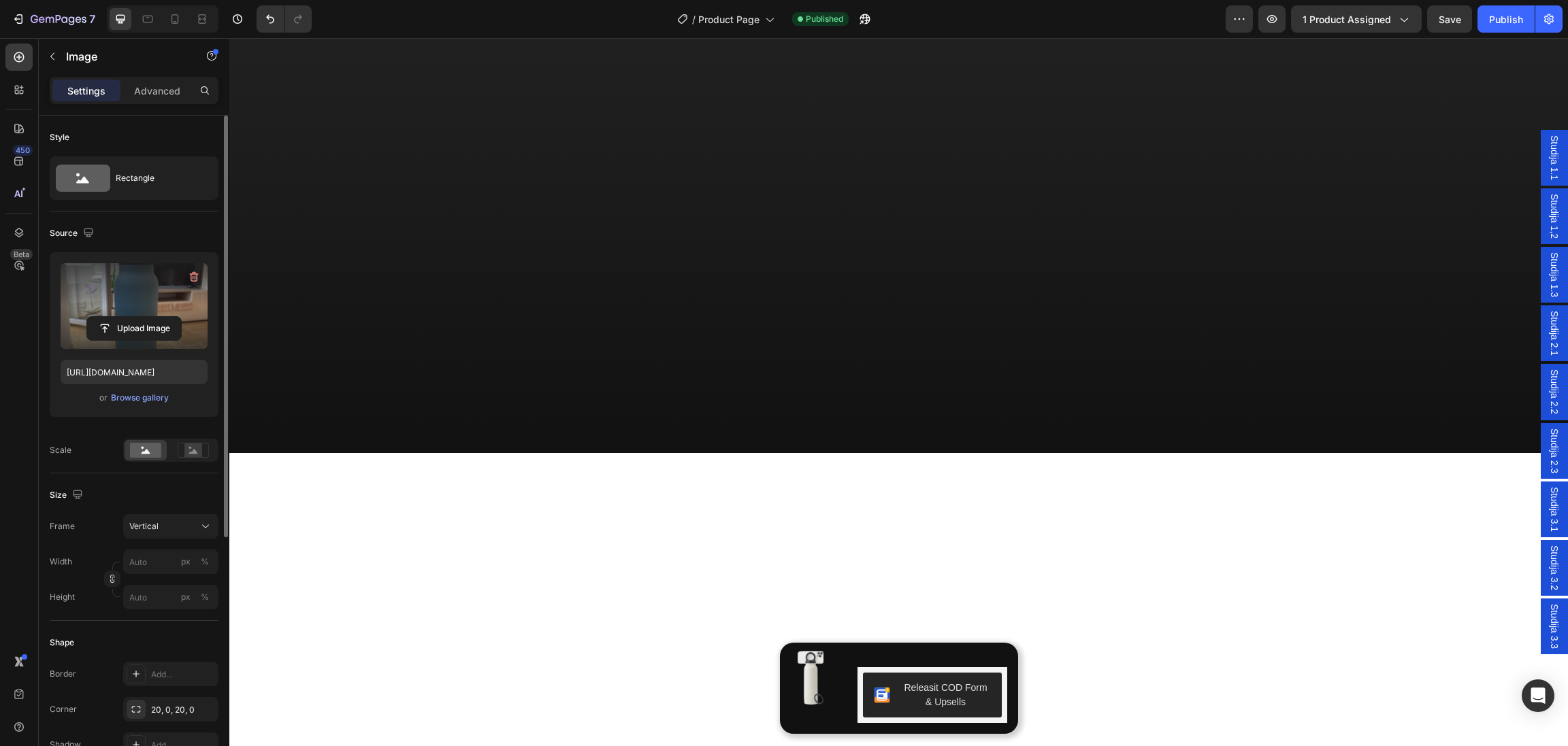
scroll to position [0, 0]
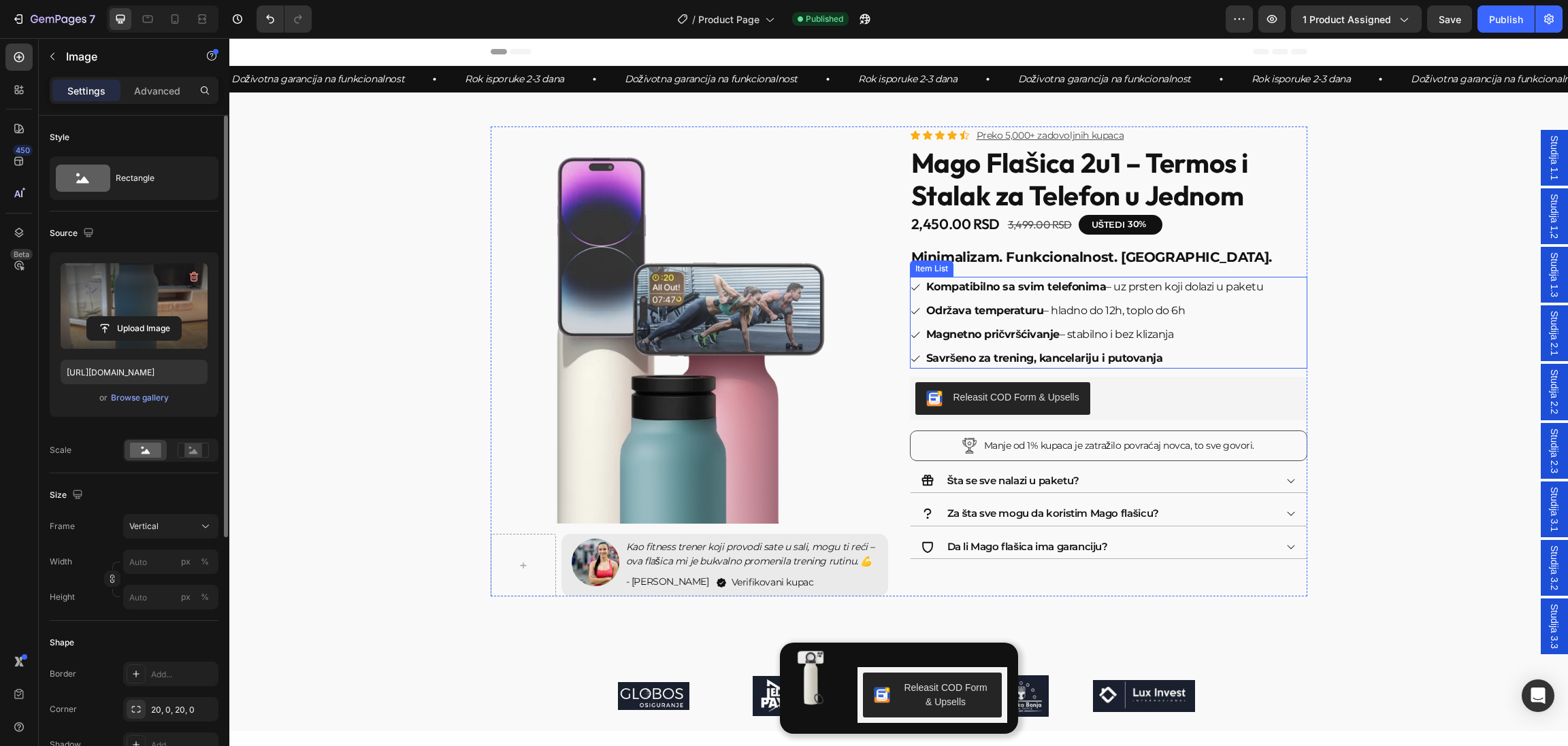
click at [1108, 313] on p "Održava temperaturu – hladno do 12h, toplo do 6h" at bounding box center [1094, 311] width 337 height 17
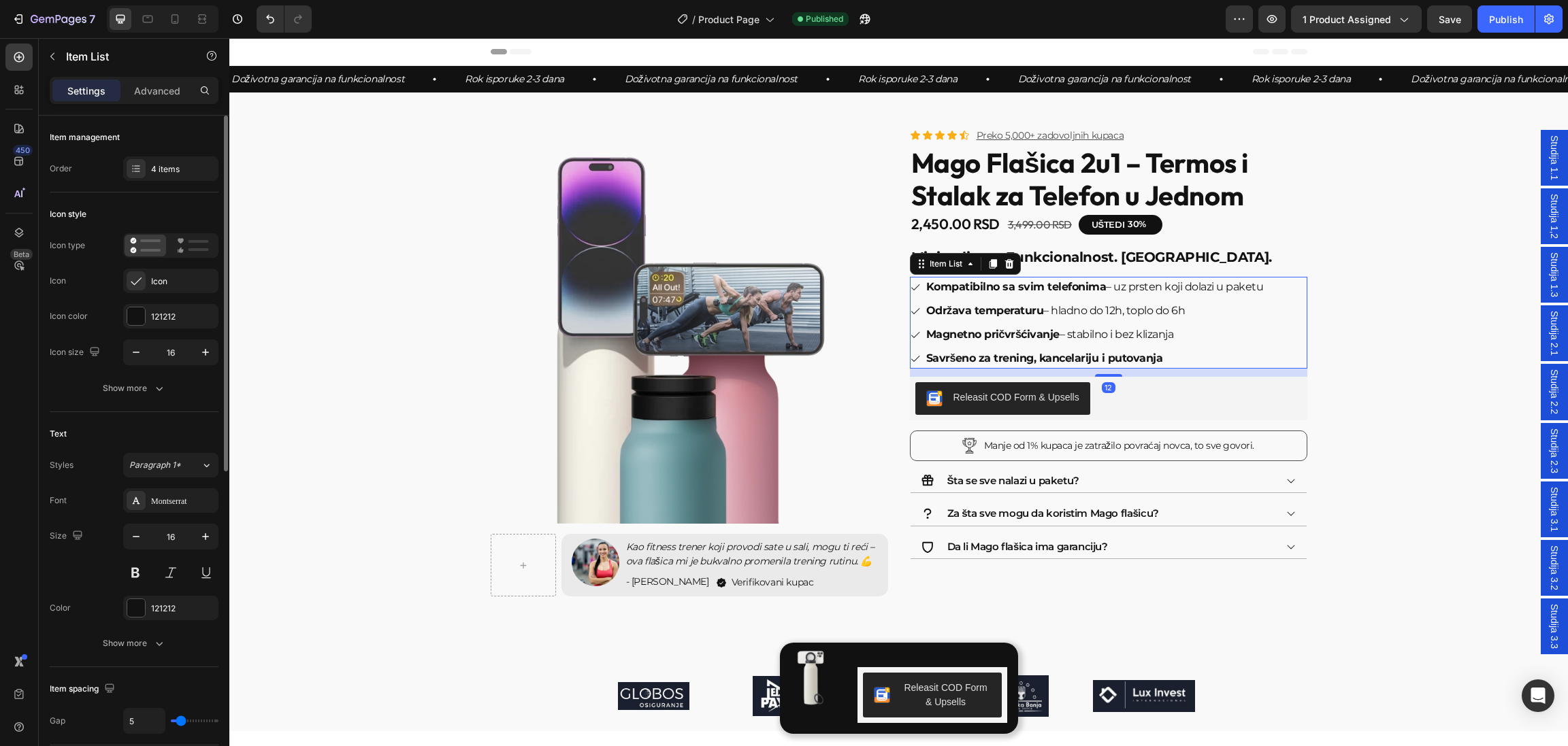
click at [1112, 312] on p "Održava temperaturu – hladno do 12h, toplo do 6h" at bounding box center [1094, 311] width 337 height 17
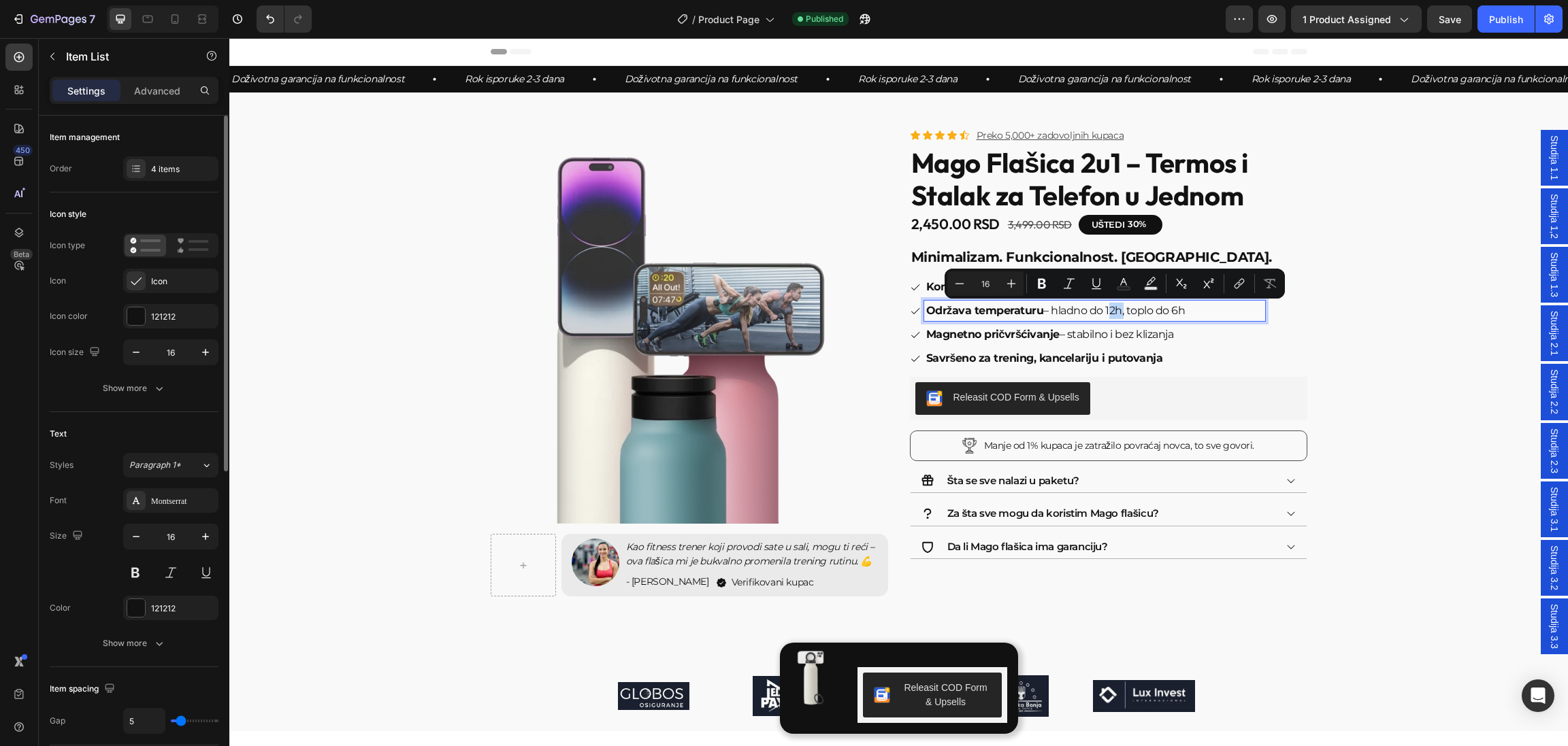
click at [1112, 312] on p "Održava temperaturu – hladno do 12h, toplo do 6h" at bounding box center [1094, 311] width 337 height 17
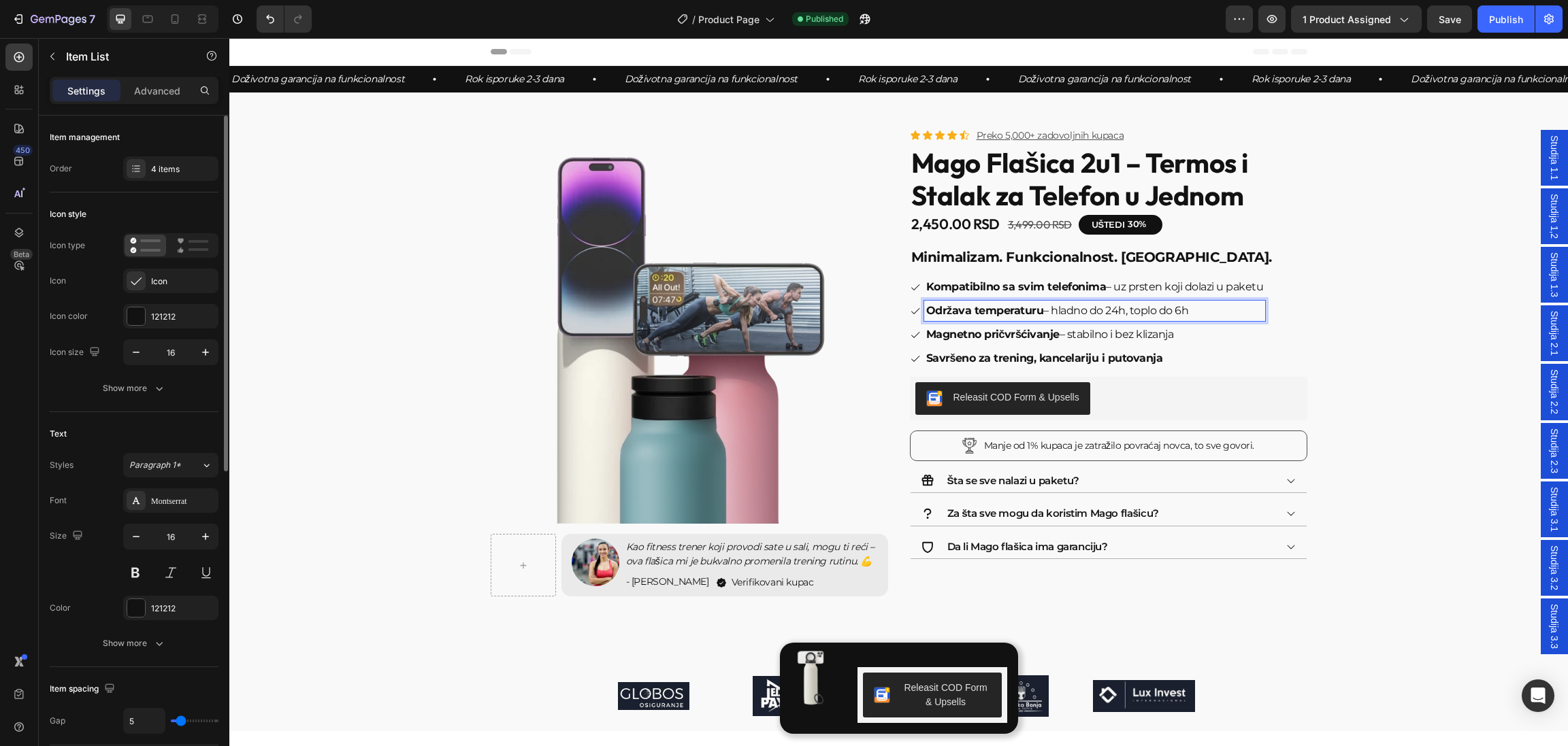
click at [1176, 313] on p "Održava temperaturu – hladno do 24h, toplo do 6h" at bounding box center [1094, 311] width 337 height 17
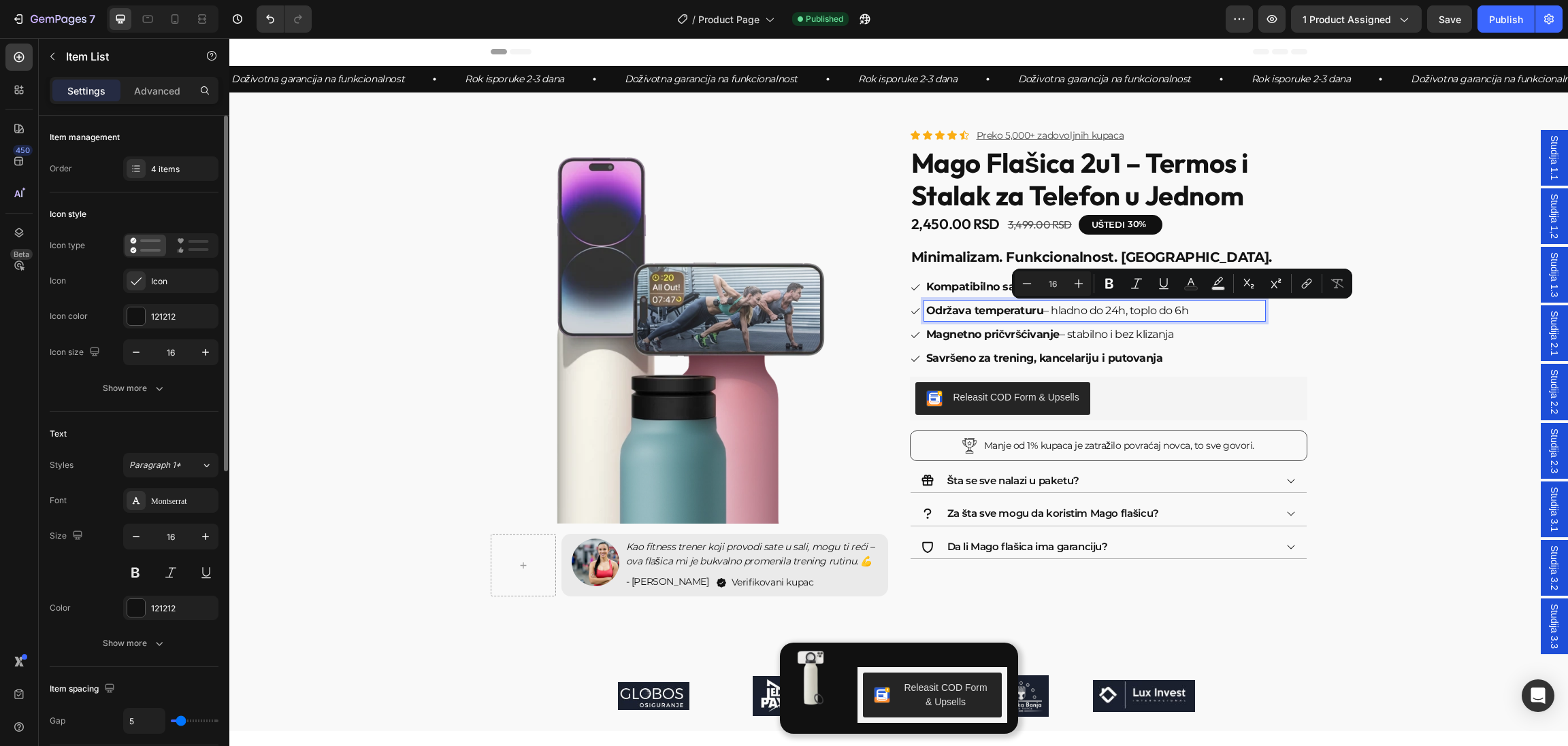
click at [1179, 311] on p "Održava temperaturu – hladno do 24h, toplo do 6h" at bounding box center [1094, 311] width 337 height 17
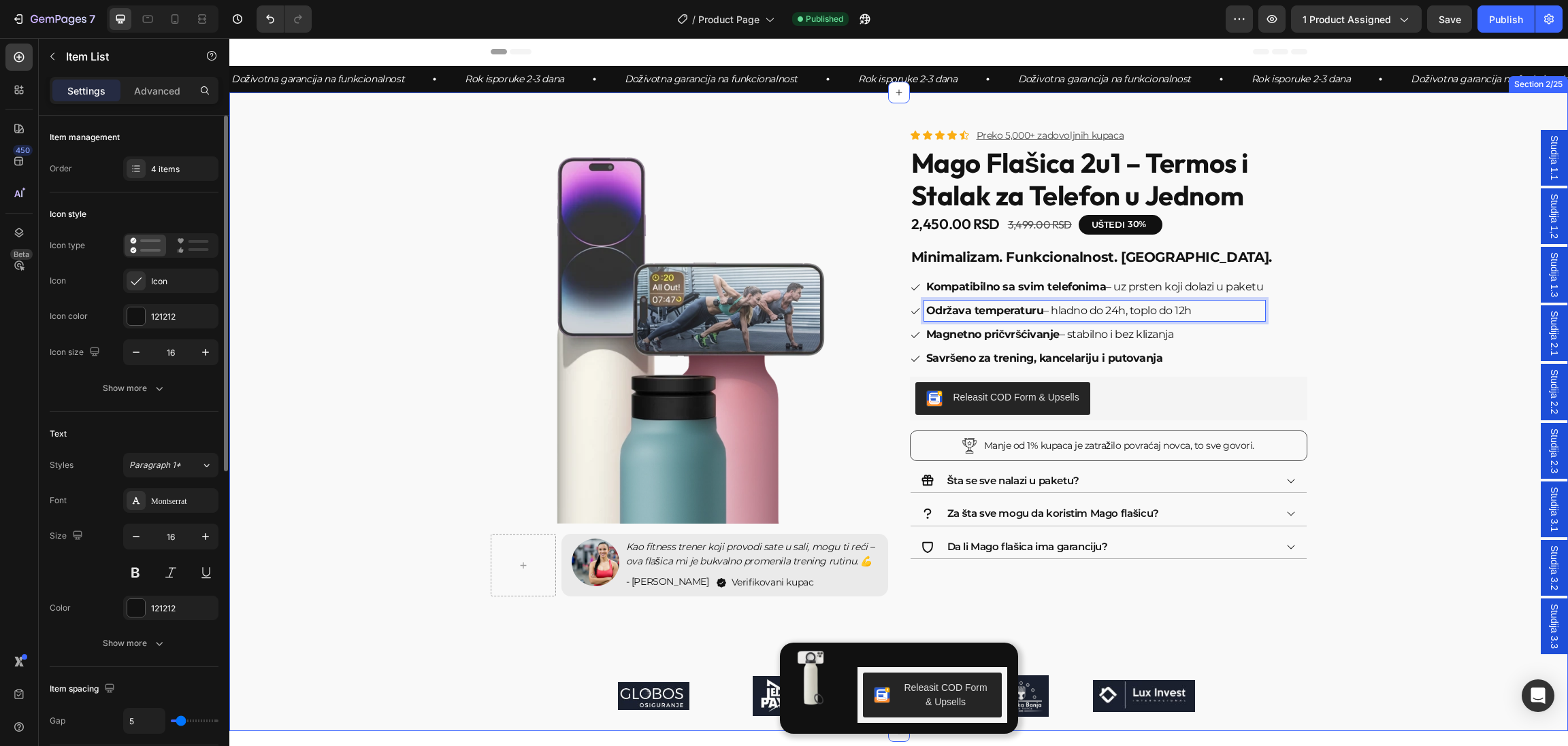
click at [1368, 256] on div "Product Images Image Kao fitness trener koji provodi sate u sali, mogu ti reći …" at bounding box center [898, 422] width 1297 height 591
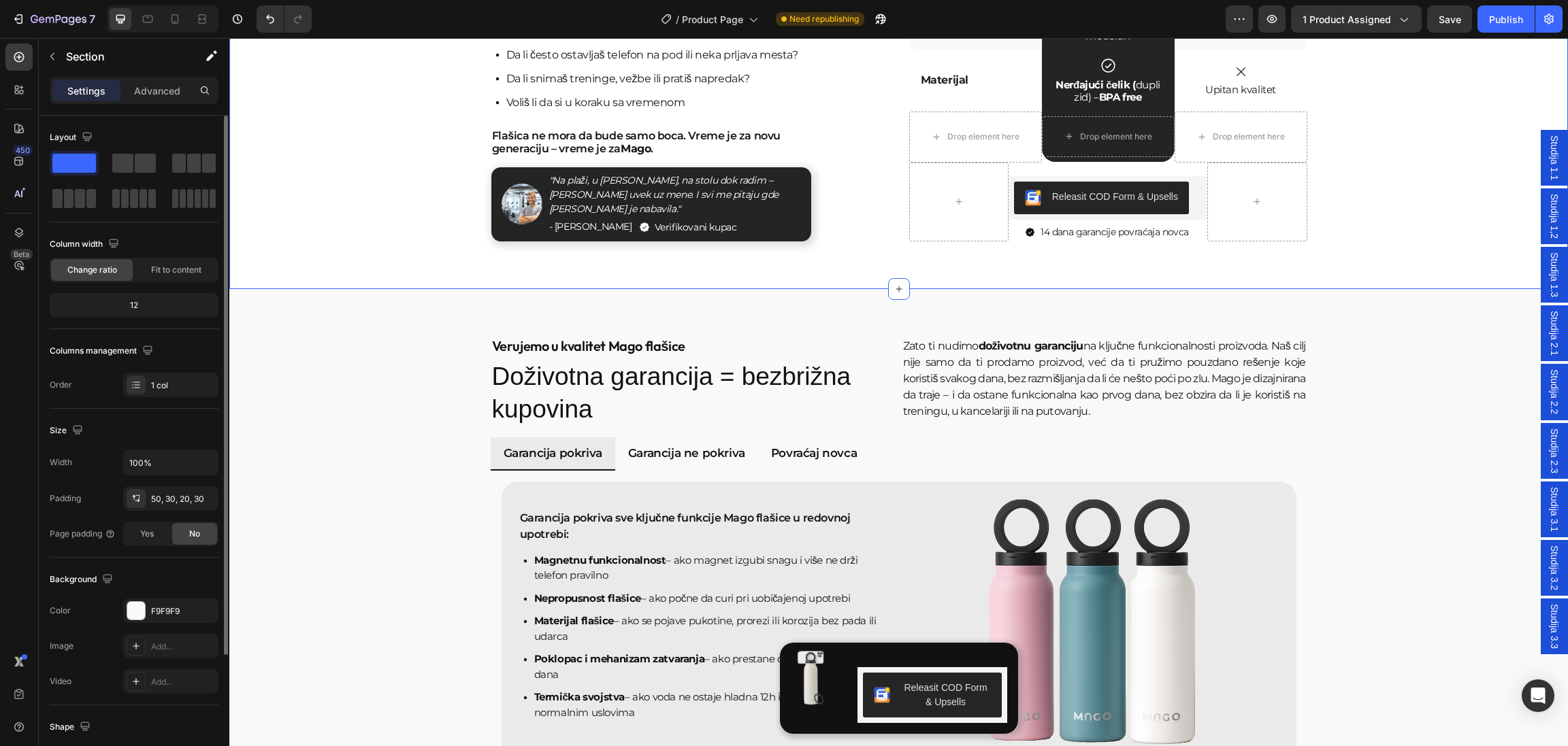
scroll to position [2498, 0]
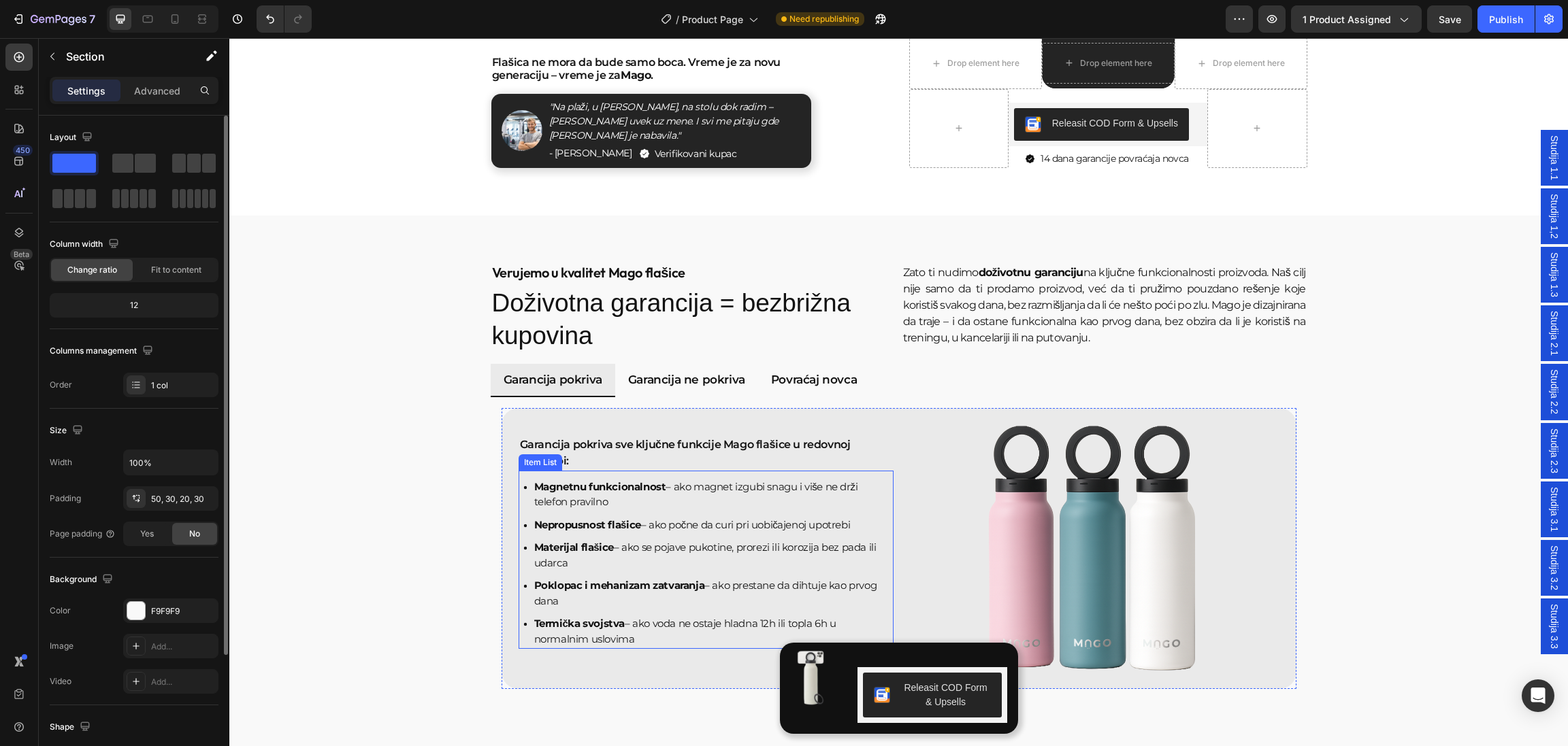
click at [771, 624] on p "Termička svojstva – ako voda ne ostaje hladna 12h ili topla 6h u normalnim uslo…" at bounding box center [713, 631] width 358 height 30
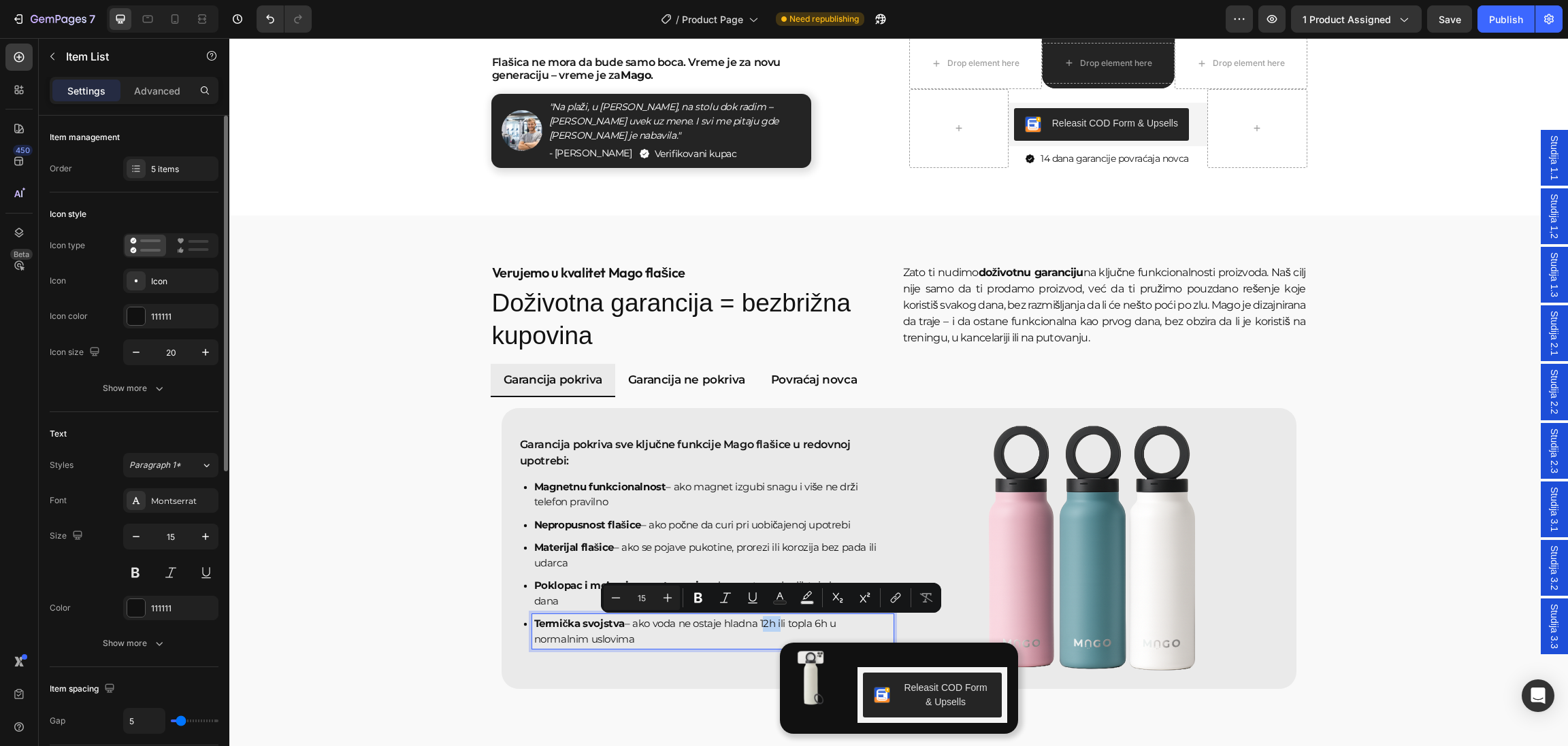
click at [769, 623] on p "Termička svojstva – ako voda ne ostaje hladna 12h ili topla 6h u normalnim uslo…" at bounding box center [713, 631] width 358 height 30
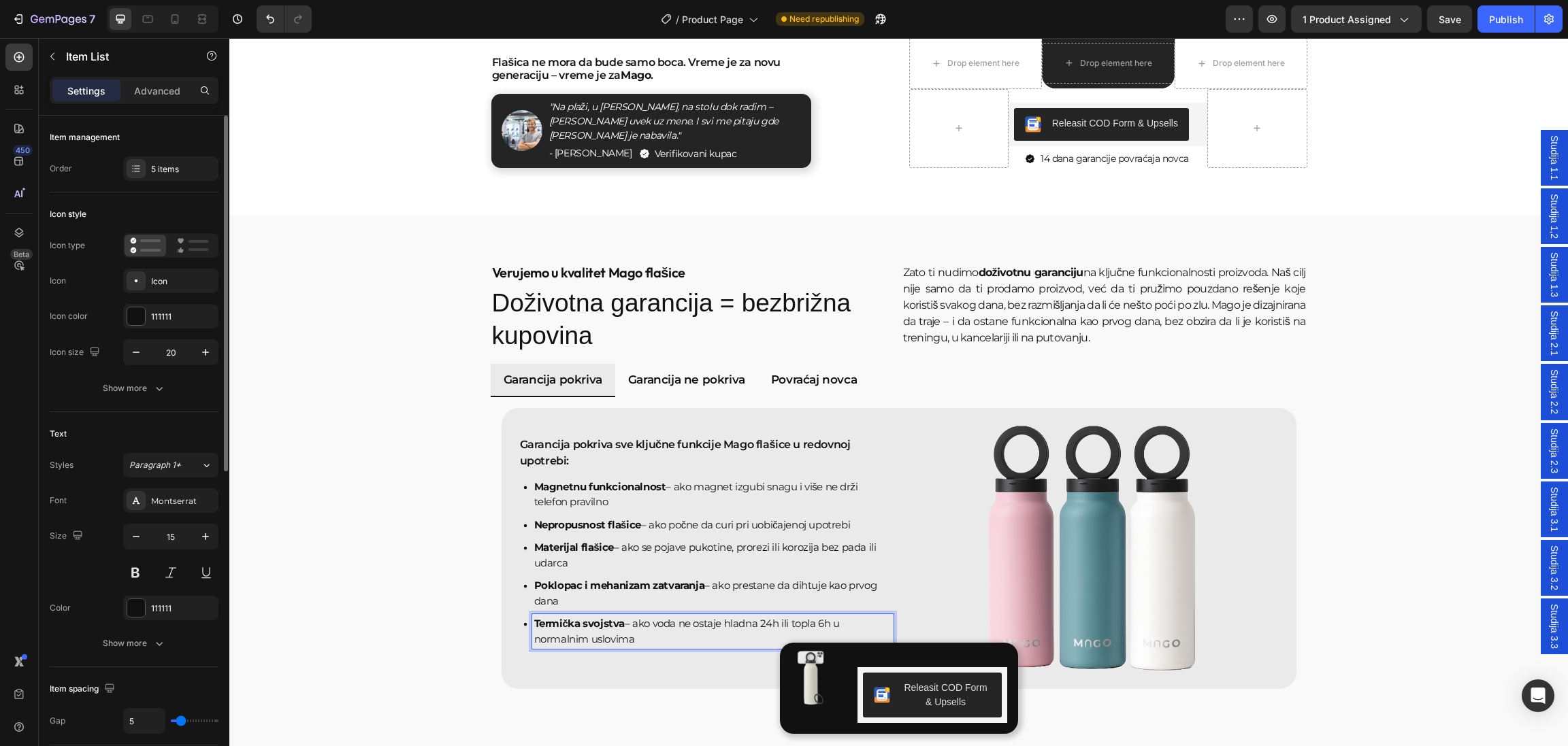
click at [657, 643] on p "Termička svojstva – ako voda ne ostaje hladna 24h ili topla 6h u normalnim uslo…" at bounding box center [713, 631] width 358 height 30
click at [662, 635] on p "Termička svojstva – ako voda ne ostaje hladna 24h ili topla 6h u normalnim uslo…" at bounding box center [713, 631] width 358 height 30
click at [644, 641] on p "Termička svojstva – ako voda ne ostaje hladna 24h ili topla 6h u normalnim uslo…" at bounding box center [713, 631] width 358 height 30
click at [670, 642] on p "Termička svojstva – ako voda ne ostaje hladna 24h ili topla 6h u normalnim uslo…" at bounding box center [713, 631] width 358 height 30
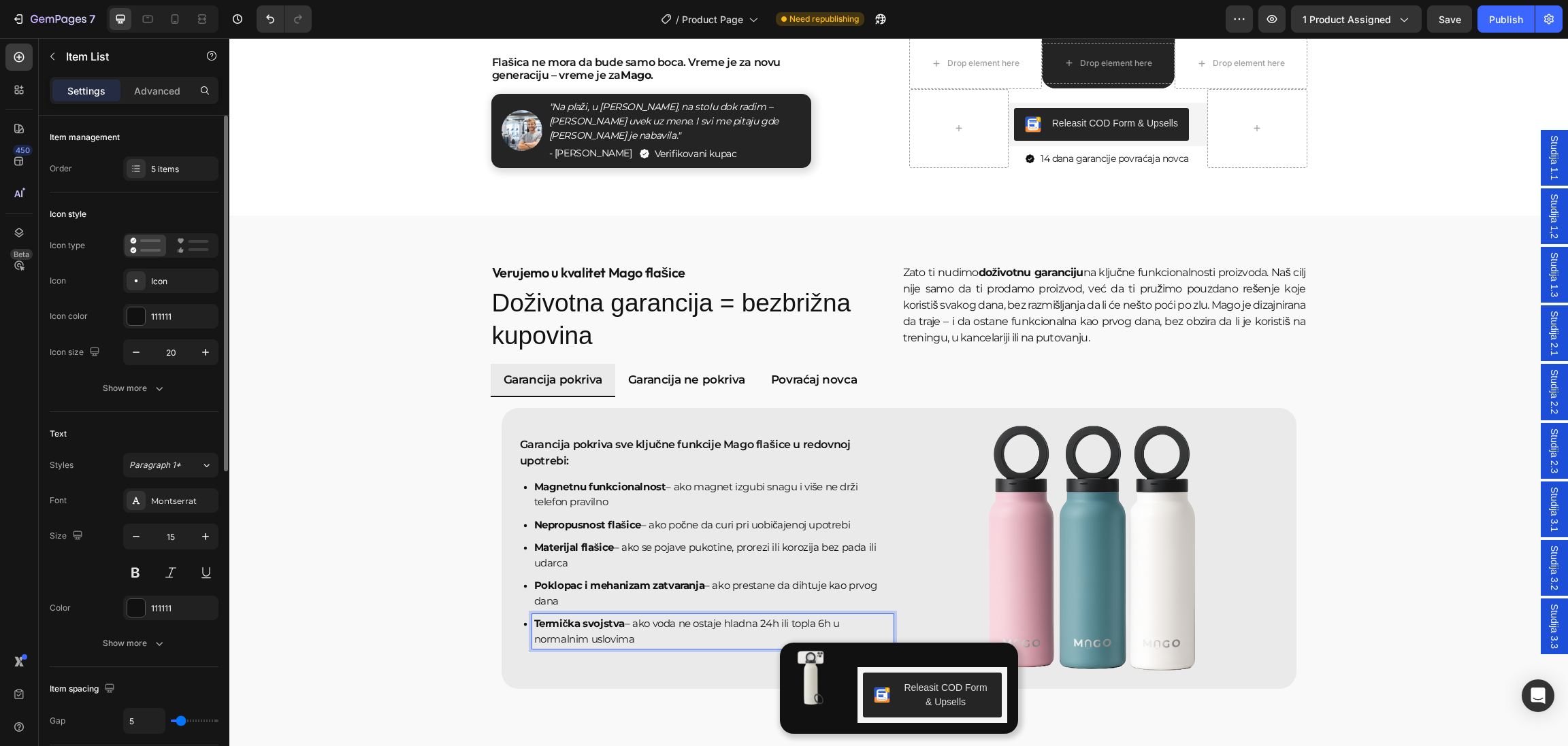
click at [533, 622] on div "Termička svojstva – ako voda ne ostaje hladna 24h ili topla 6h u normalnim uslo…" at bounding box center [713, 631] width 362 height 34
drag, startPoint x: 646, startPoint y: 644, endPoint x: 533, endPoint y: 621, distance: 115.3
click at [533, 621] on div "Termička svojstva – ako voda ne ostaje hladna 24h ili topla 6h u normalnim uslo…" at bounding box center [713, 631] width 362 height 34
copy p "Termička svojstva – ako voda ne ostaje hladna 24h ili topla 6h u normalnim uslo…"
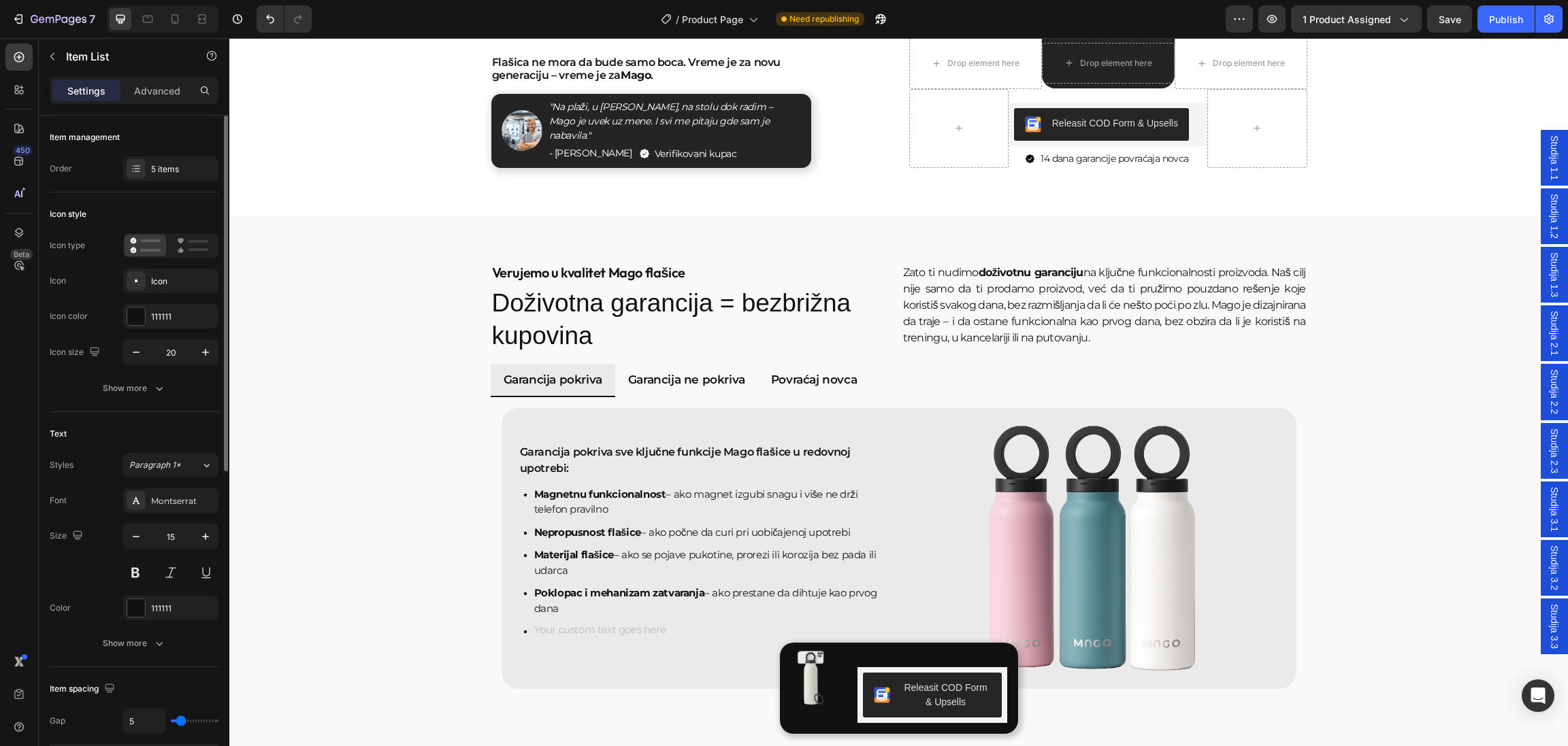
click at [524, 635] on icon at bounding box center [526, 632] width 14 height 14
click at [524, 634] on icon at bounding box center [526, 632] width 14 height 14
click at [538, 634] on p "Rich Text Editor. Editing area: main" at bounding box center [713, 631] width 358 height 16
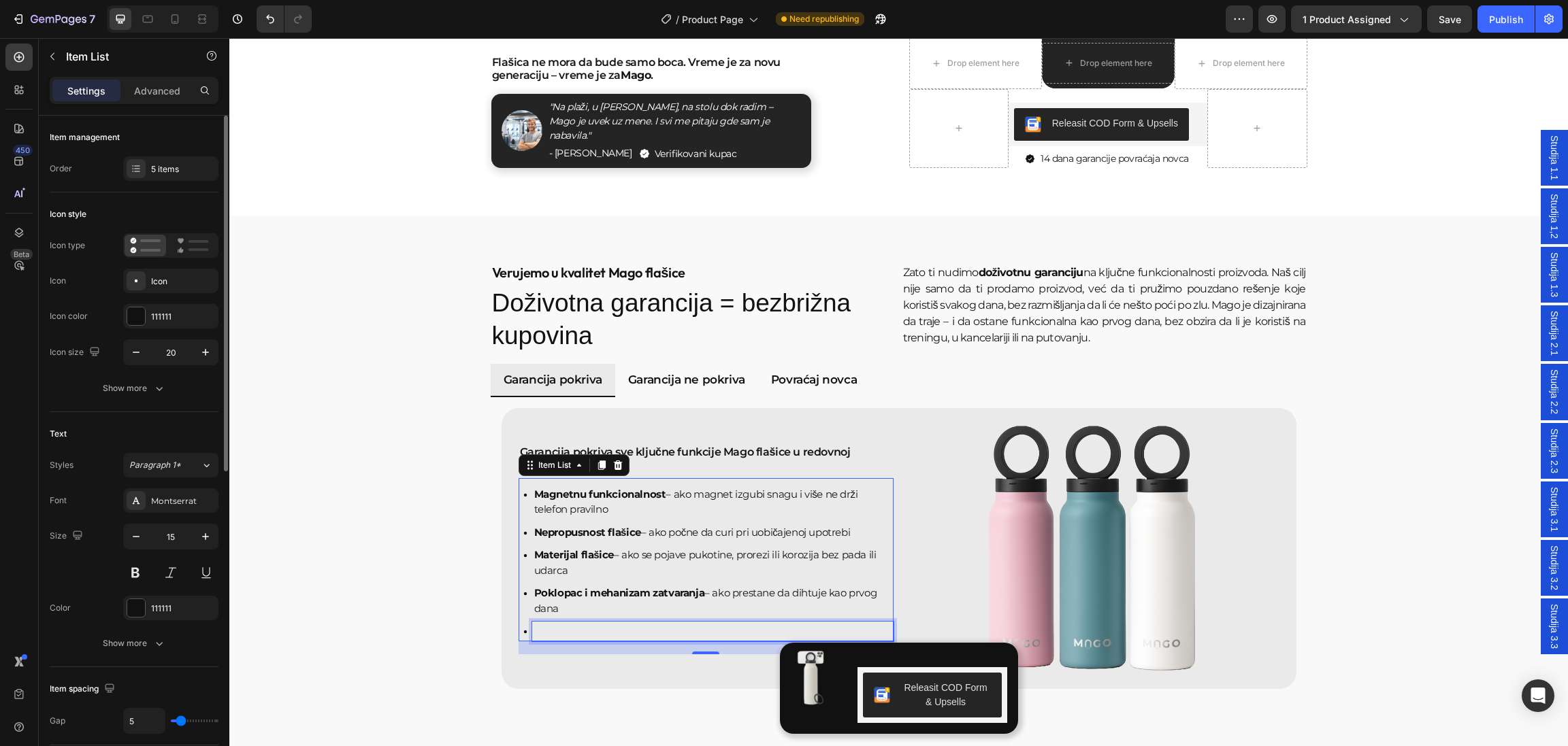
click at [538, 634] on p "Rich Text Editor. Editing area: main" at bounding box center [713, 631] width 358 height 16
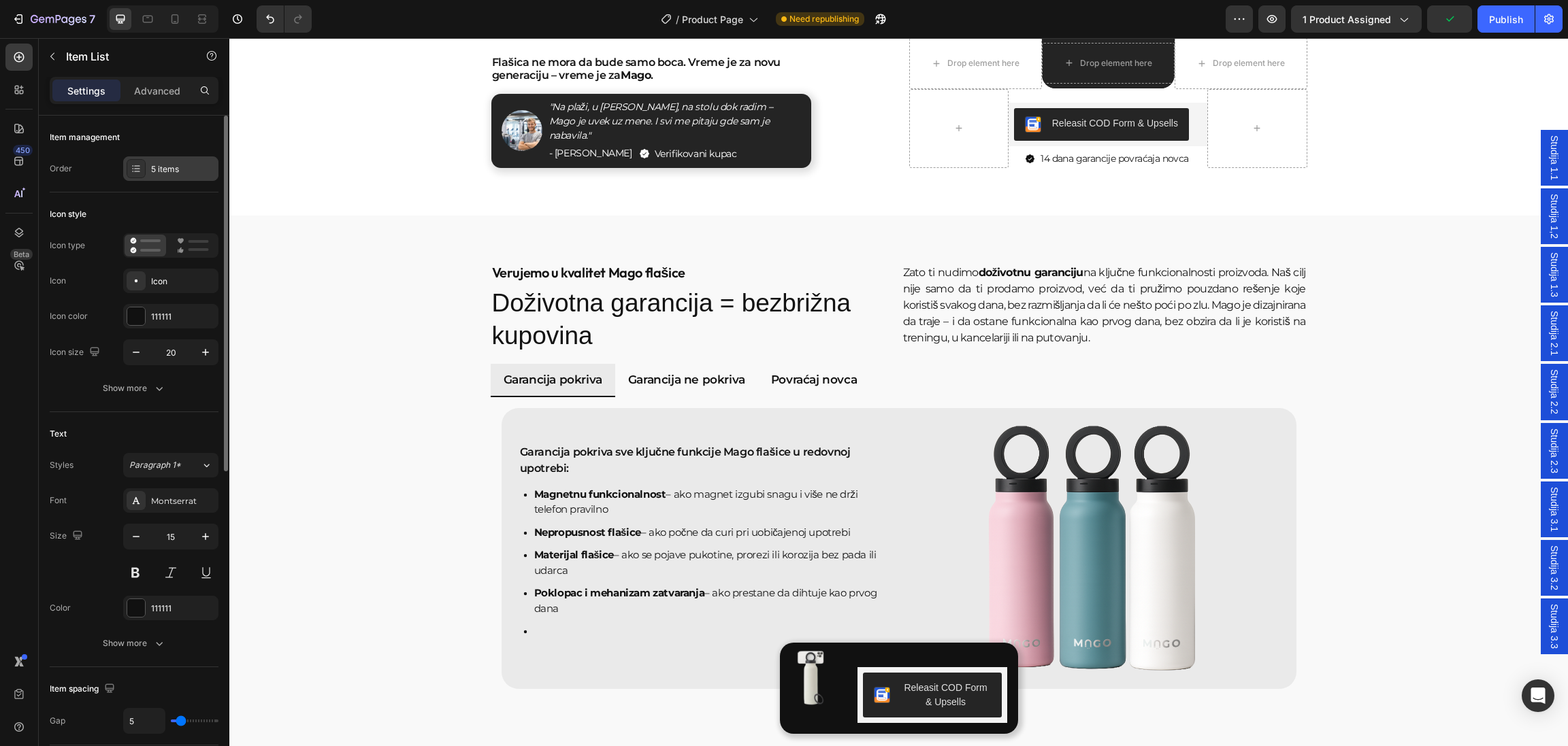
click at [130, 172] on div at bounding box center [135, 168] width 19 height 19
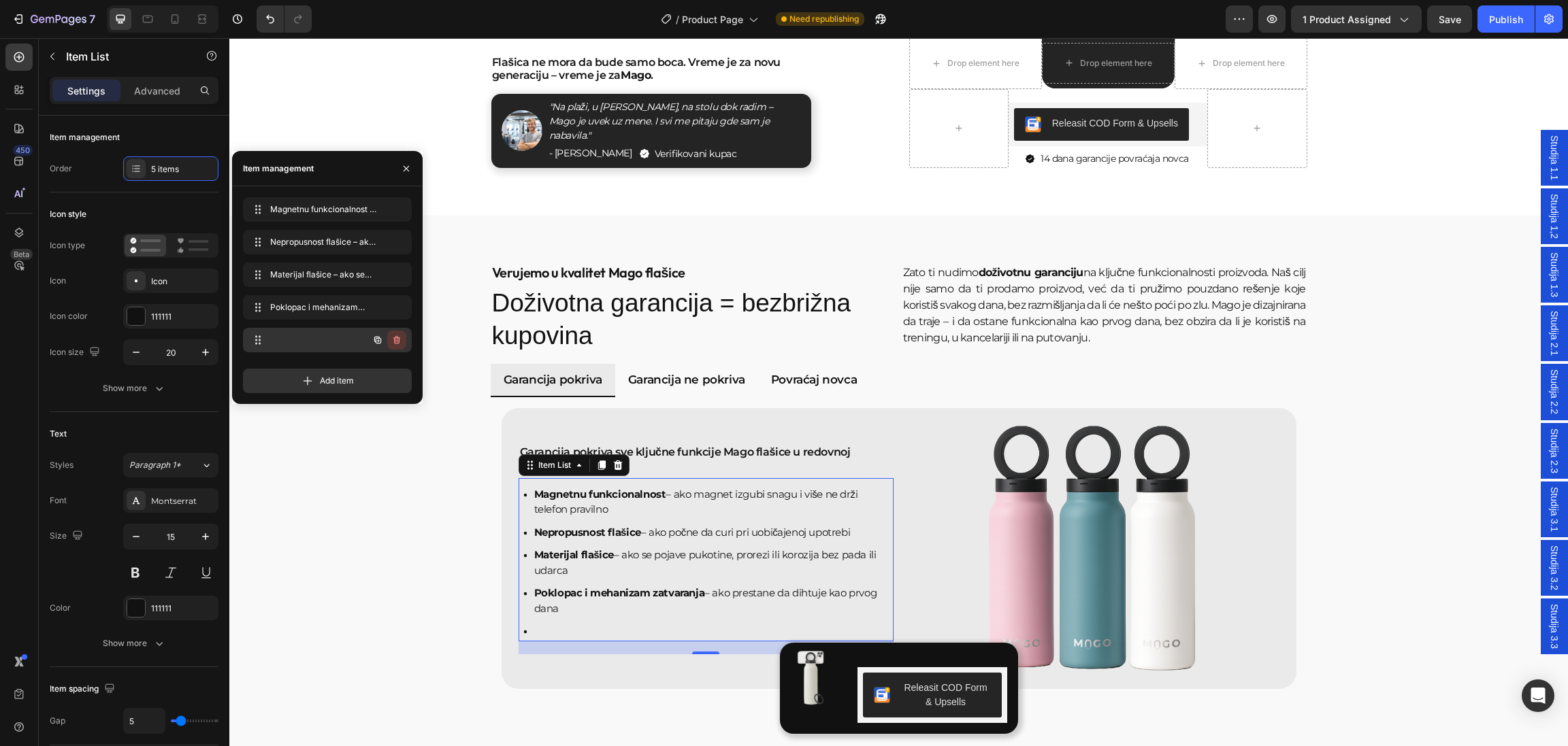
click at [393, 339] on icon "button" at bounding box center [396, 339] width 11 height 11
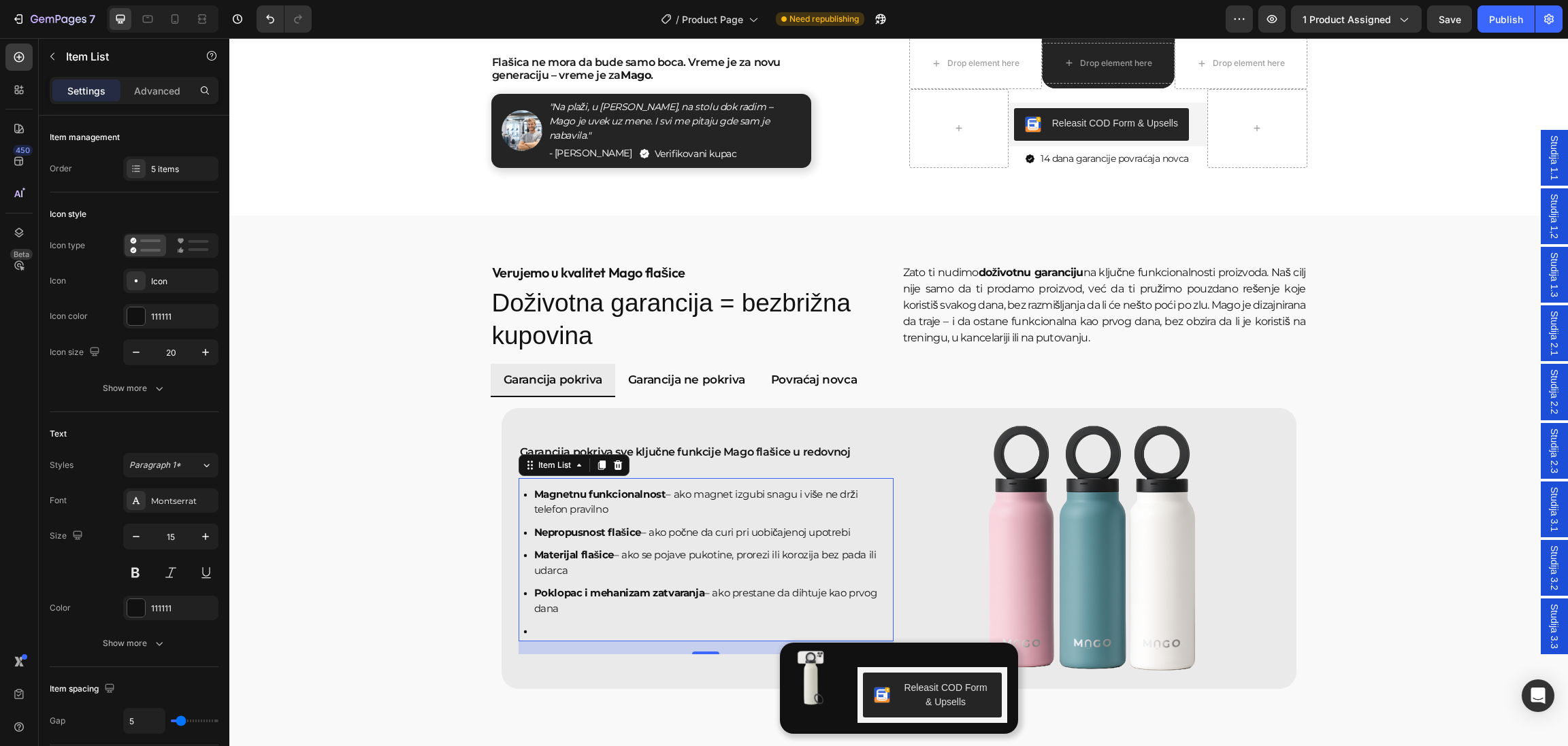
click at [519, 627] on icon at bounding box center [526, 632] width 14 height 14
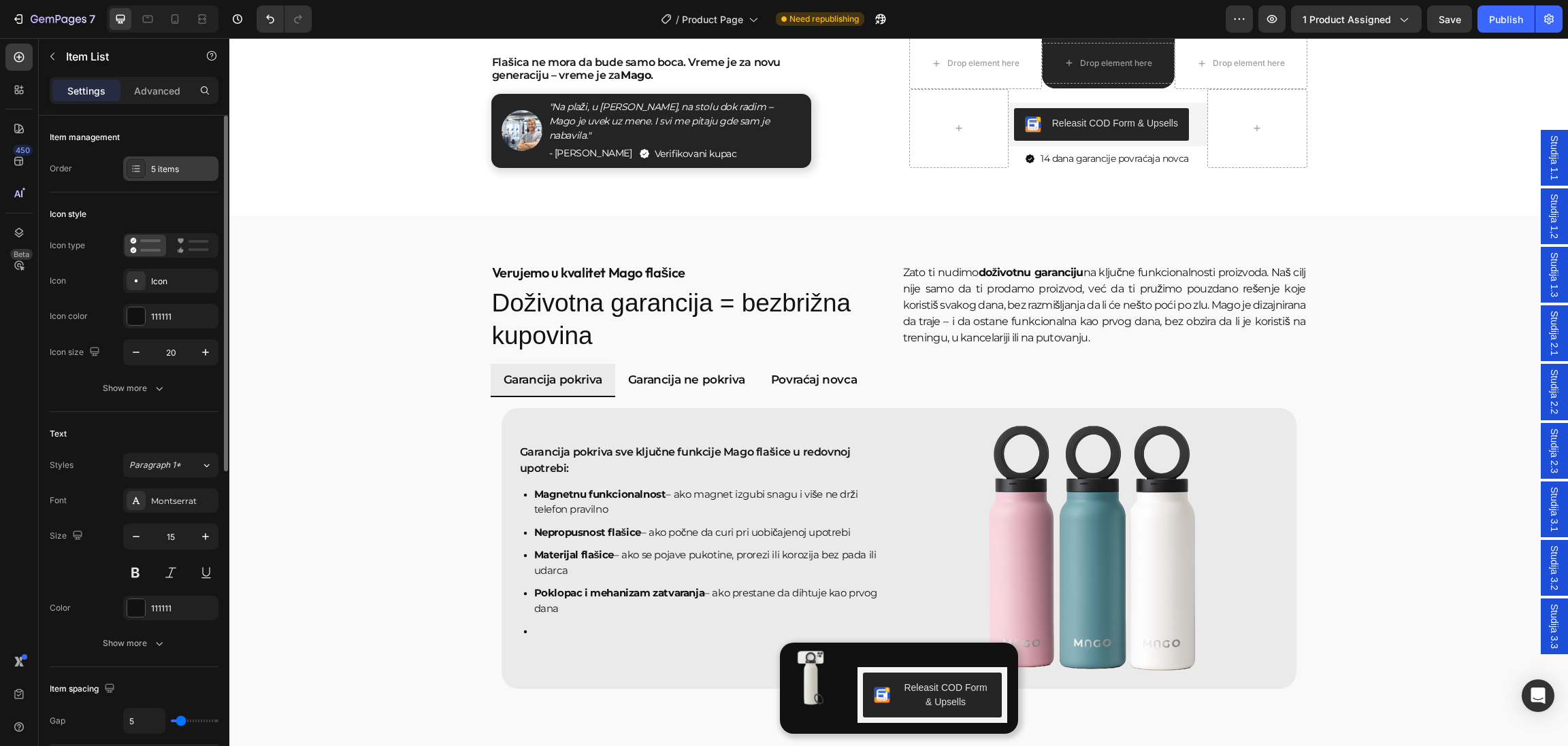
click at [152, 169] on div "5 items" at bounding box center [182, 170] width 64 height 12
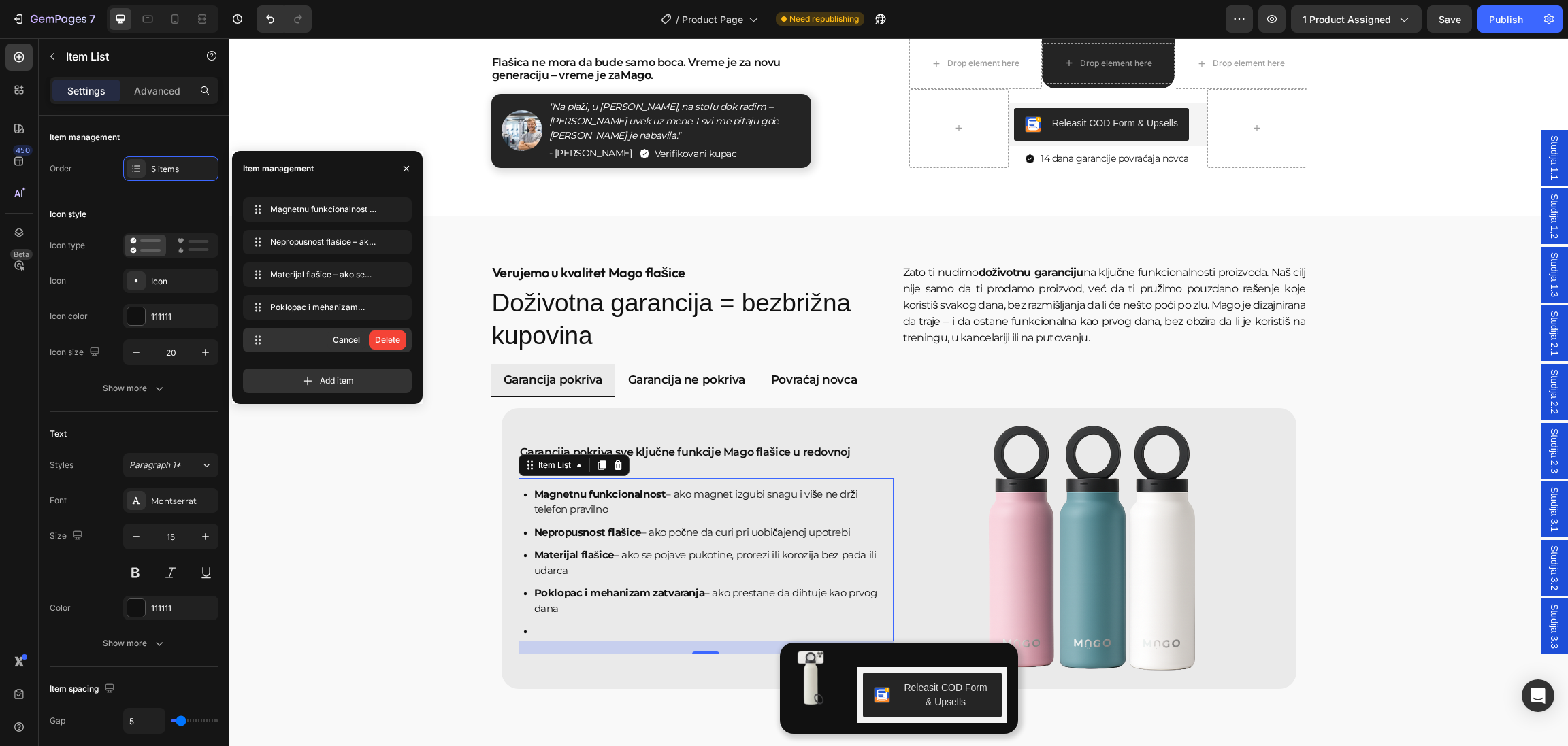
click at [293, 334] on div at bounding box center [287, 339] width 78 height 19
click at [394, 337] on div "Delete" at bounding box center [387, 340] width 25 height 12
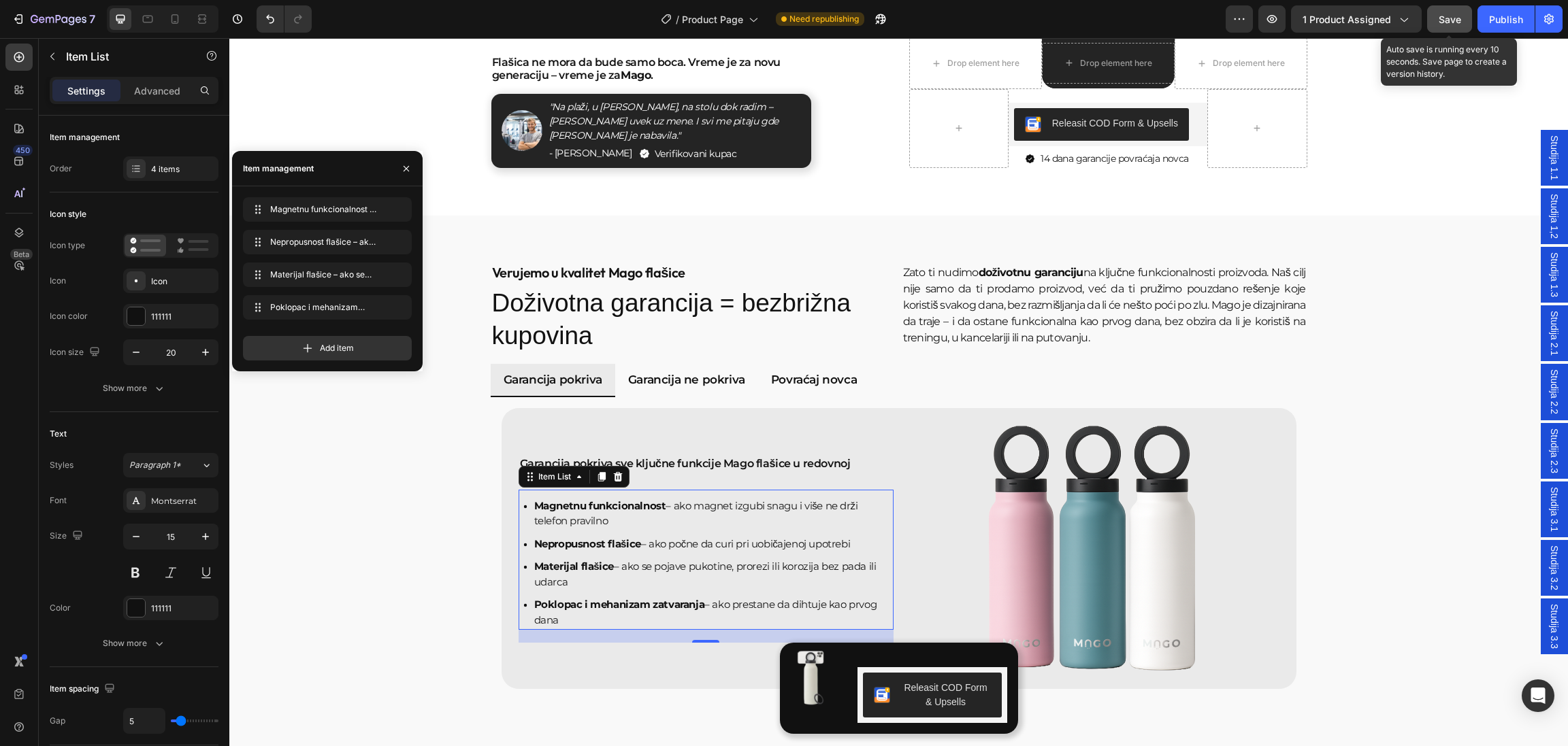
click at [1438, 16] on button "Save" at bounding box center [1449, 20] width 45 height 27
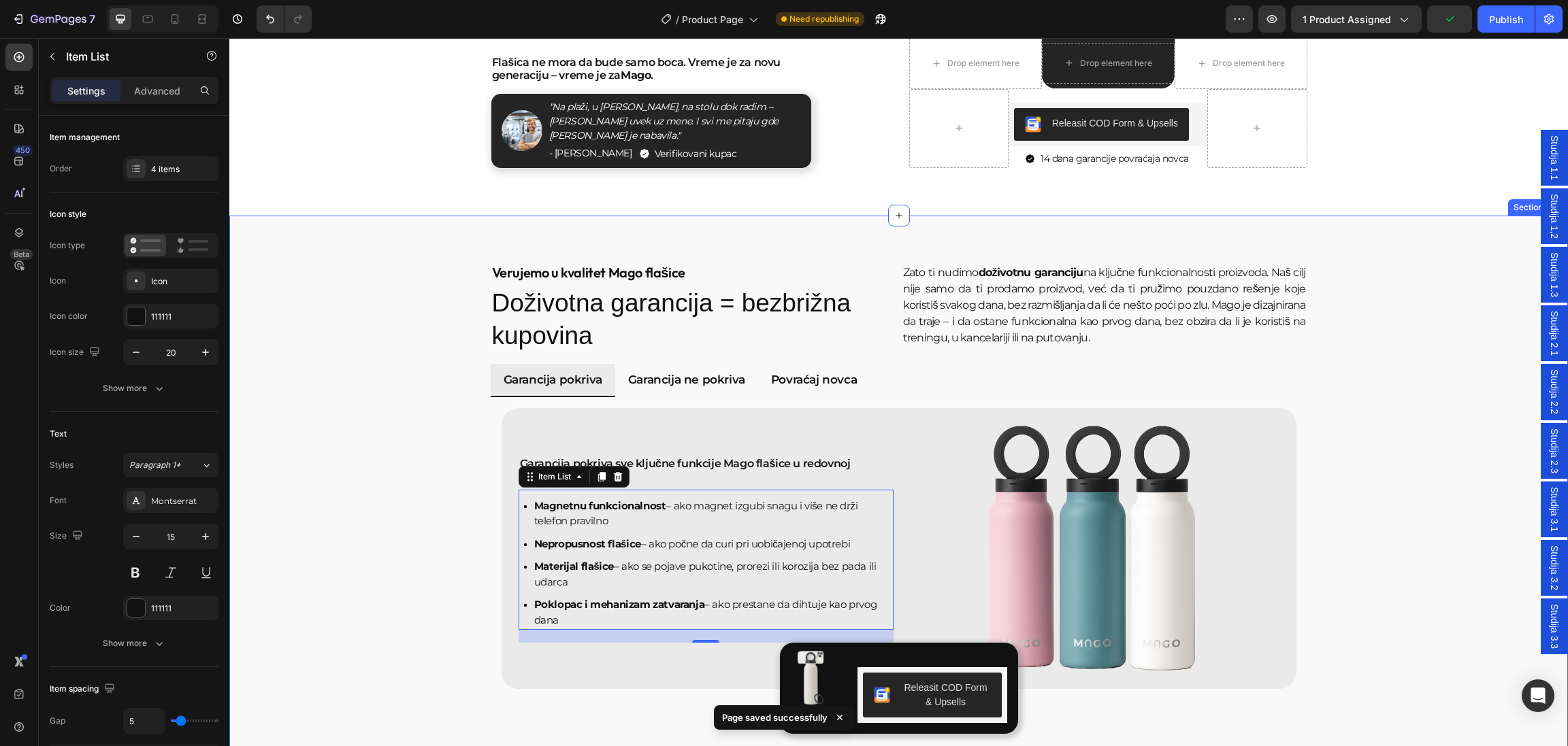
scroll to position [2571, 0]
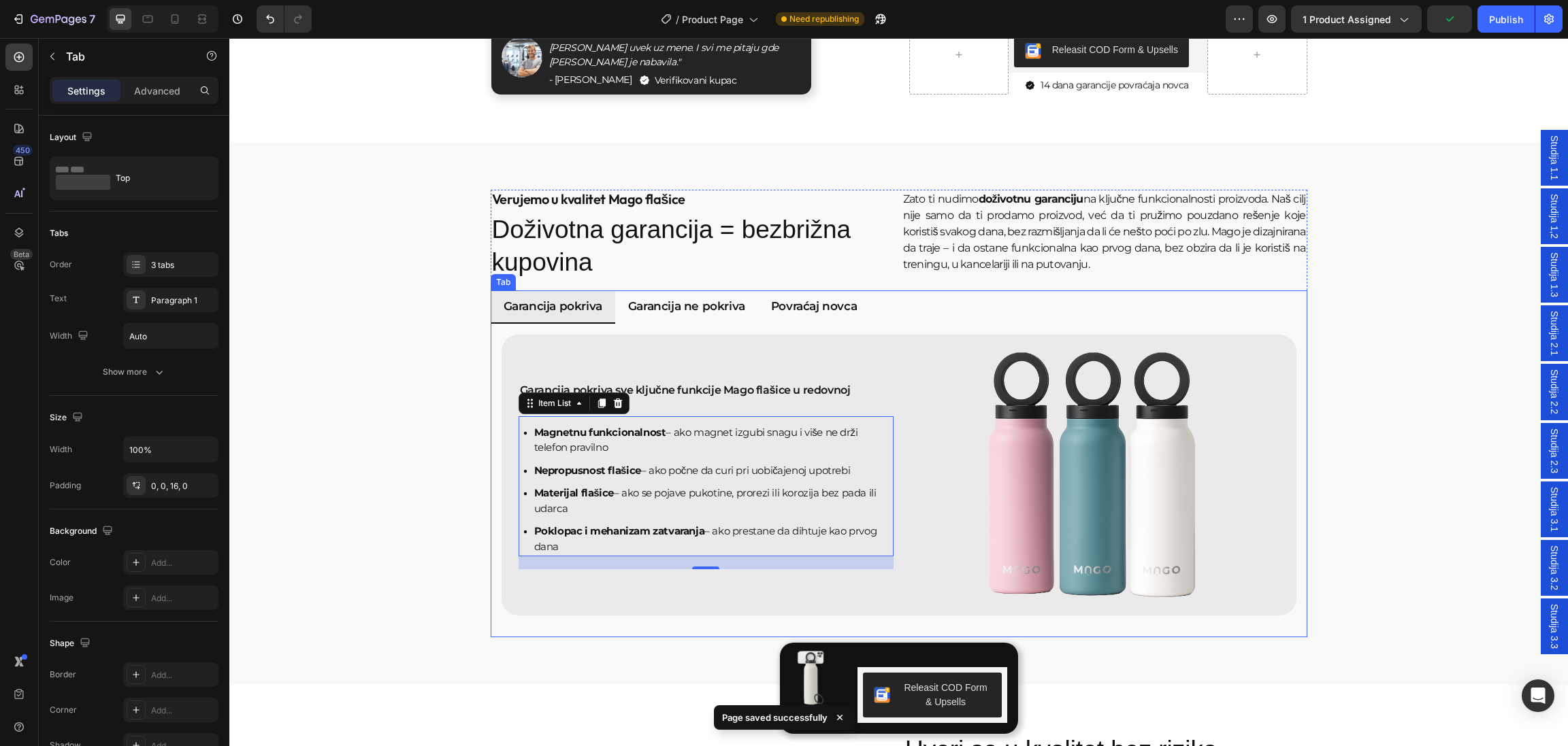
click at [655, 306] on p "Garancija ne pokriva" at bounding box center [685, 307] width 117 height 18
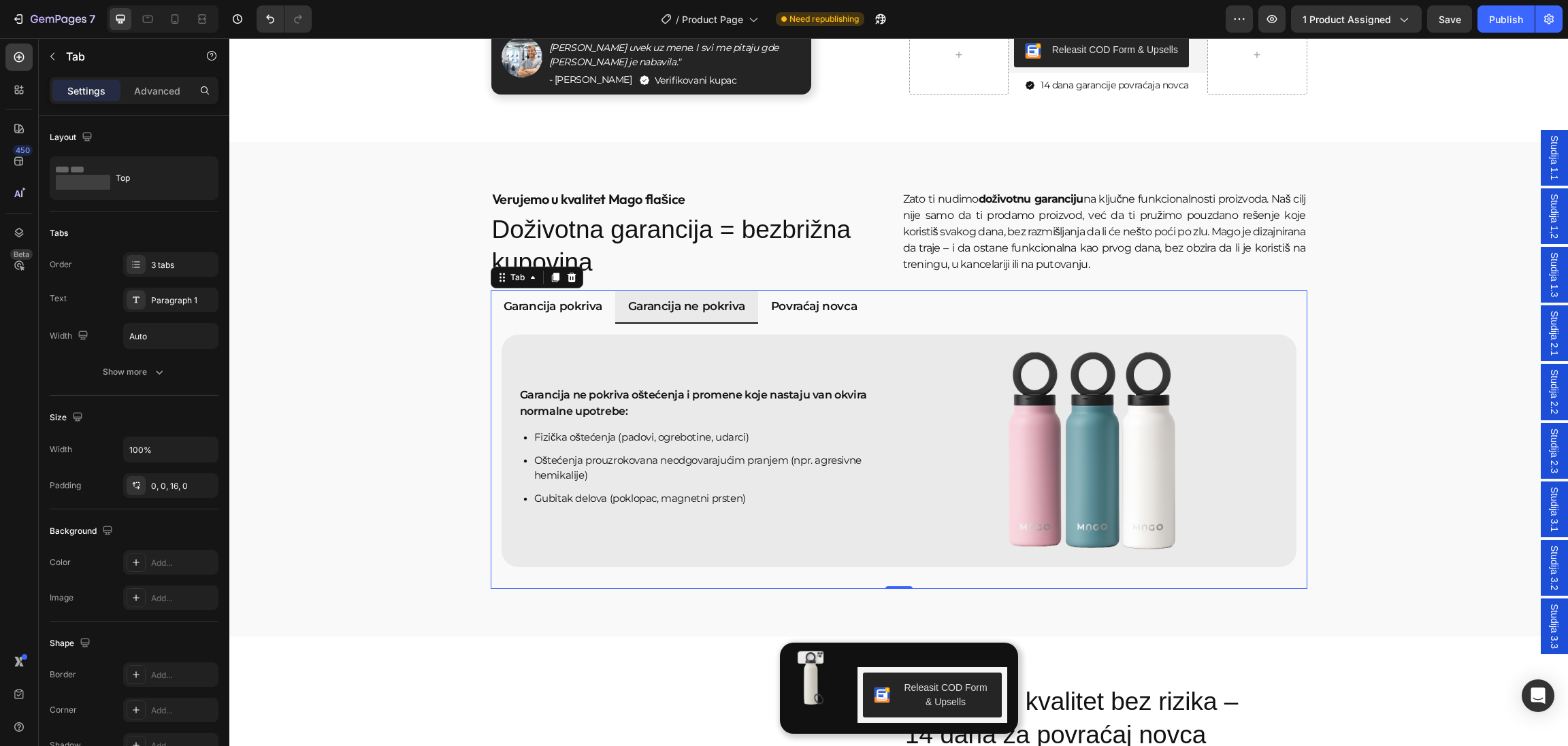
click at [787, 308] on p "Povraćaj novca" at bounding box center [813, 307] width 85 height 18
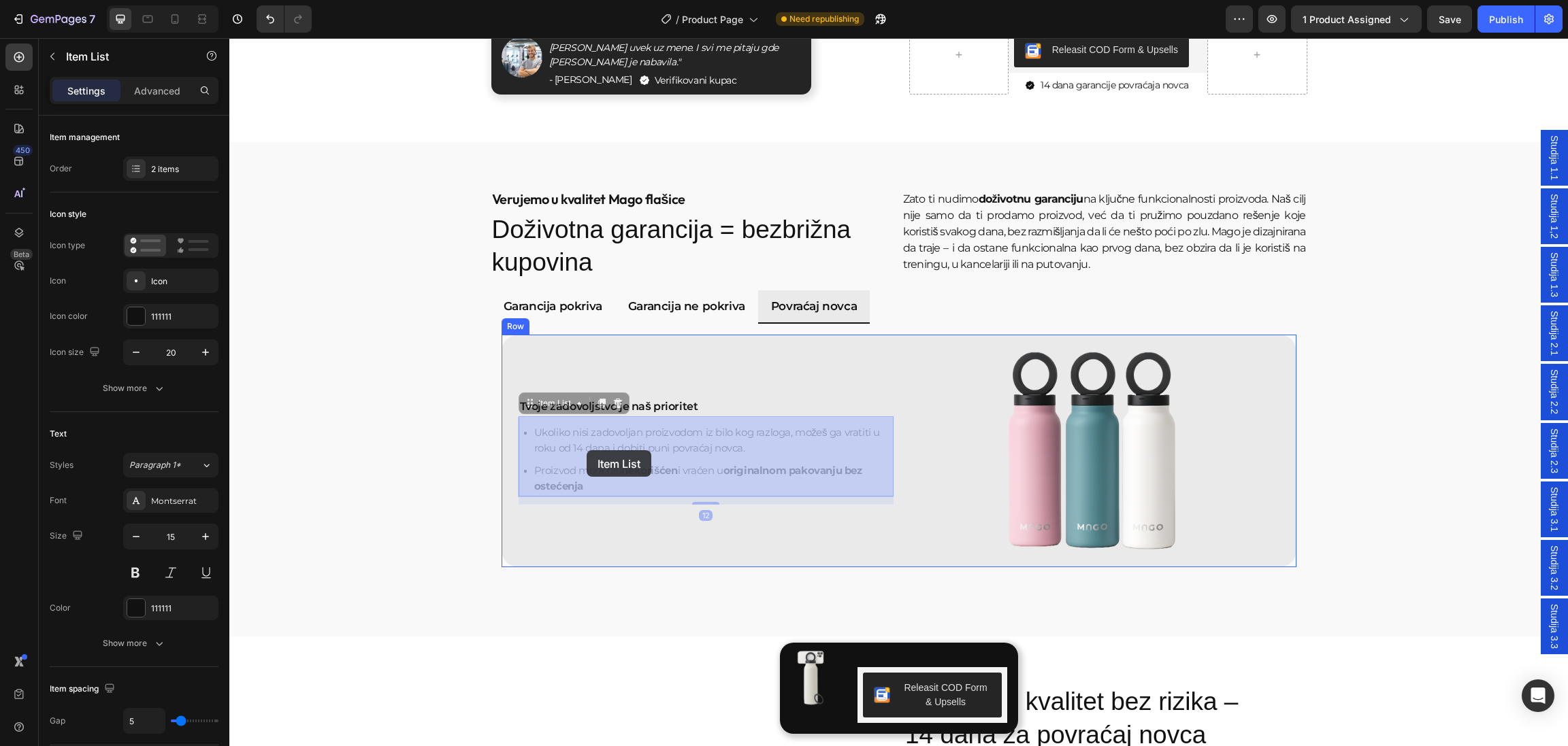
click at [586, 450] on div "Header Image Image Image Image Image Image Image Image Image Image Marquee Sect…" at bounding box center [898, 612] width 1339 height 6290
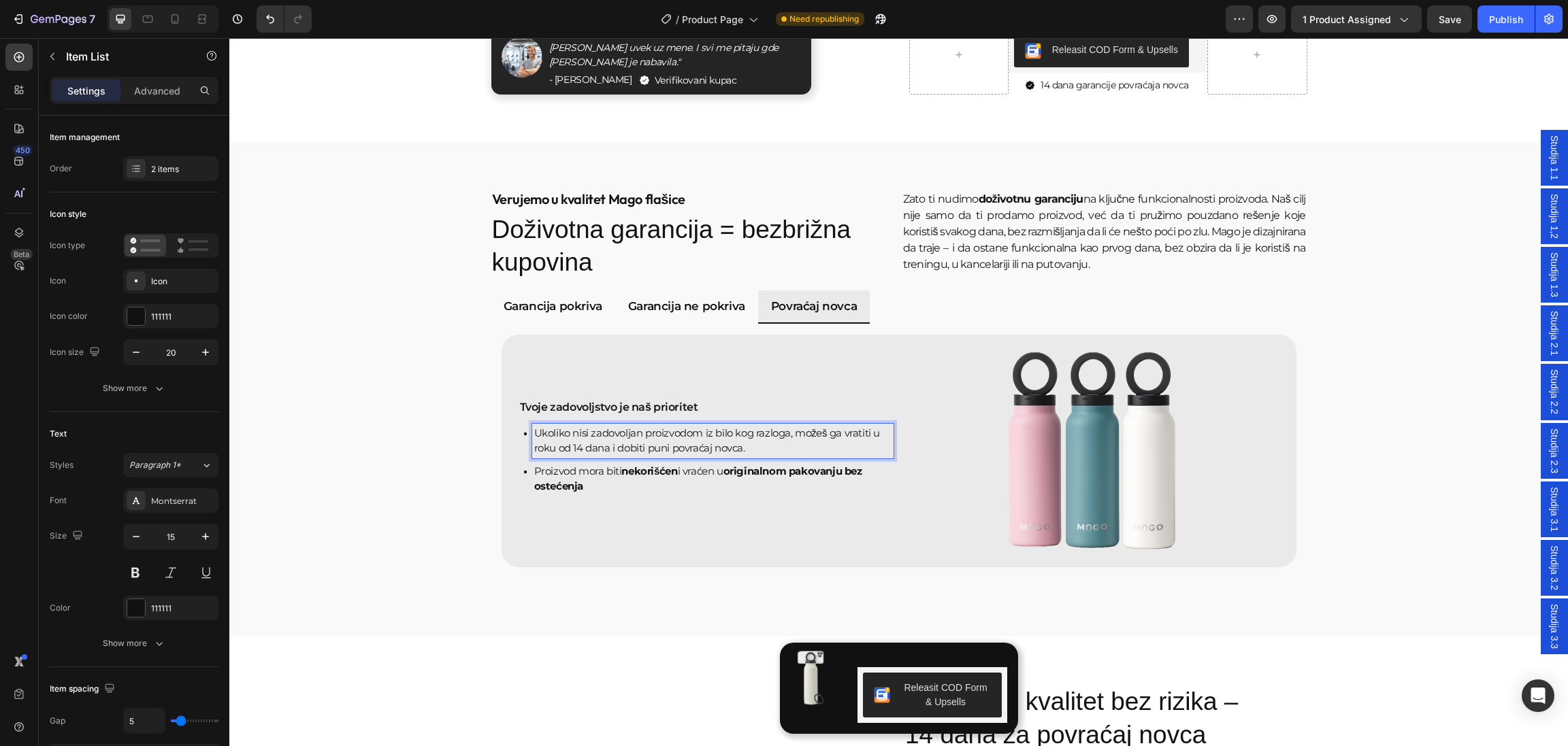
click at [582, 449] on p "Ukoliko nisi zadovoljan proizvodom iz bilo kog razloga, možeš ga vratiti u roku…" at bounding box center [713, 440] width 358 height 30
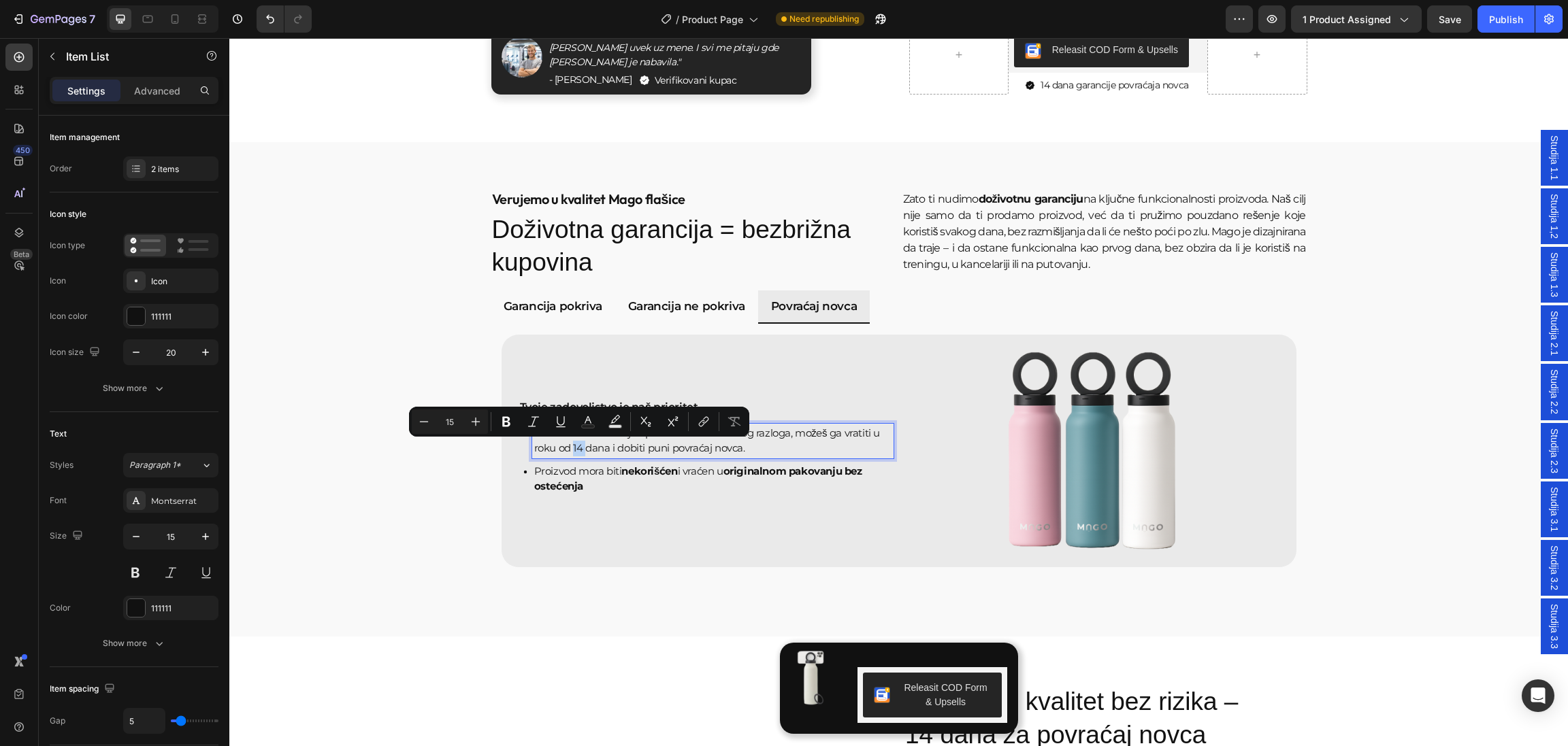
click at [582, 449] on p "Ukoliko nisi zadovoljan proizvodom iz bilo kog razloga, možeš ga vratiti u roku…" at bounding box center [713, 440] width 358 height 30
drag, startPoint x: 575, startPoint y: 449, endPoint x: 611, endPoint y: 449, distance: 36.0
click at [611, 449] on p "Ukoliko nisi zadovoljan proizvodom iz bilo kog razloga, možeš ga vratiti u roku…" at bounding box center [713, 440] width 358 height 30
click at [520, 416] on icon "Editor contextual toolbar" at bounding box center [519, 422] width 14 height 14
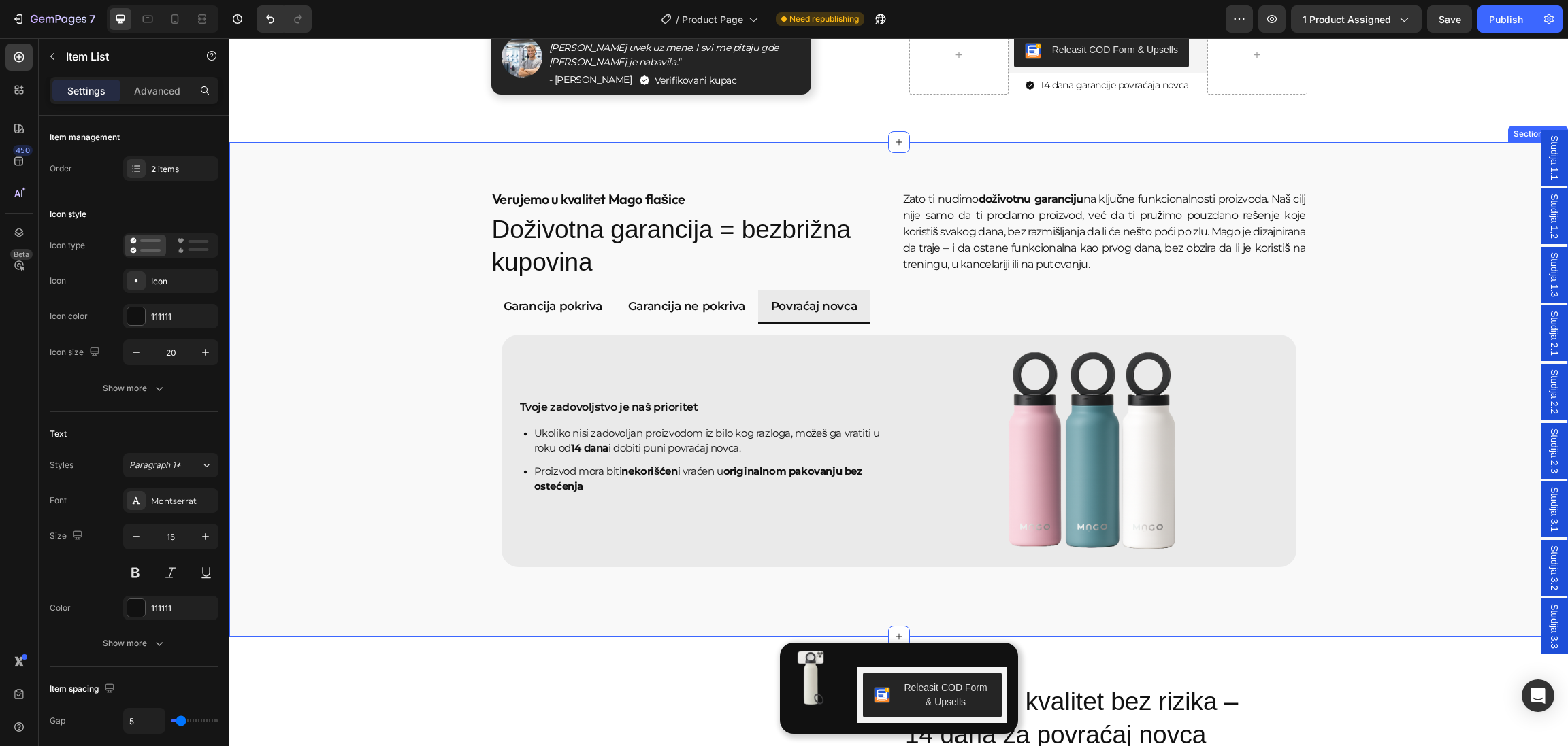
click at [417, 441] on div "Verujemo u kvalitet Mago flašice Heading Doživotna garancija = bezbrižna kupovi…" at bounding box center [898, 390] width 1297 height 400
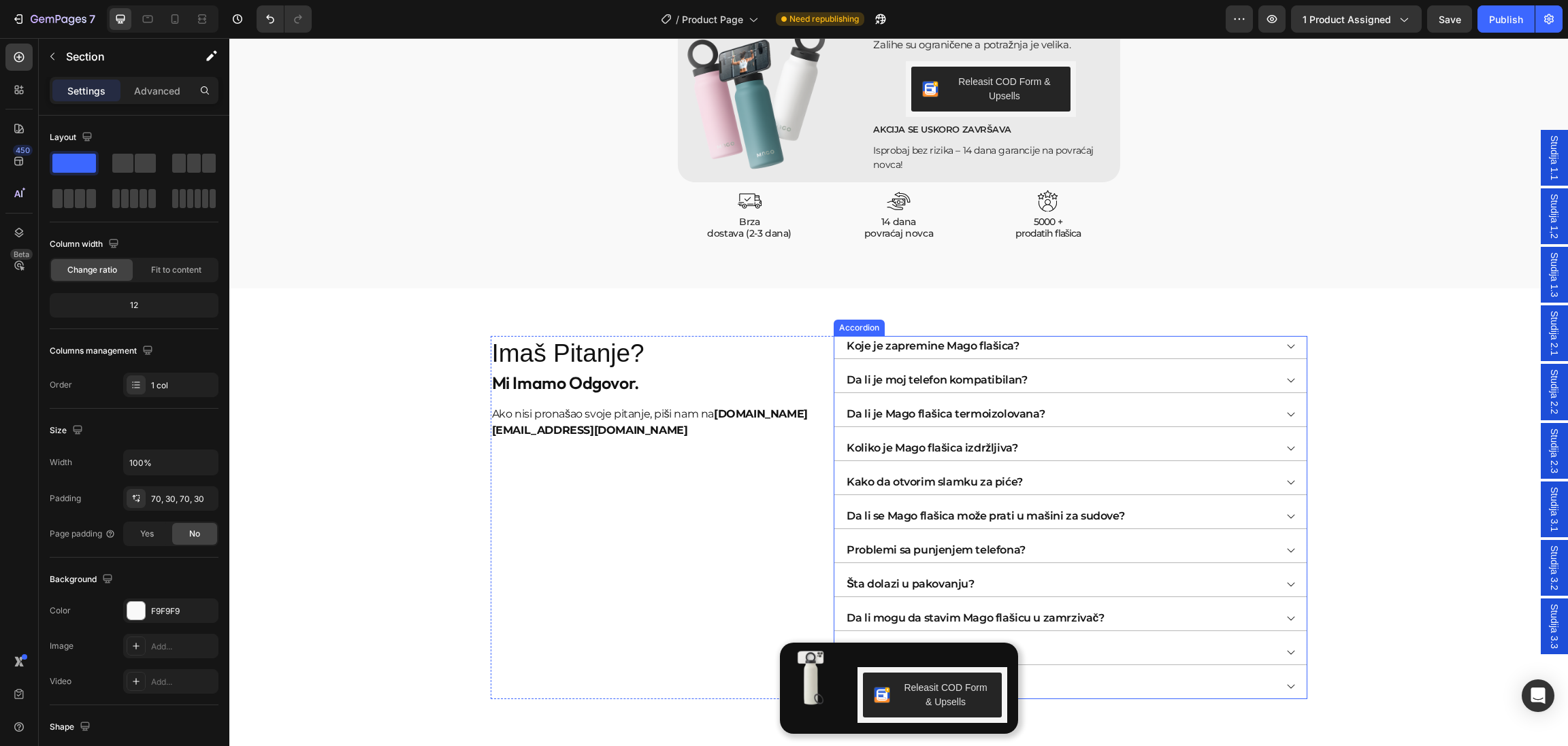
scroll to position [3967, 0]
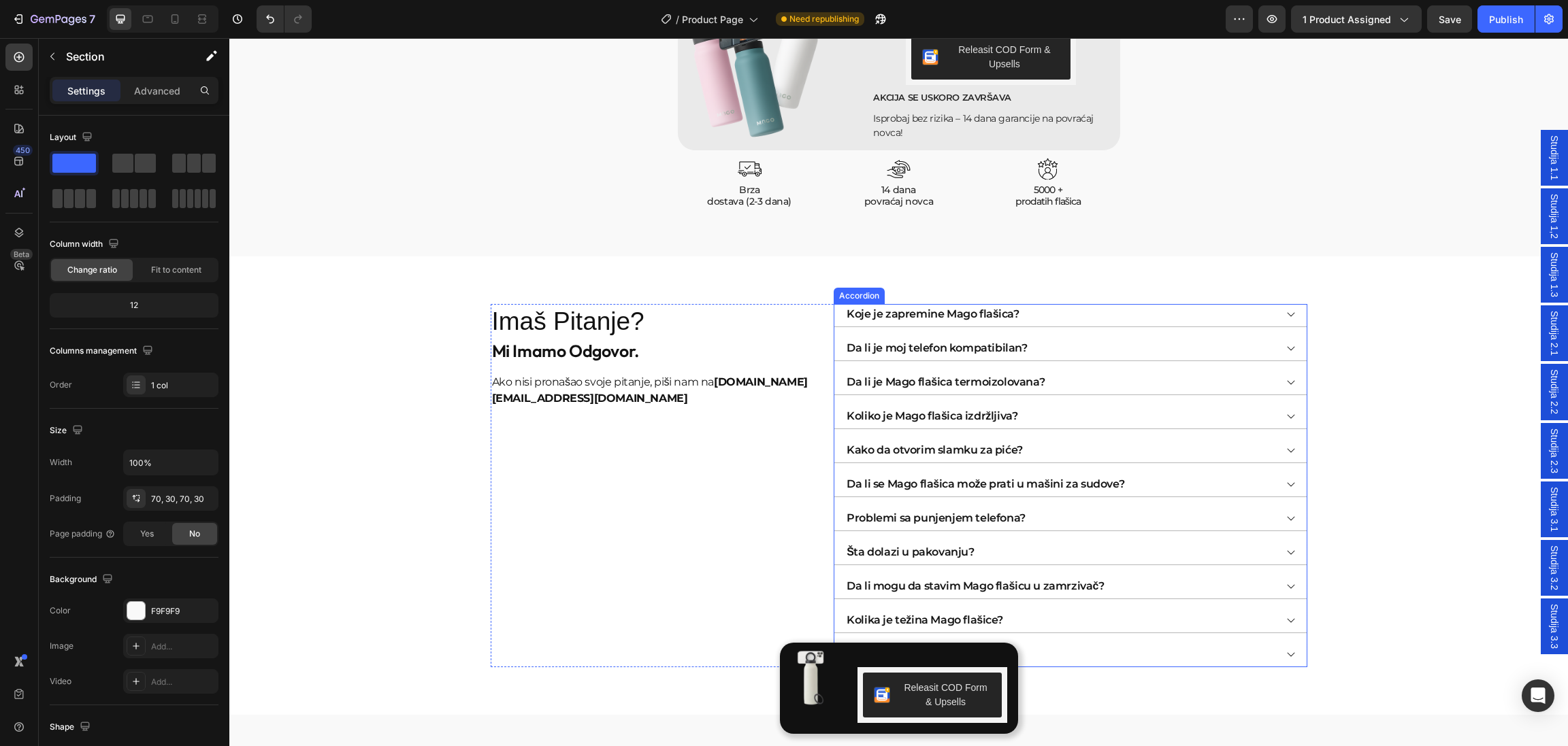
click at [1295, 383] on icon at bounding box center [1290, 381] width 11 height 11
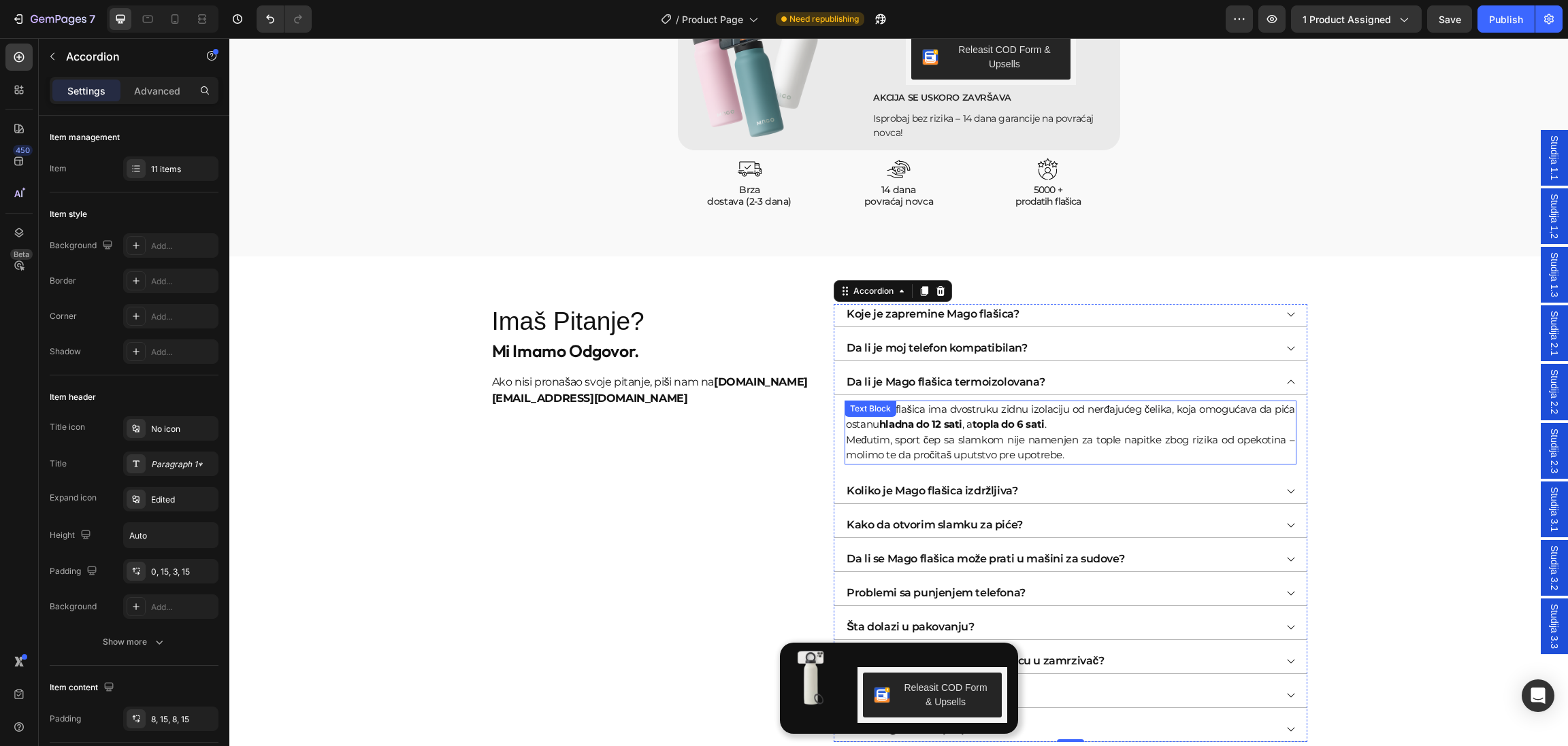
click at [943, 425] on strong "hladna do 12 sati" at bounding box center [920, 423] width 83 height 13
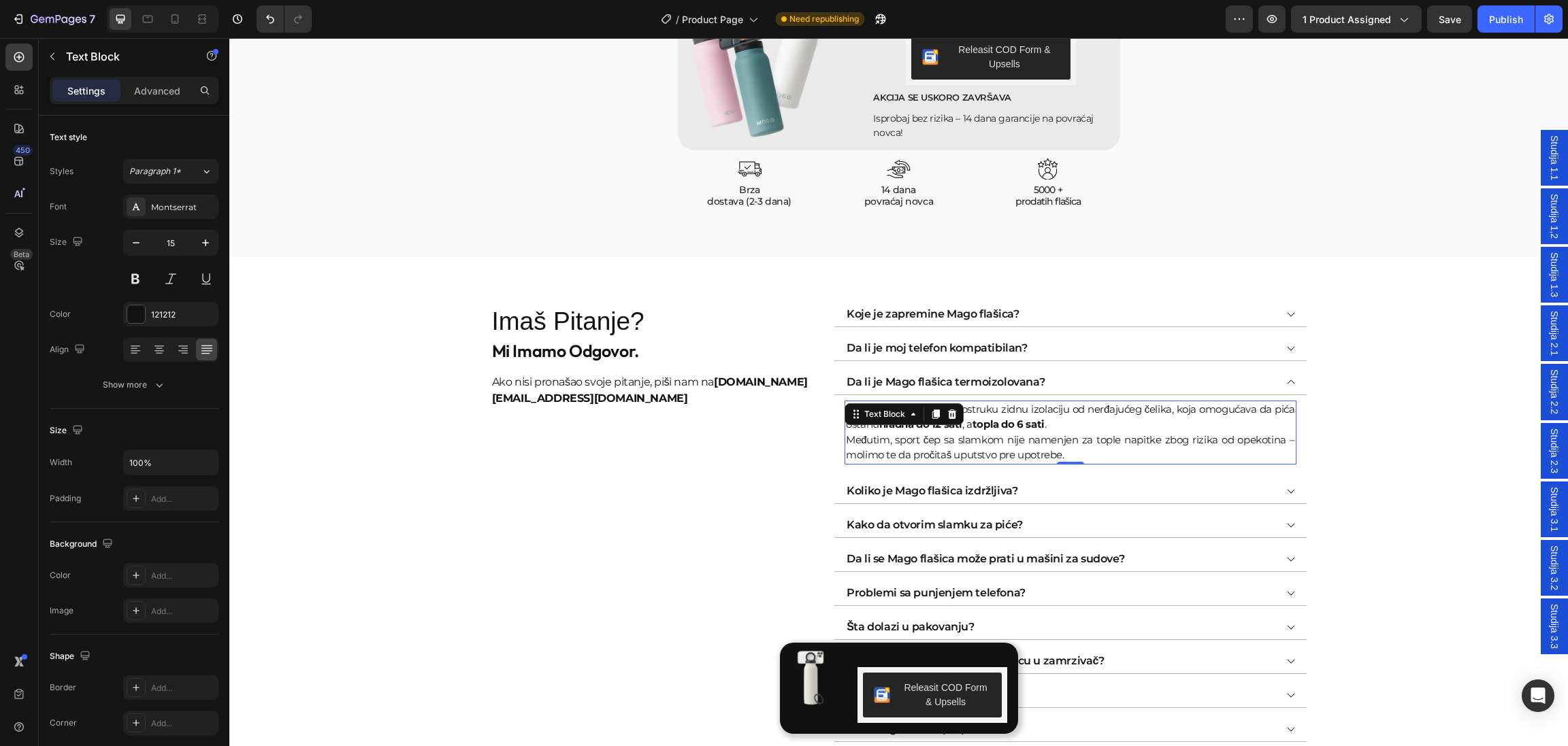
click at [943, 425] on div "Text Block" at bounding box center [903, 414] width 119 height 22
click at [982, 430] on strong "topla do 6 sati" at bounding box center [1009, 423] width 73 height 13
click at [944, 428] on strong "hladna do 12 sati" at bounding box center [920, 423] width 83 height 13
click at [1030, 425] on strong "topla do 6 sati" at bounding box center [1011, 423] width 73 height 13
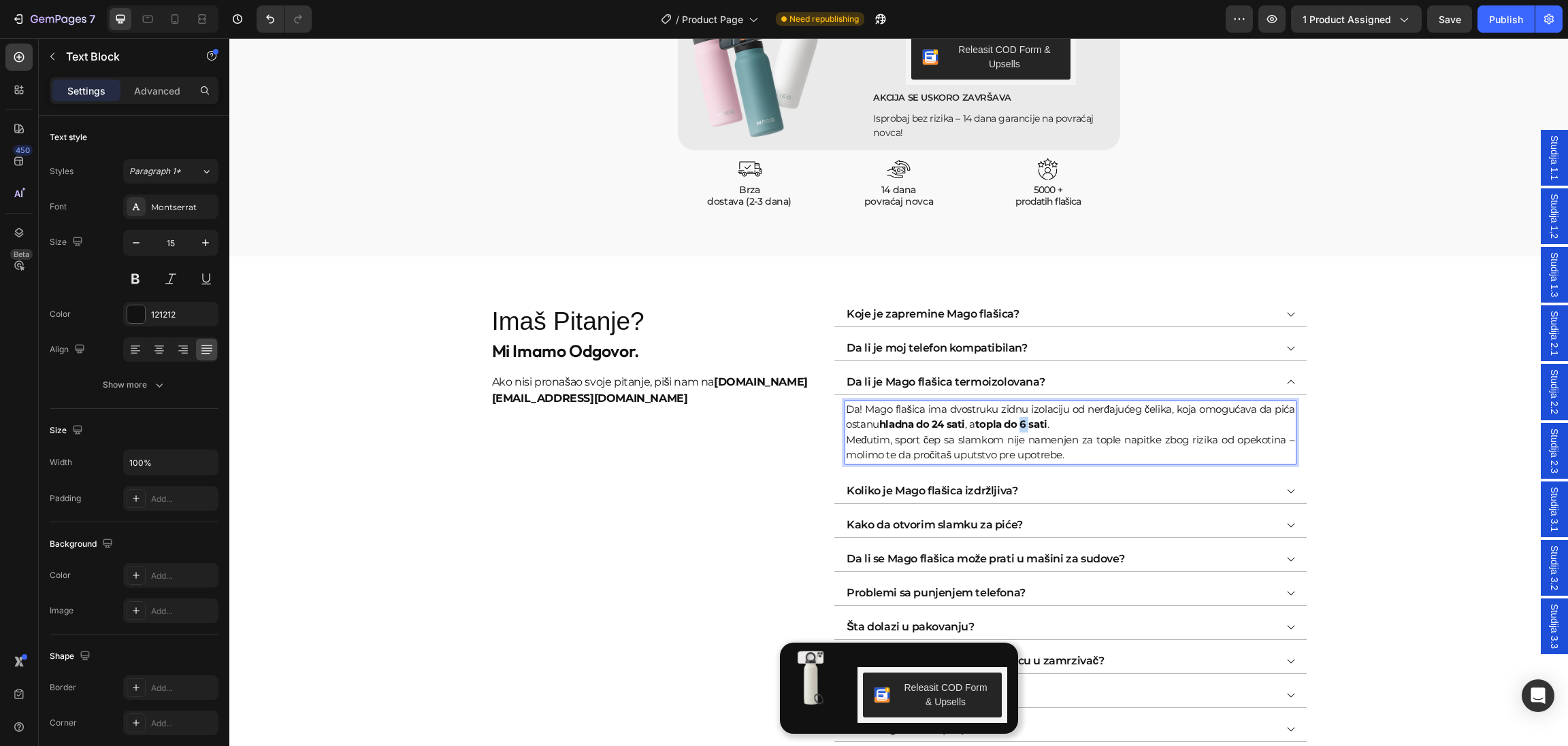
click at [1030, 425] on strong "topla do 6 sati" at bounding box center [1011, 423] width 73 height 13
click at [1399, 357] on div "Imaš Pitanje? Heading Mi Imamo Odgovor. Heading Ako nisi pronašao svoje pitanje…" at bounding box center [898, 522] width 1297 height 438
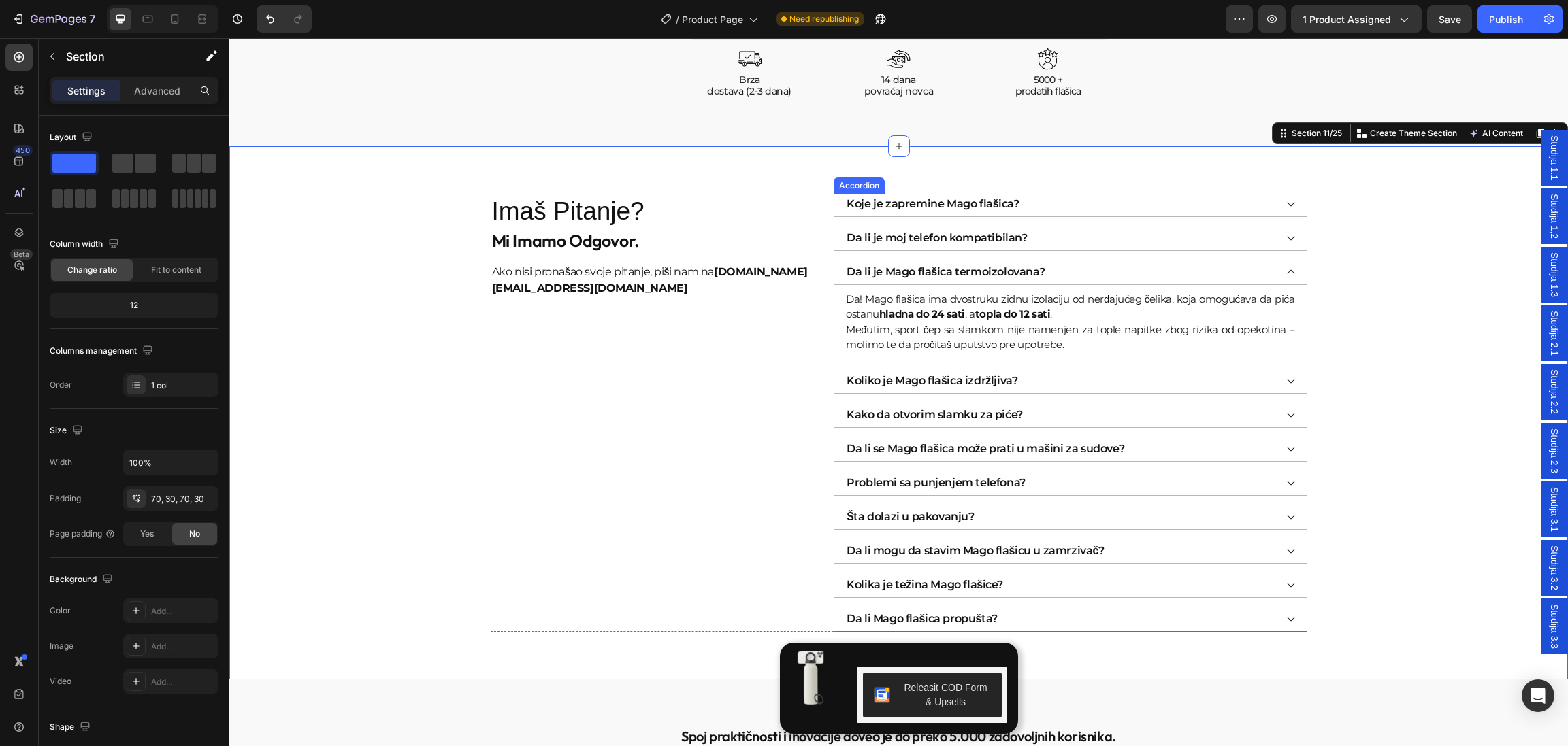
scroll to position [4114, 0]
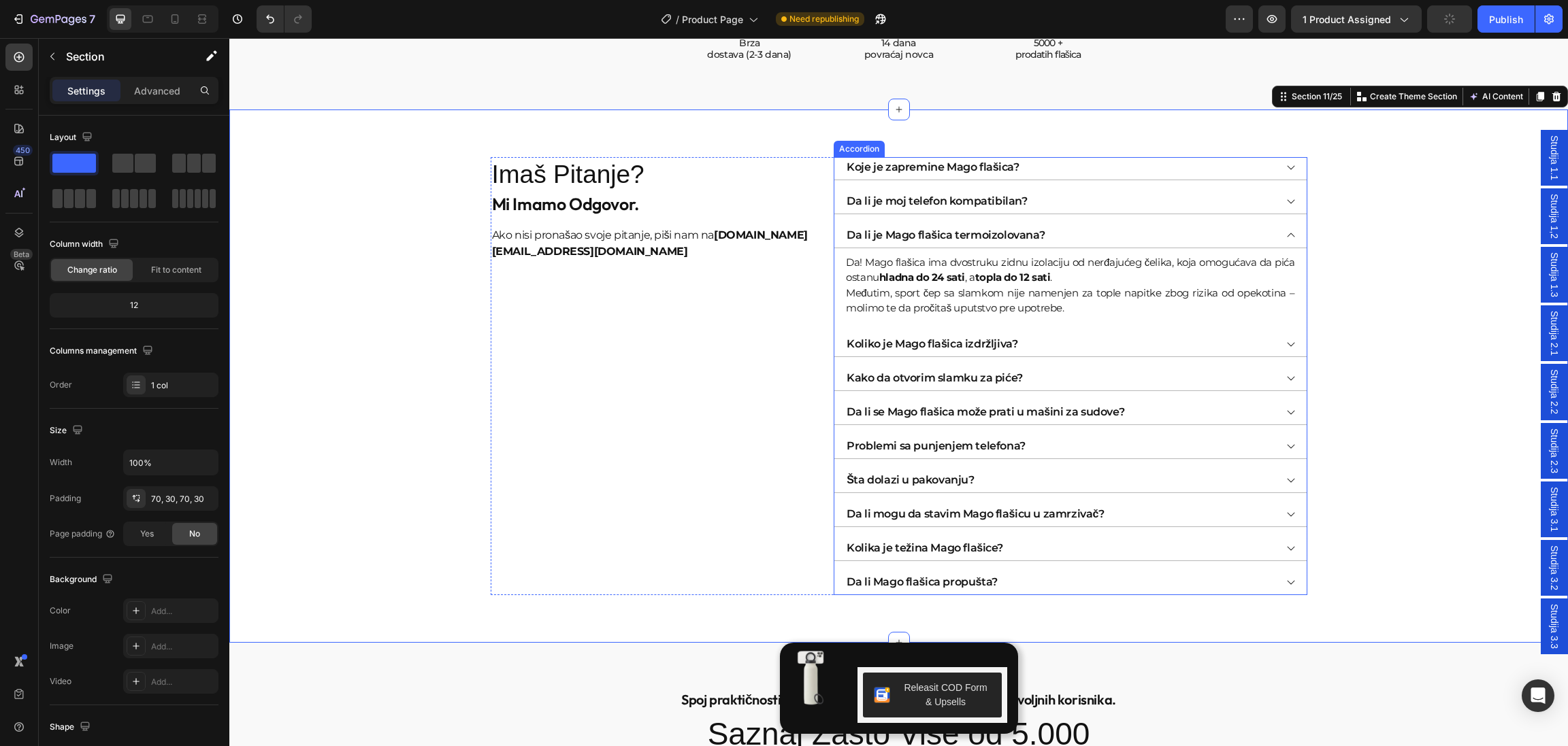
click at [1148, 517] on div "Da li mogu da stavim Mago flašicu u zamrzivač?" at bounding box center [1059, 514] width 430 height 21
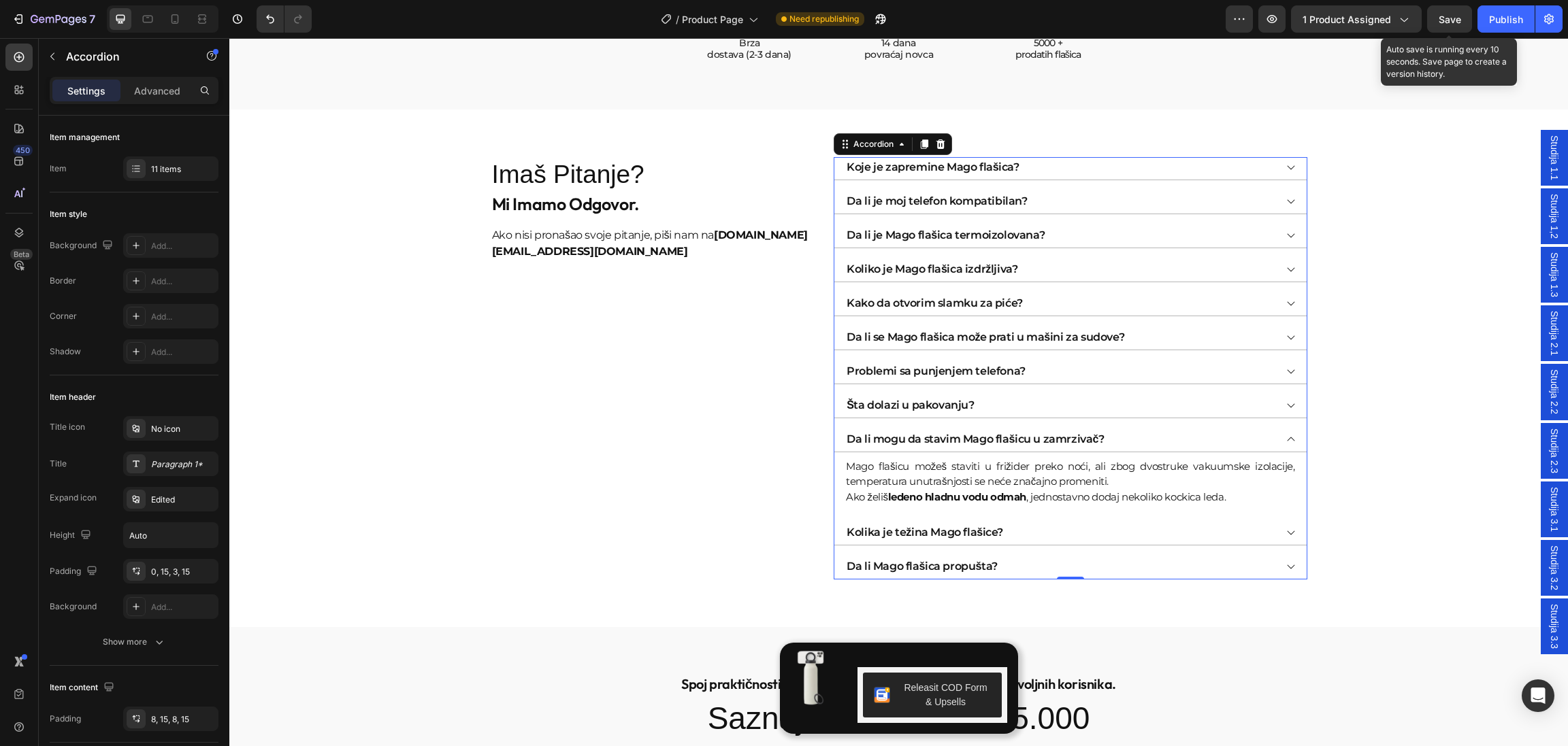
click at [1457, 24] on span "Save" at bounding box center [1449, 20] width 23 height 12
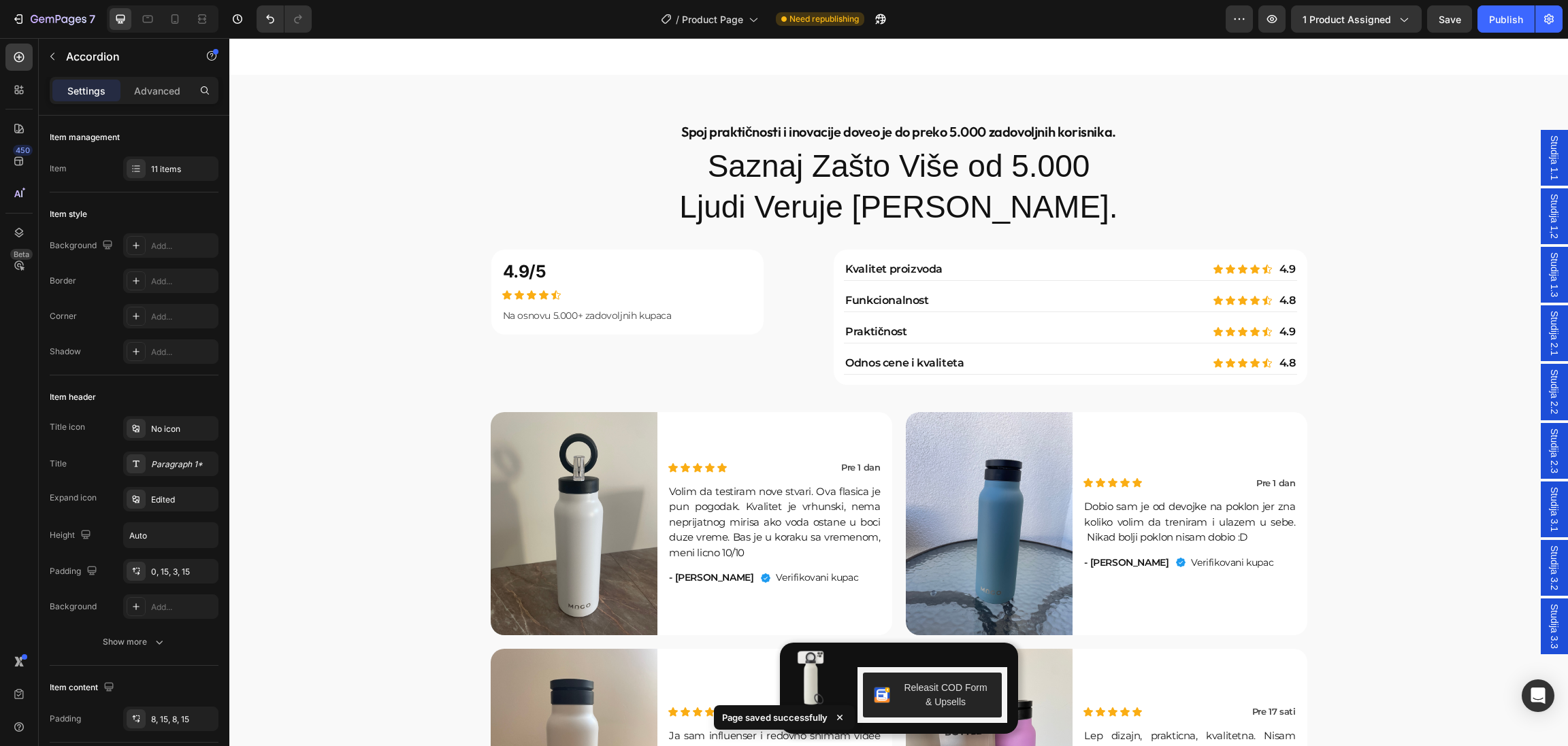
scroll to position [4701, 0]
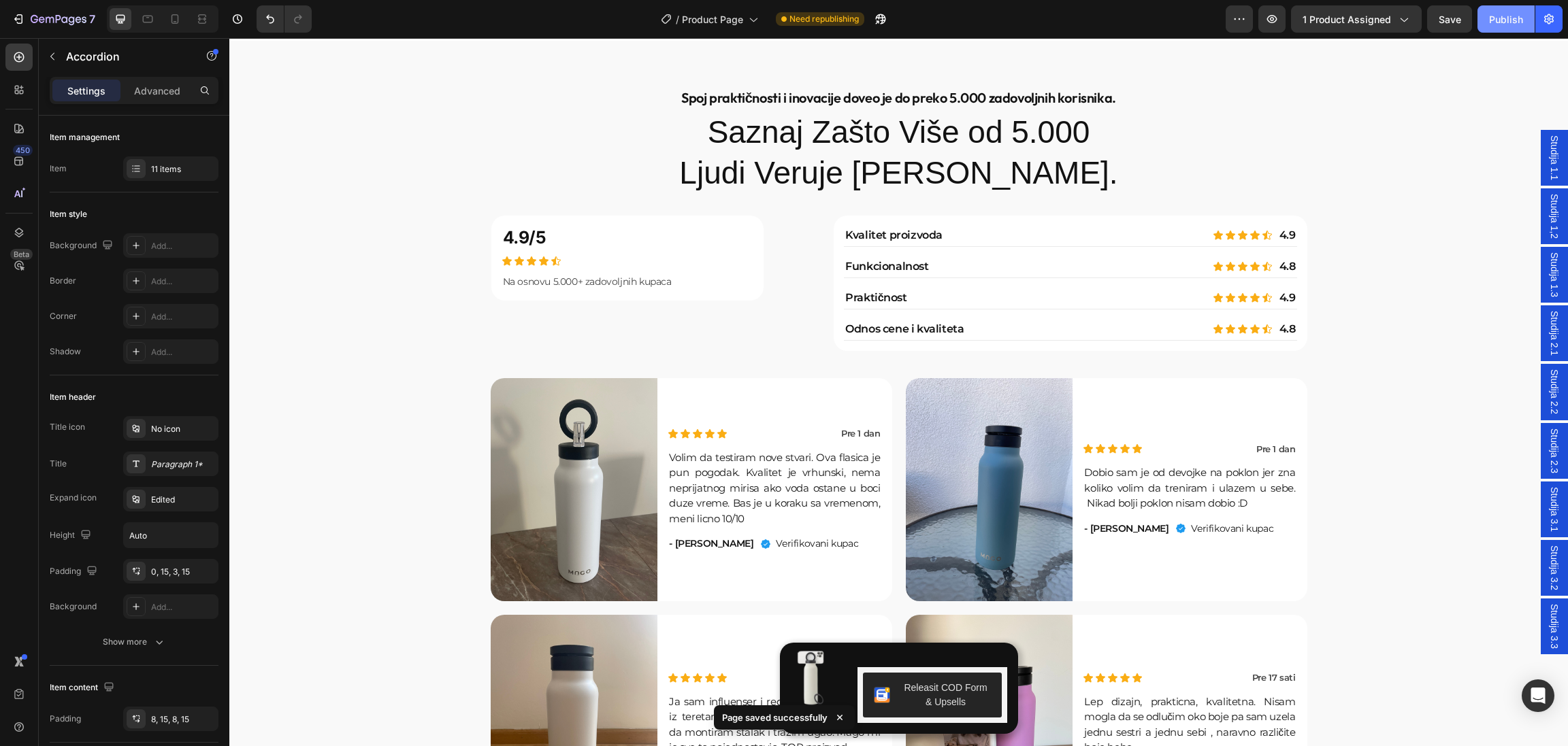
click at [1494, 12] on div "Publish" at bounding box center [1505, 19] width 34 height 15
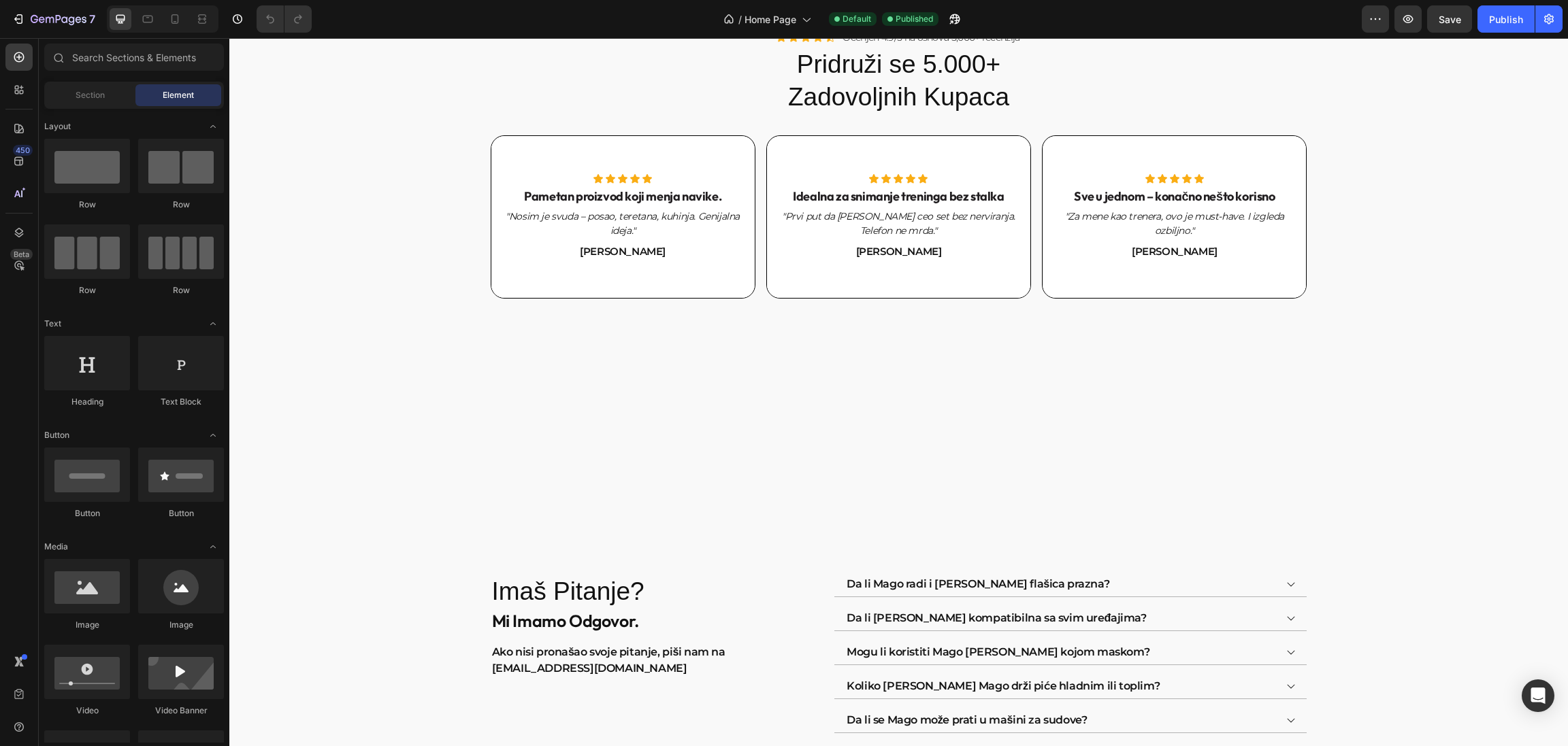
scroll to position [2646, 0]
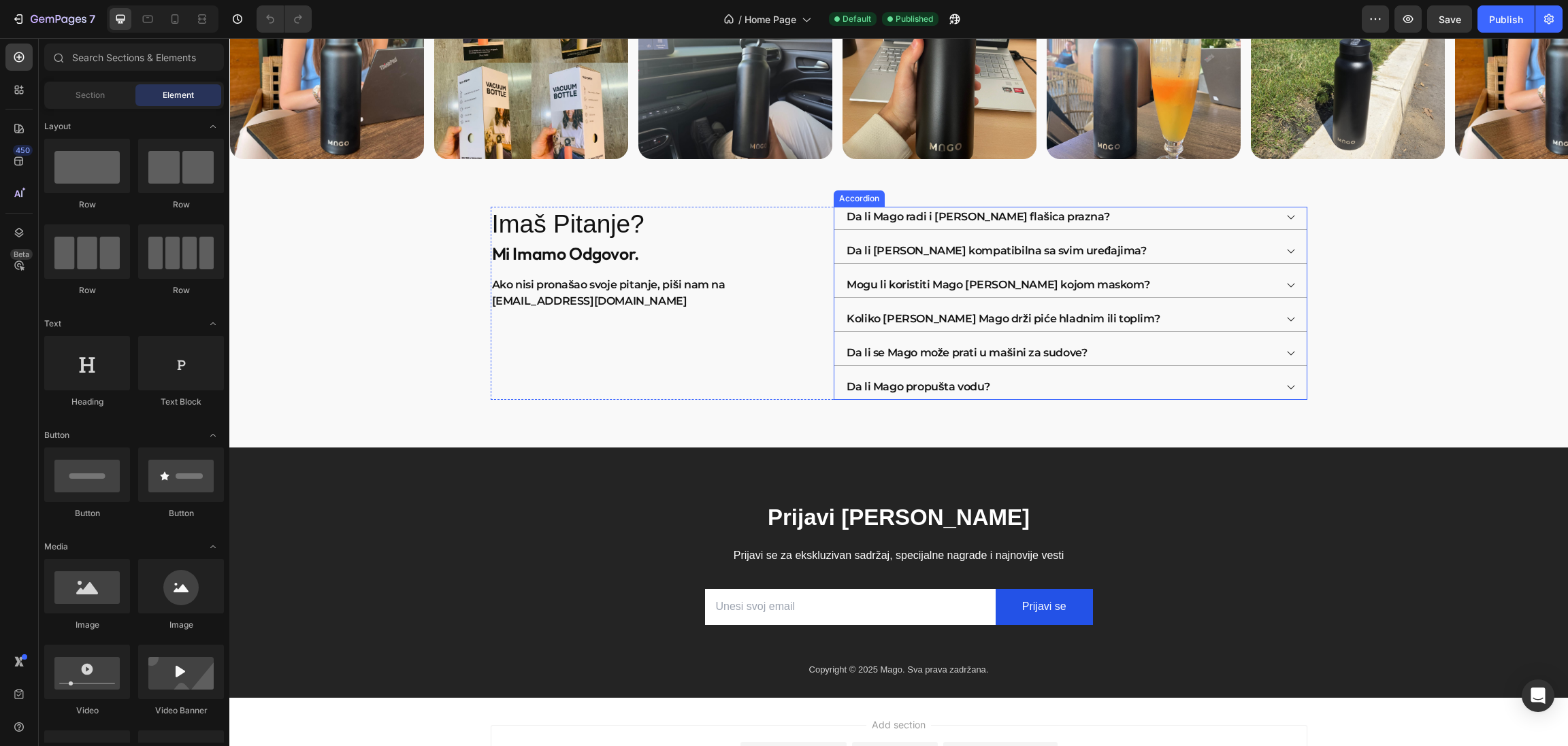
click at [1211, 316] on div "Koliko [PERSON_NAME] Mago drži piće hladnim ili toplim?" at bounding box center [1059, 319] width 430 height 21
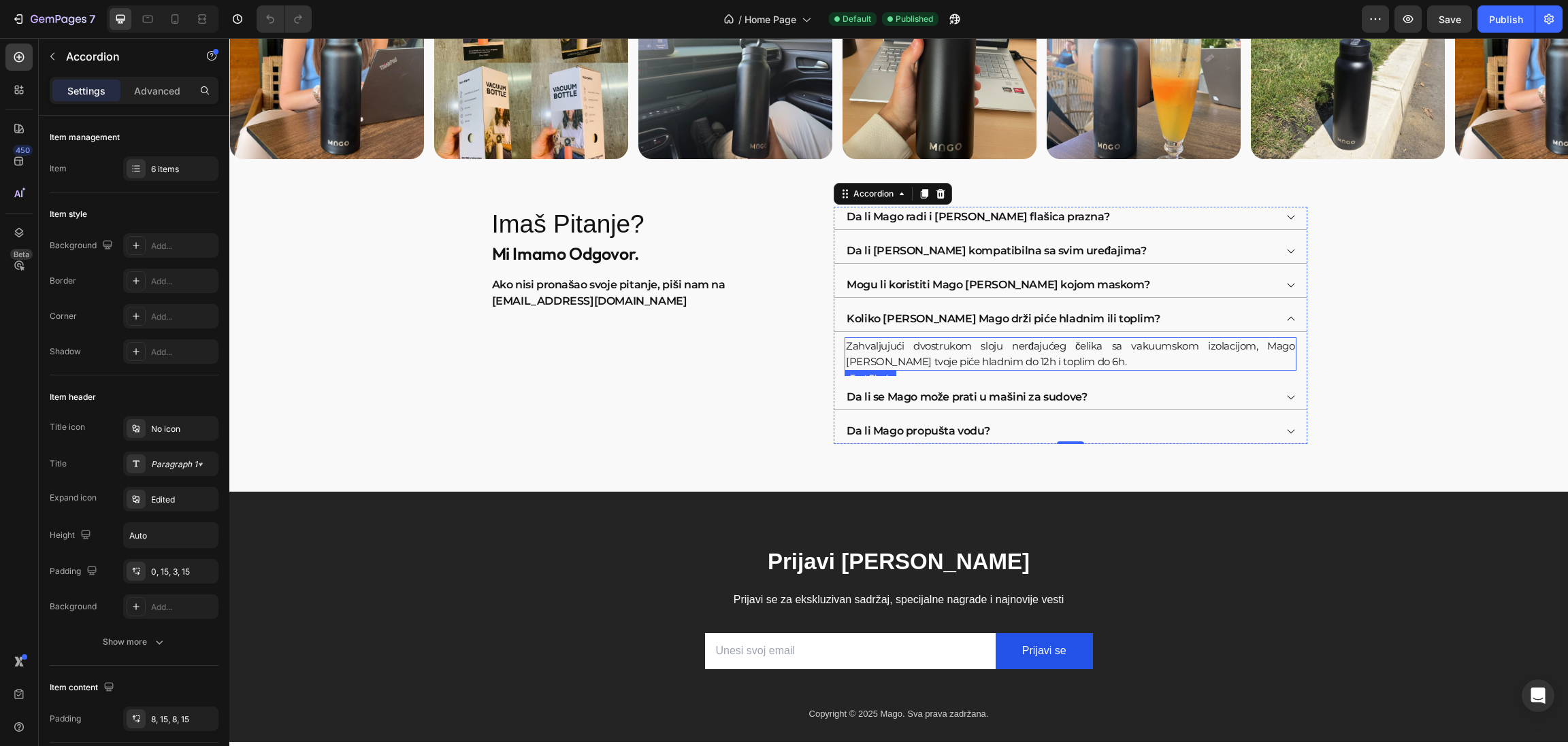
click at [958, 363] on p "Zahvaljujući dvostrukom sloju nerđajućeg čelika sa vakuumskom izolacijom, Mago …" at bounding box center [1069, 354] width 448 height 30
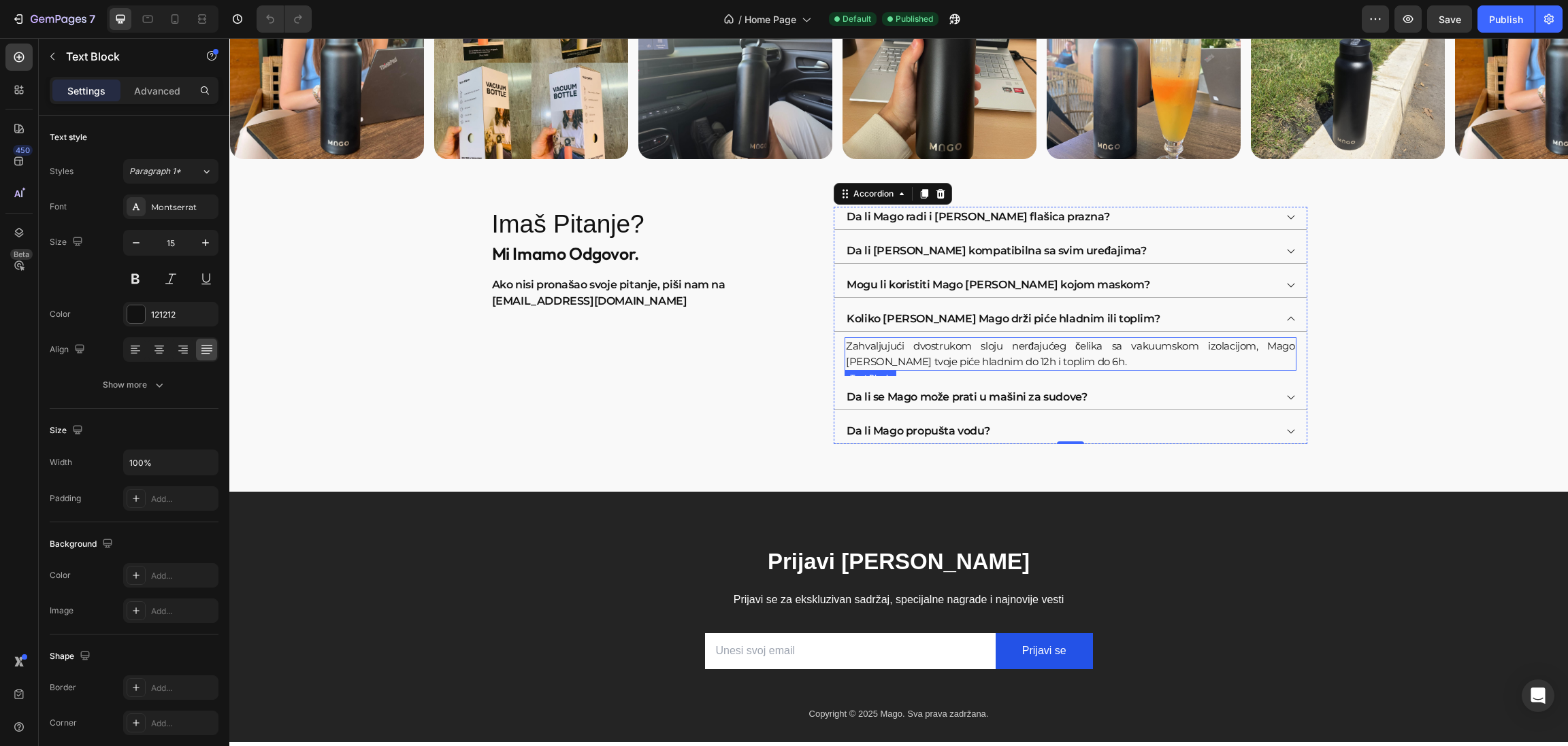
click at [958, 363] on p "Zahvaljujući dvostrukom sloju nerđajućeg čelika sa vakuumskom izolacijom, Mago …" at bounding box center [1069, 354] width 448 height 30
click at [1029, 365] on p "Zahvaljujući dvostrukom sloju nerđajućeg čelika sa vakuumskom izolacijom, Mago …" at bounding box center [1069, 354] width 448 height 30
click at [1032, 366] on p "Zahvaljujući dvostrukom sloju nerđajućeg čelika sa vakuumskom izolacijom, Mago …" at bounding box center [1069, 354] width 448 height 30
click at [1033, 366] on p "Zahvaljujući dvostrukom sloju nerđajućeg čelika sa vakuumskom izolacijom, Mago …" at bounding box center [1069, 354] width 448 height 30
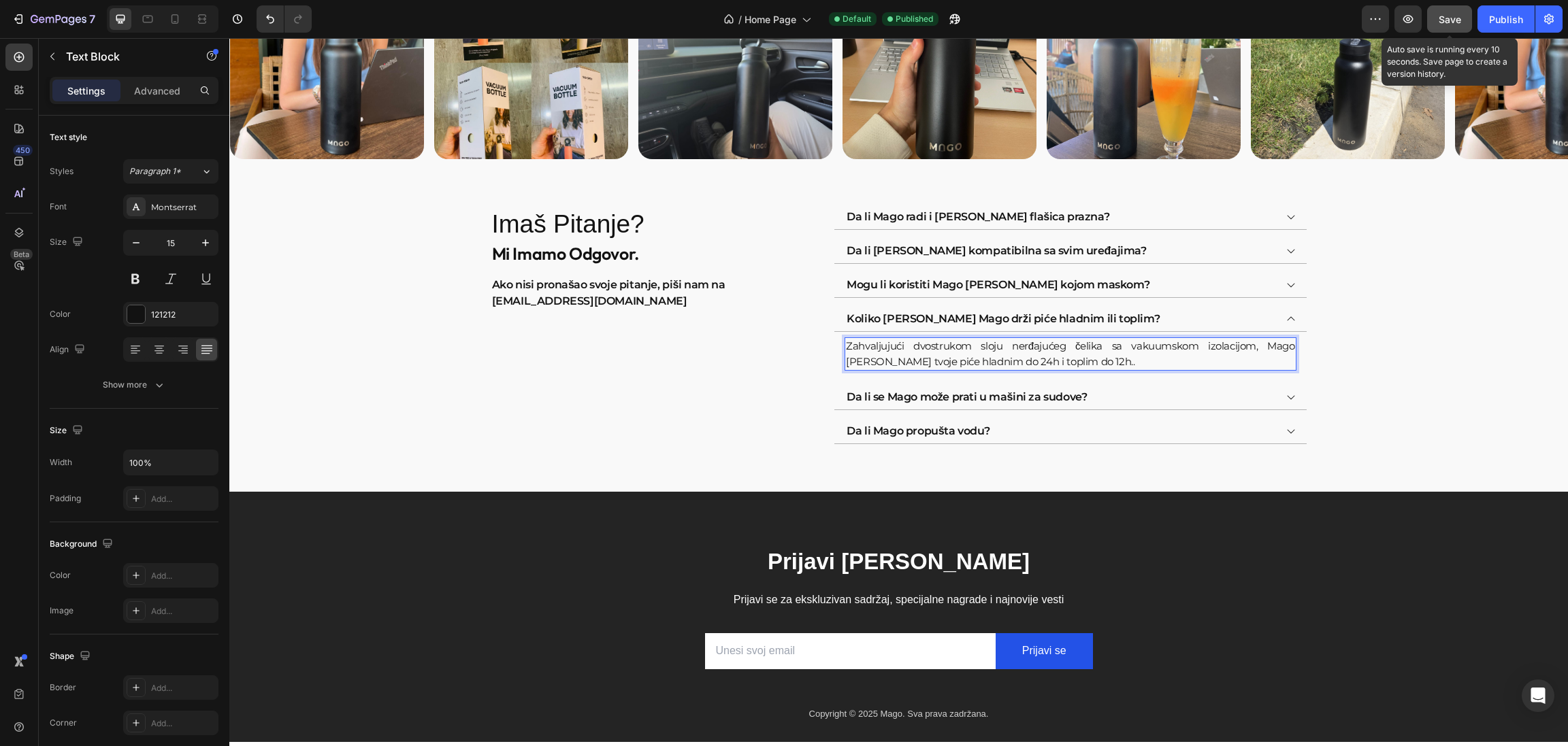
click at [1449, 14] on span "Save" at bounding box center [1449, 20] width 23 height 12
click at [1453, 22] on span "Save" at bounding box center [1449, 20] width 23 height 12
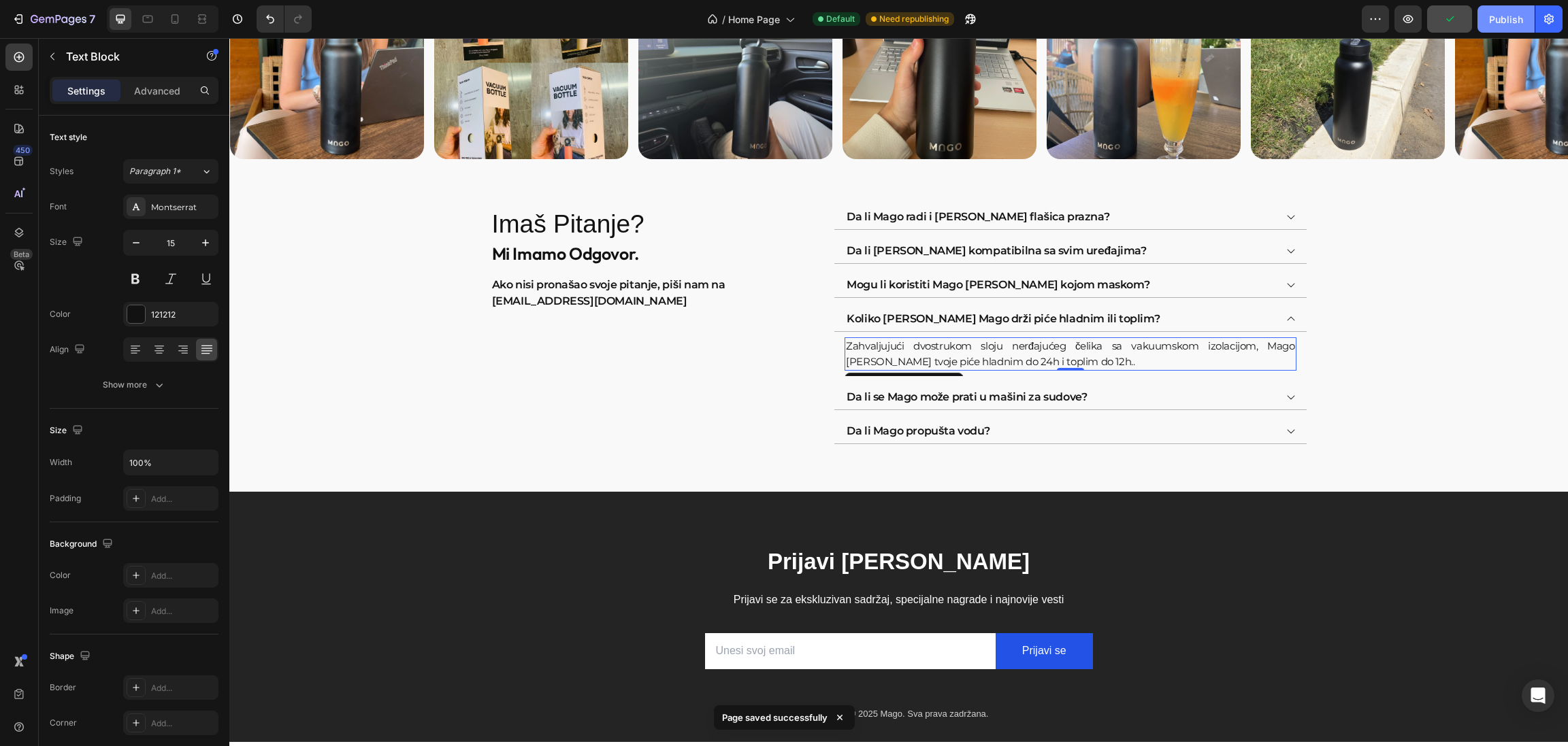
click at [1497, 18] on div "Publish" at bounding box center [1505, 19] width 34 height 15
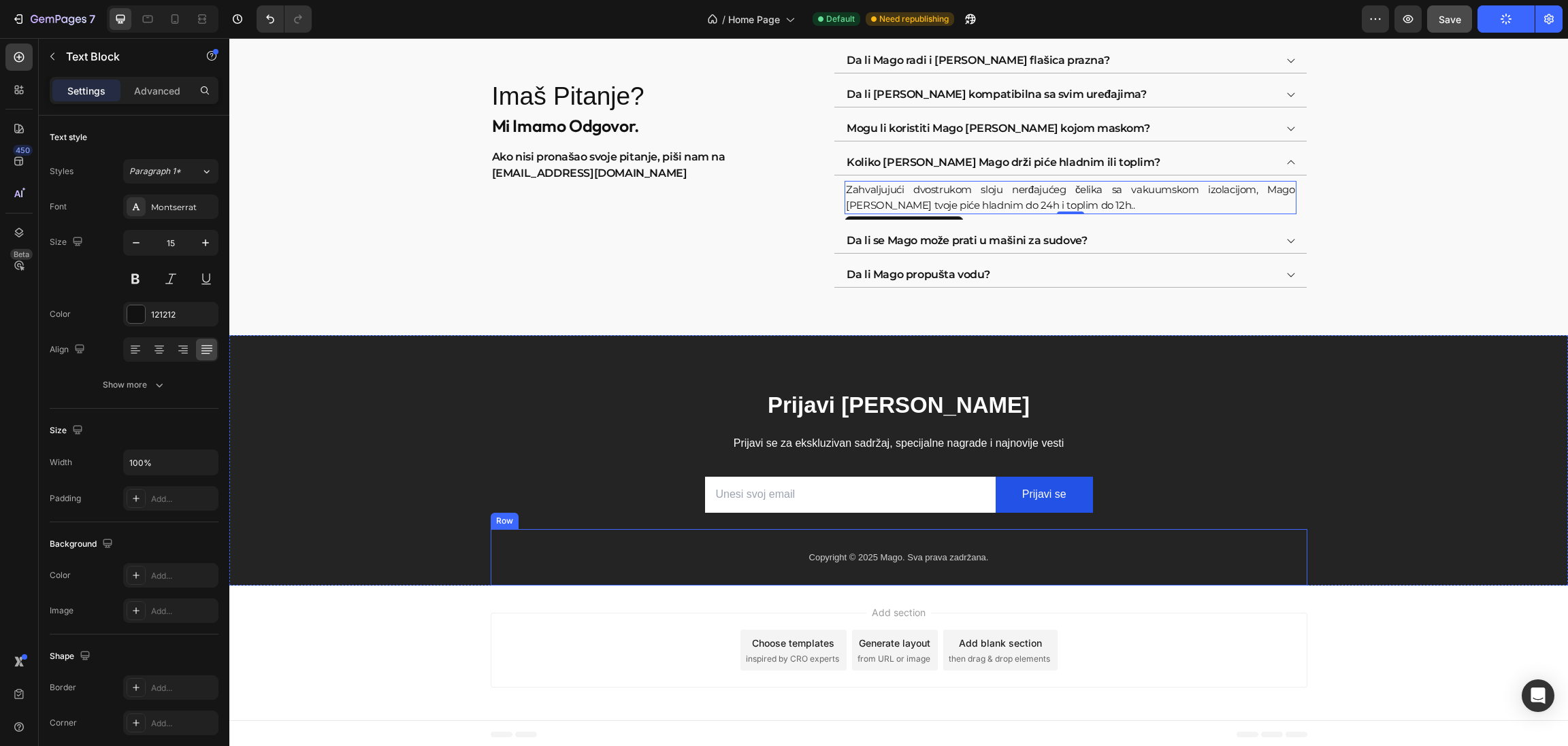
scroll to position [2810, 0]
